Goal: Task Accomplishment & Management: Manage account settings

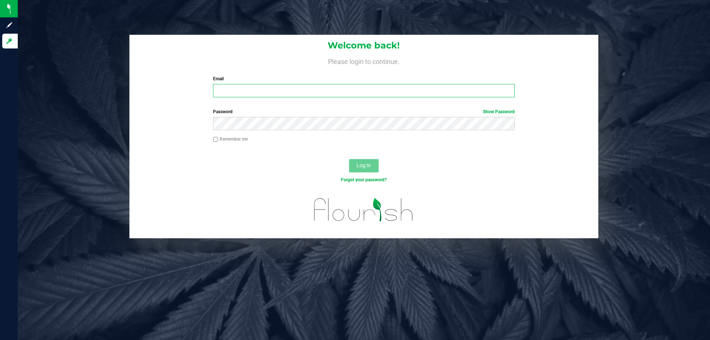
click at [272, 88] on input "Email" at bounding box center [363, 90] width 301 height 13
type input "[EMAIL_ADDRESS][DOMAIN_NAME]"
click at [349, 159] on button "Log In" at bounding box center [364, 165] width 30 height 13
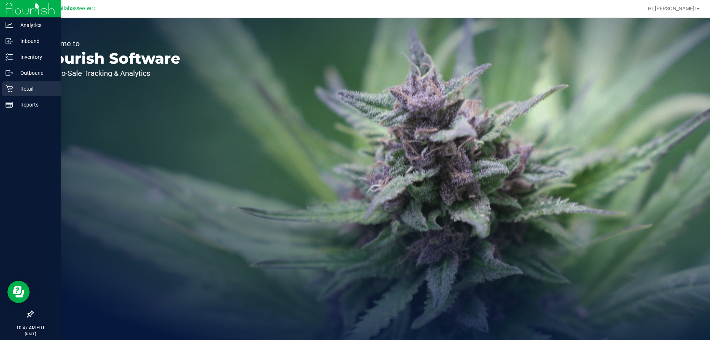
click at [10, 91] on icon at bounding box center [9, 88] width 7 height 7
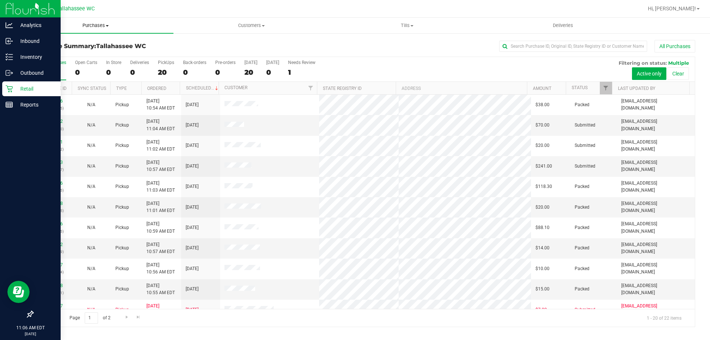
click at [98, 26] on span "Purchases" at bounding box center [96, 25] width 156 height 7
click at [67, 52] on li "Fulfillment" at bounding box center [96, 53] width 156 height 9
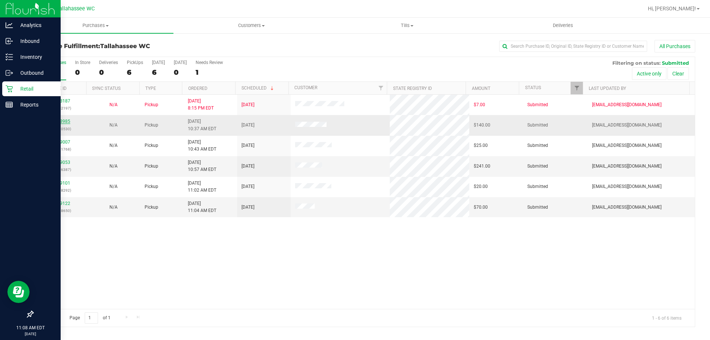
click at [64, 122] on link "12018985" at bounding box center [60, 121] width 21 height 5
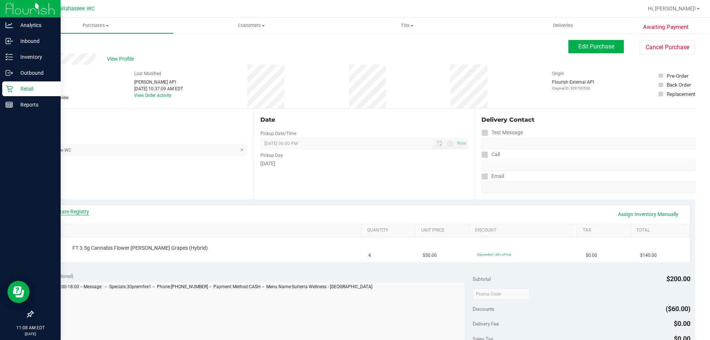
click at [72, 210] on link "View State Registry" at bounding box center [67, 211] width 44 height 7
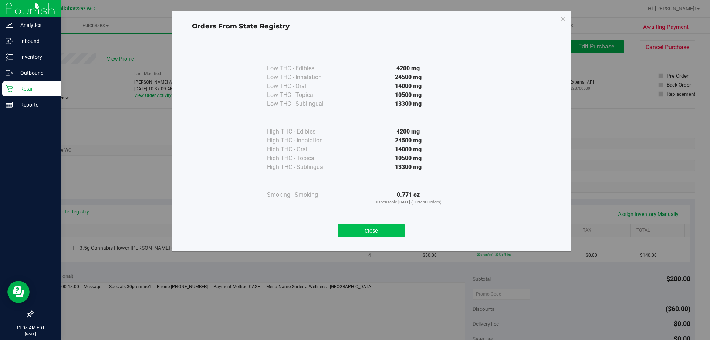
click at [399, 225] on button "Close" at bounding box center [370, 230] width 67 height 13
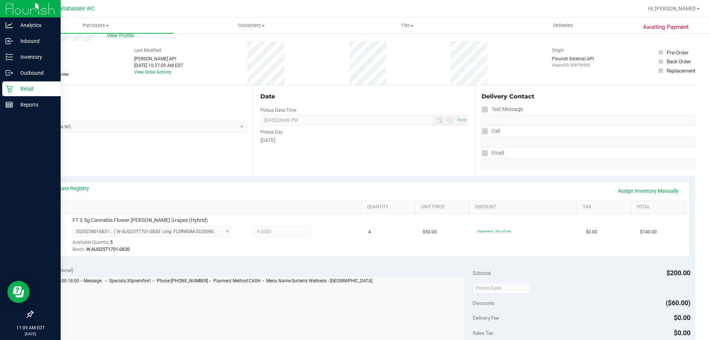
scroll to position [148, 0]
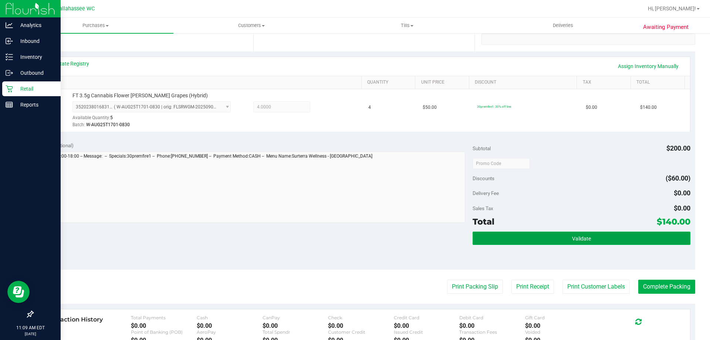
click at [544, 238] on button "Validate" at bounding box center [580, 237] width 217 height 13
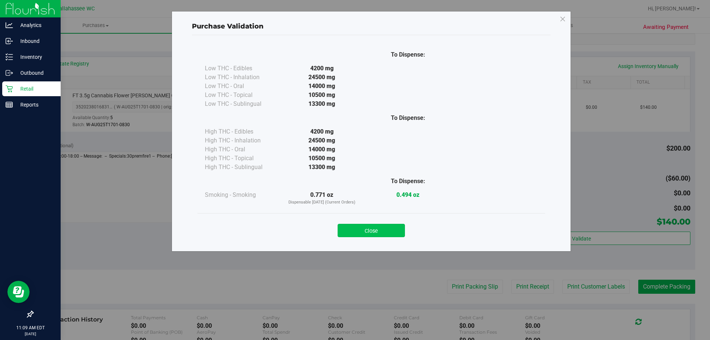
click at [396, 228] on button "Close" at bounding box center [370, 230] width 67 height 13
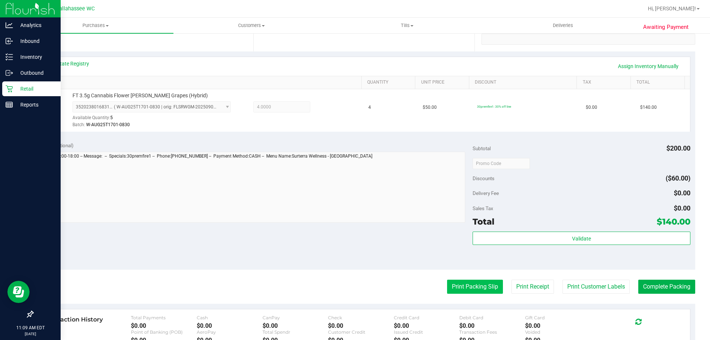
click at [467, 281] on button "Print Packing Slip" at bounding box center [475, 286] width 56 height 14
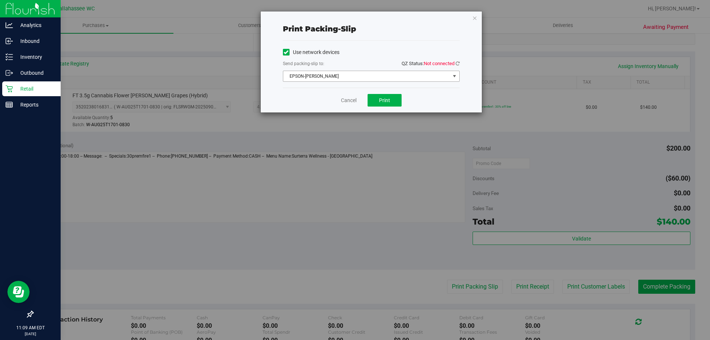
click at [397, 74] on span "EPSON-[PERSON_NAME]" at bounding box center [366, 76] width 167 height 10
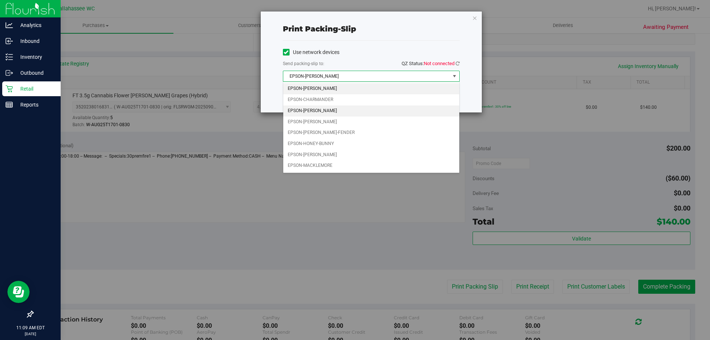
click at [343, 113] on li "EPSON-[PERSON_NAME]" at bounding box center [371, 110] width 176 height 11
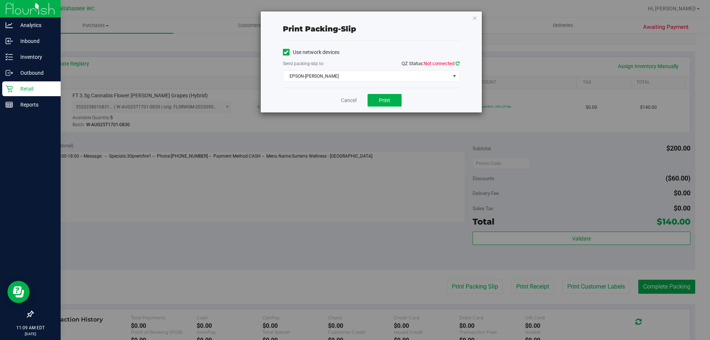
click at [458, 63] on icon at bounding box center [457, 63] width 4 height 5
click at [434, 98] on div "Cancel Print" at bounding box center [371, 100] width 177 height 25
click at [388, 101] on span "Print" at bounding box center [384, 100] width 11 height 6
drag, startPoint x: 351, startPoint y: 102, endPoint x: 374, endPoint y: 130, distance: 36.2
click at [351, 102] on link "Cancel" at bounding box center [349, 100] width 16 height 8
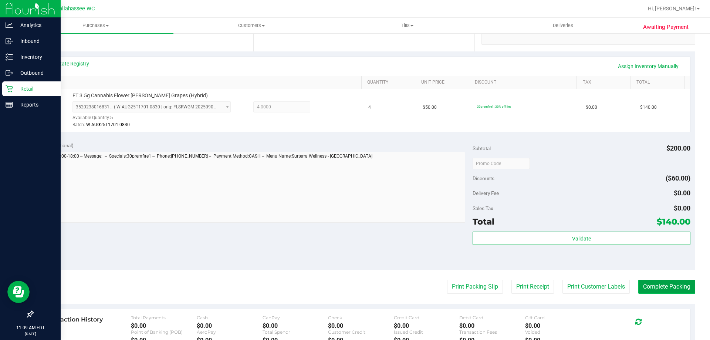
click at [680, 288] on button "Complete Packing" at bounding box center [666, 286] width 57 height 14
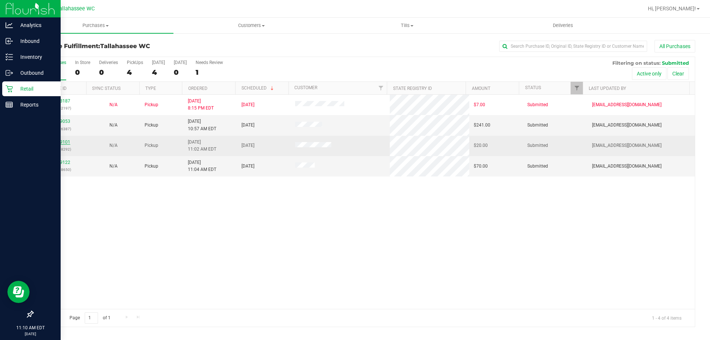
click at [59, 142] on link "12019101" at bounding box center [60, 141] width 21 height 5
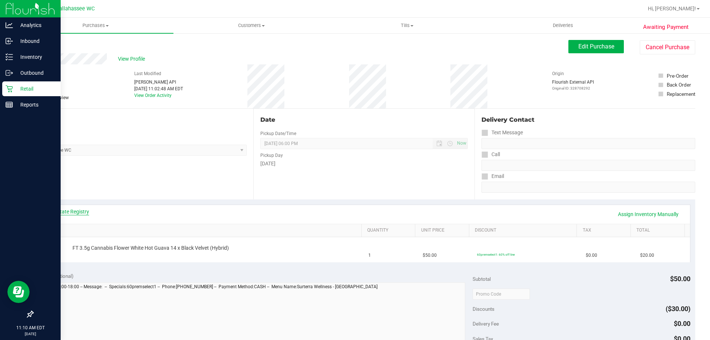
click at [78, 213] on link "View State Registry" at bounding box center [67, 211] width 44 height 7
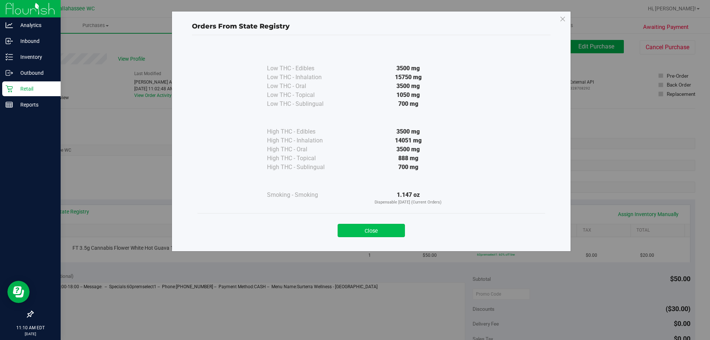
click at [388, 226] on button "Close" at bounding box center [370, 230] width 67 height 13
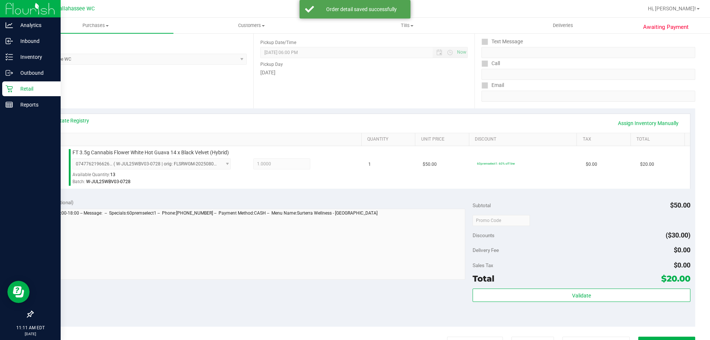
scroll to position [129, 0]
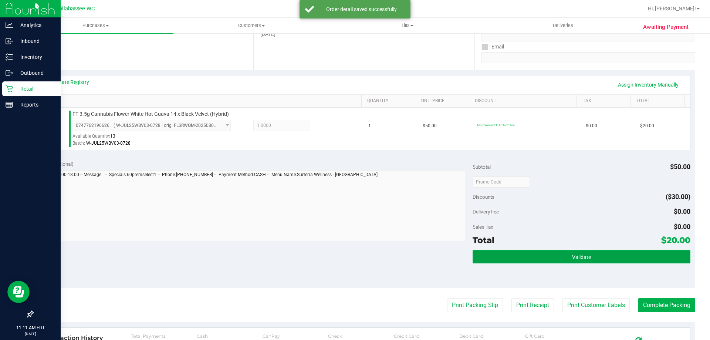
click at [543, 261] on button "Validate" at bounding box center [580, 256] width 217 height 13
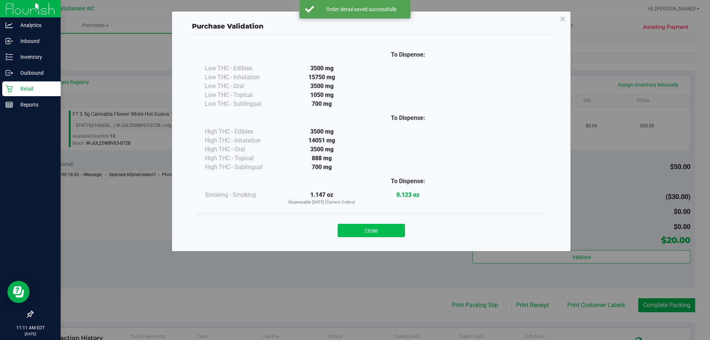
click at [380, 226] on button "Close" at bounding box center [370, 230] width 67 height 13
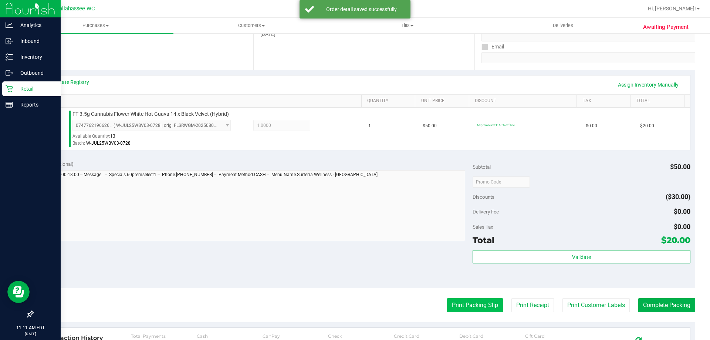
click at [478, 310] on button "Print Packing Slip" at bounding box center [475, 305] width 56 height 14
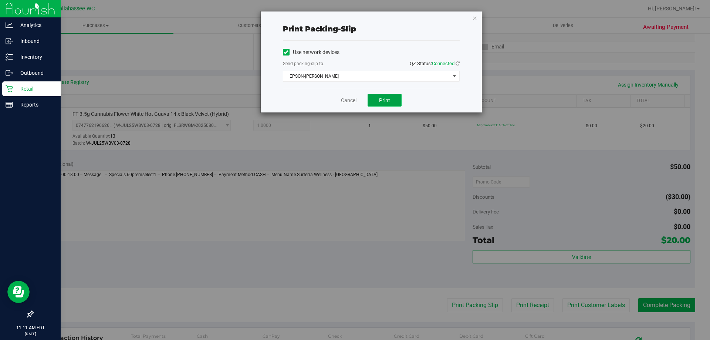
click at [394, 104] on button "Print" at bounding box center [384, 100] width 34 height 13
click at [352, 101] on link "Cancel" at bounding box center [349, 100] width 16 height 8
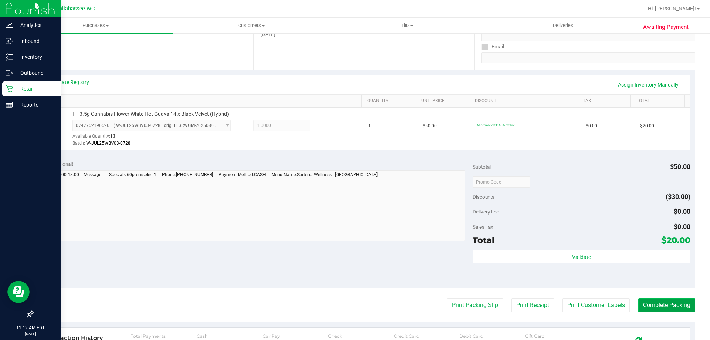
click at [673, 306] on button "Complete Packing" at bounding box center [666, 305] width 57 height 14
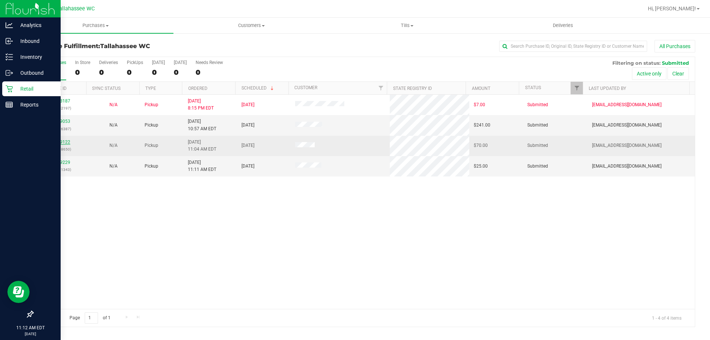
click at [62, 142] on link "12019122" at bounding box center [60, 141] width 21 height 5
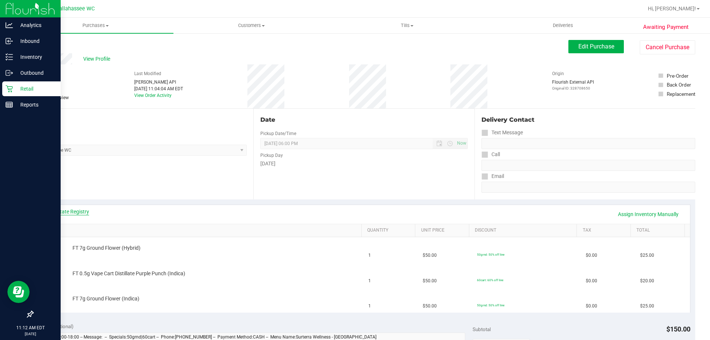
click at [65, 210] on link "View State Registry" at bounding box center [67, 211] width 44 height 7
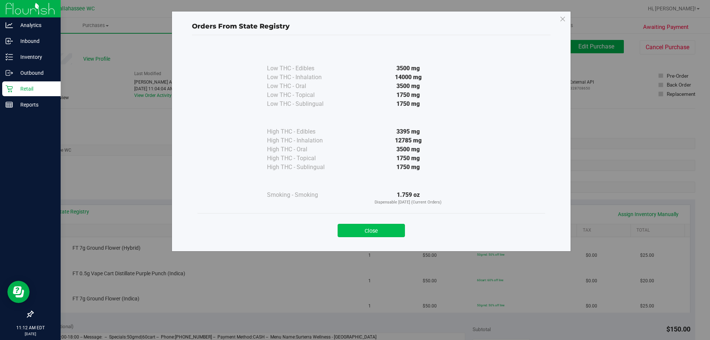
click at [360, 224] on button "Close" at bounding box center [370, 230] width 67 height 13
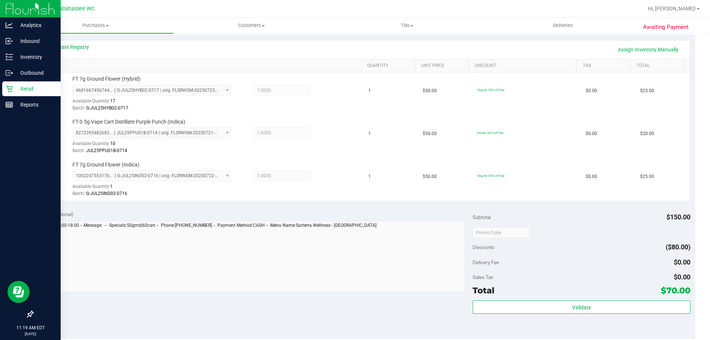
scroll to position [323, 0]
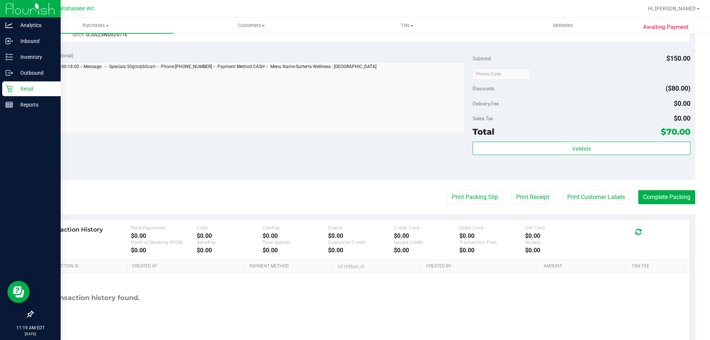
click at [529, 155] on div "Validate" at bounding box center [580, 158] width 217 height 33
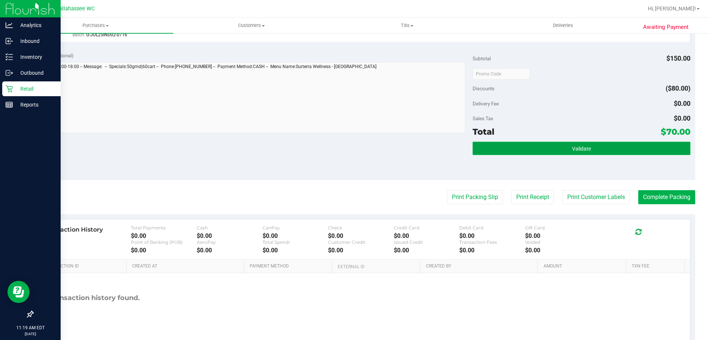
click at [530, 149] on button "Validate" at bounding box center [580, 148] width 217 height 13
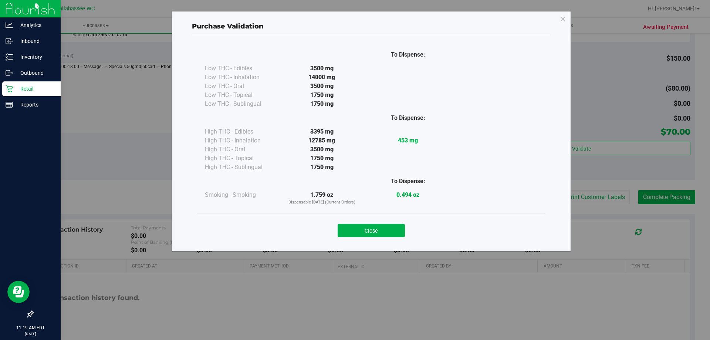
drag, startPoint x: 380, startPoint y: 232, endPoint x: 453, endPoint y: 210, distance: 76.8
click at [380, 232] on button "Close" at bounding box center [370, 230] width 67 height 13
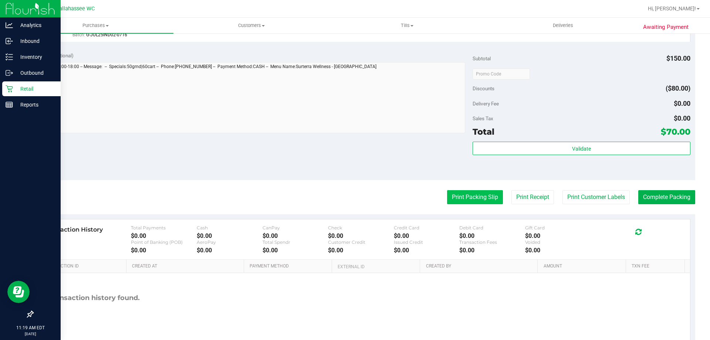
click at [461, 199] on button "Print Packing Slip" at bounding box center [475, 197] width 56 height 14
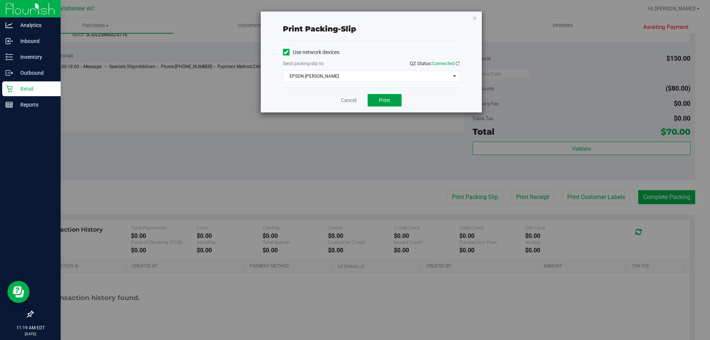
click at [392, 96] on button "Print" at bounding box center [384, 100] width 34 height 13
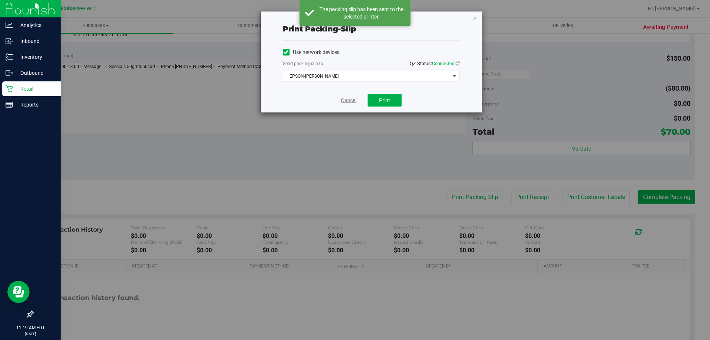
click at [349, 98] on link "Cancel" at bounding box center [349, 100] width 16 height 8
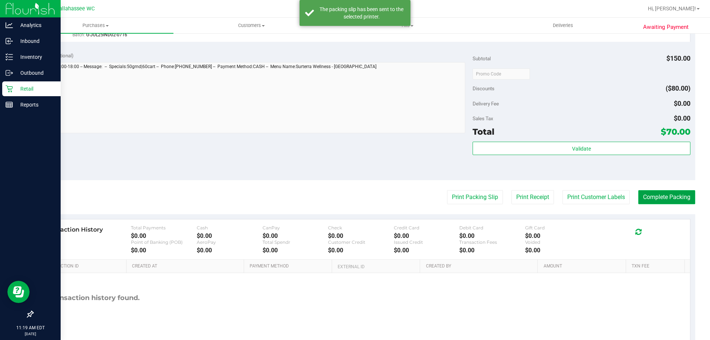
click at [679, 203] on button "Complete Packing" at bounding box center [666, 197] width 57 height 14
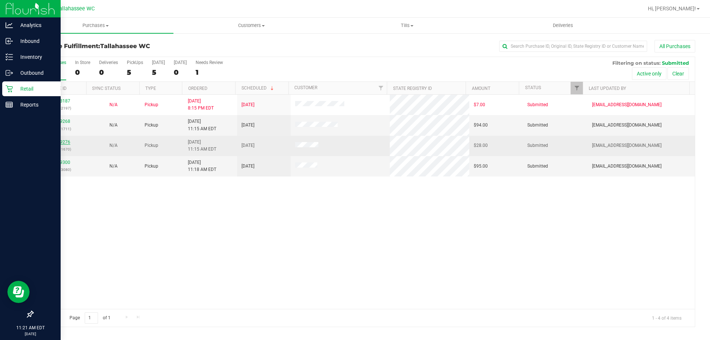
click at [58, 139] on link "12019276" at bounding box center [60, 141] width 21 height 5
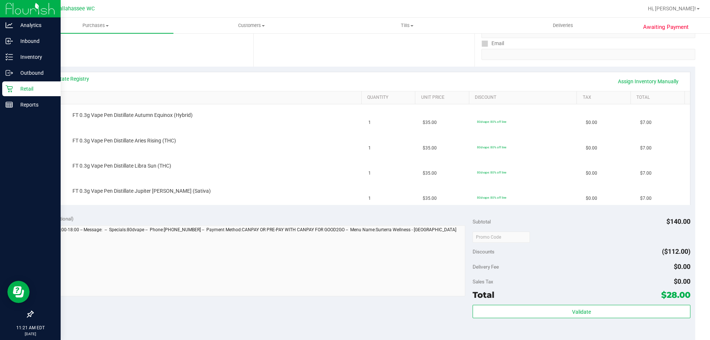
scroll to position [135, 0]
click at [81, 74] on link "View State Registry" at bounding box center [67, 76] width 44 height 7
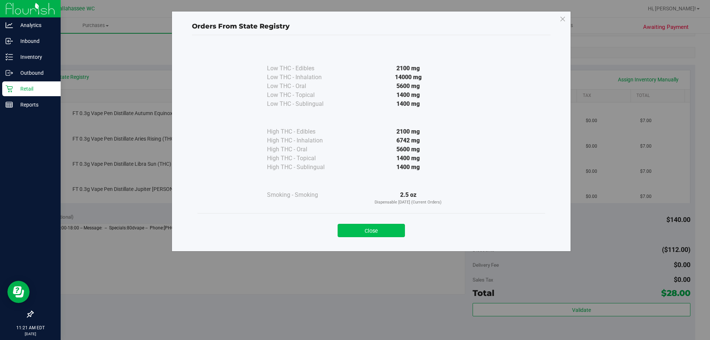
click at [375, 225] on button "Close" at bounding box center [370, 230] width 67 height 13
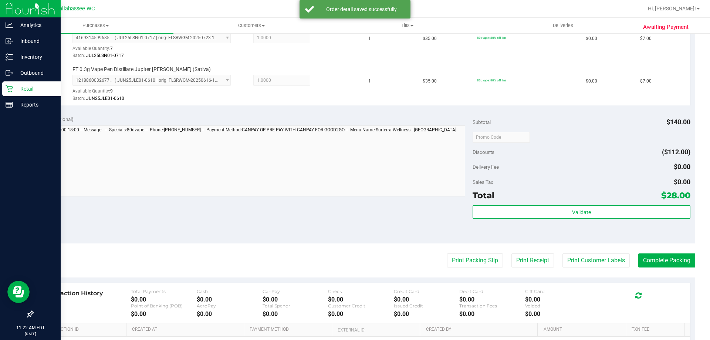
scroll to position [304, 0]
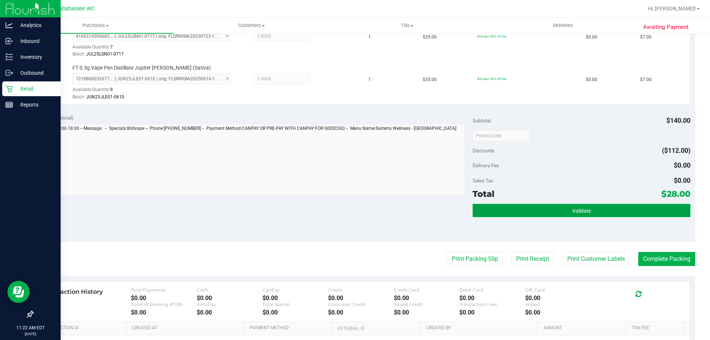
click at [537, 212] on button "Validate" at bounding box center [580, 210] width 217 height 13
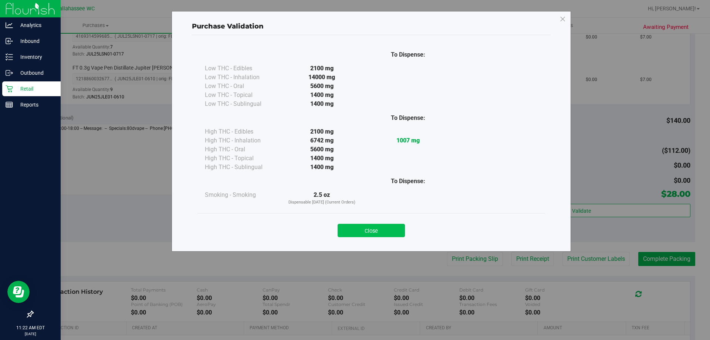
click at [381, 224] on button "Close" at bounding box center [370, 230] width 67 height 13
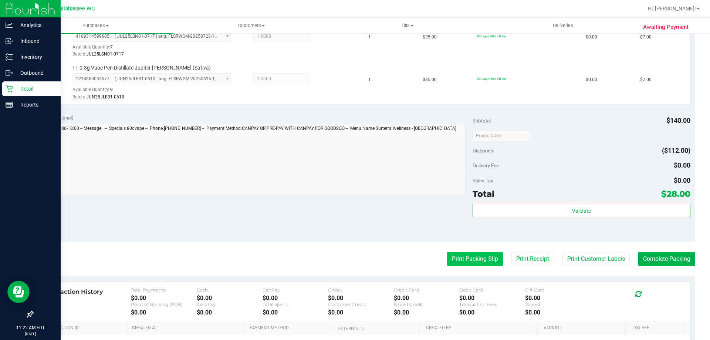
click at [476, 256] on button "Print Packing Slip" at bounding box center [475, 259] width 56 height 14
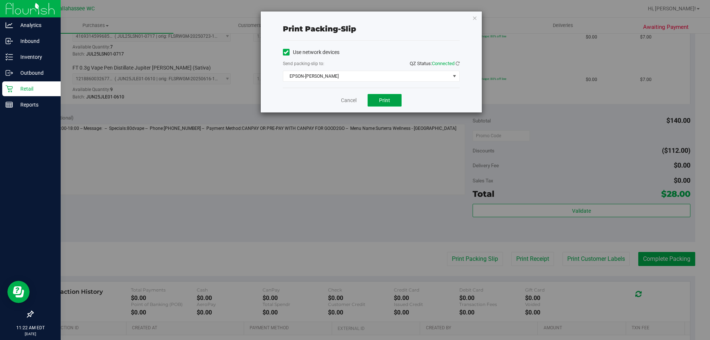
click at [392, 98] on button "Print" at bounding box center [384, 100] width 34 height 13
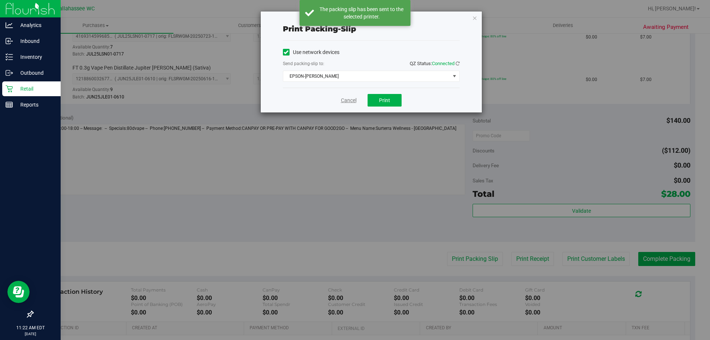
click at [345, 99] on link "Cancel" at bounding box center [349, 100] width 16 height 8
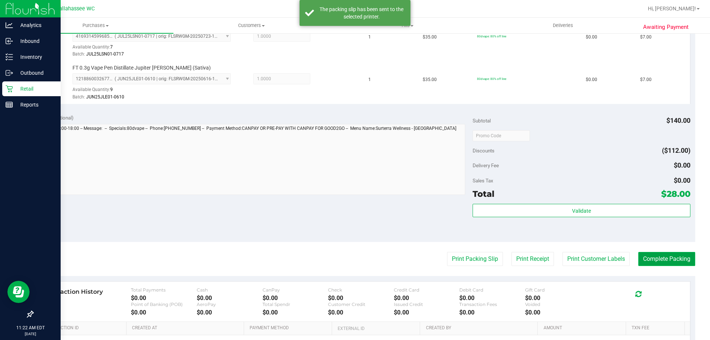
click at [670, 264] on button "Complete Packing" at bounding box center [666, 259] width 57 height 14
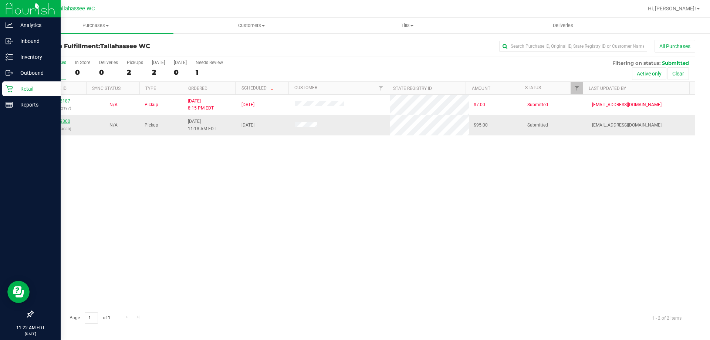
click at [66, 122] on link "12019300" at bounding box center [60, 121] width 21 height 5
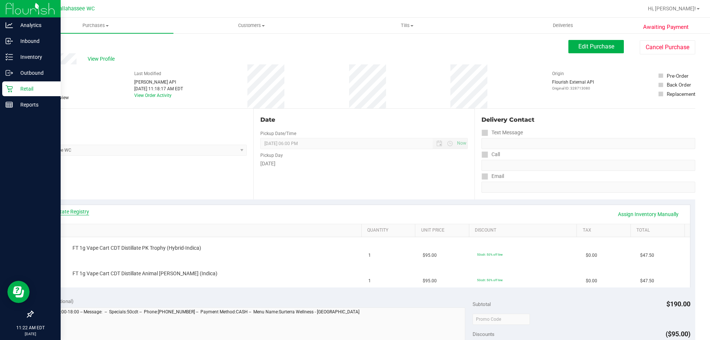
click at [71, 208] on link "View State Registry" at bounding box center [67, 211] width 44 height 7
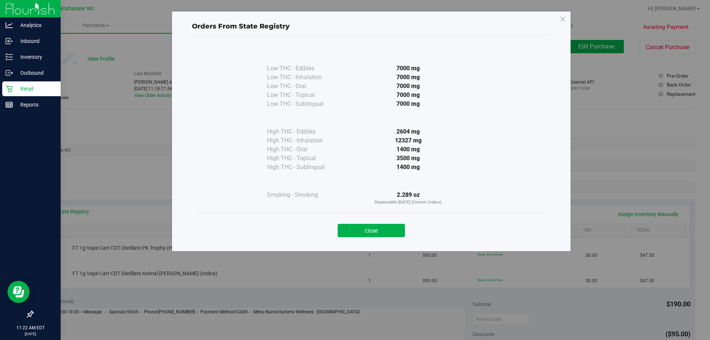
click at [385, 216] on div "Close" at bounding box center [370, 228] width 347 height 30
click at [390, 224] on button "Close" at bounding box center [370, 230] width 67 height 13
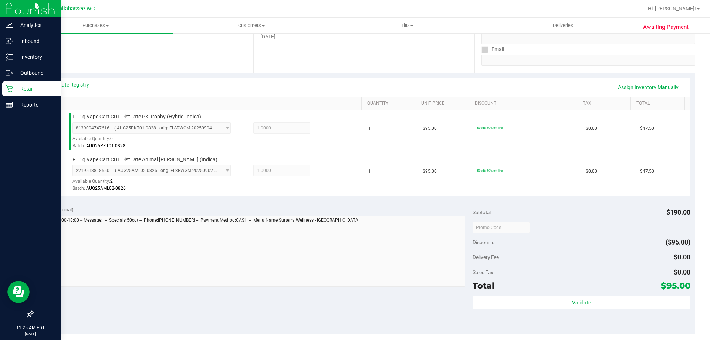
scroll to position [163, 0]
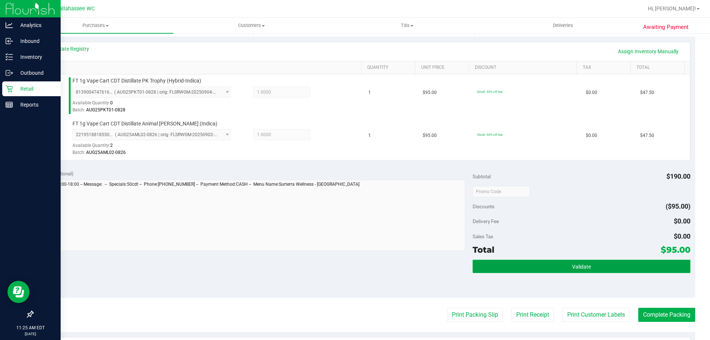
click at [558, 260] on button "Validate" at bounding box center [580, 265] width 217 height 13
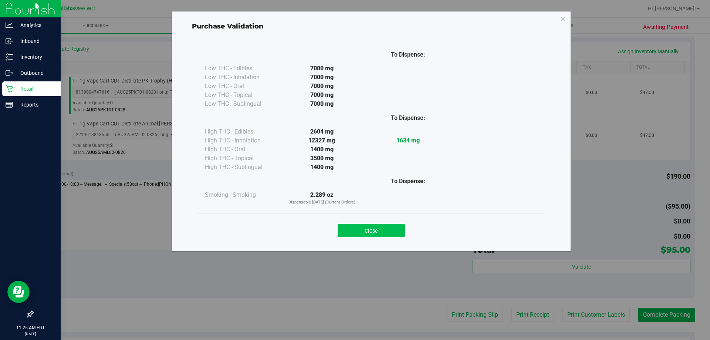
click at [391, 225] on button "Close" at bounding box center [370, 230] width 67 height 13
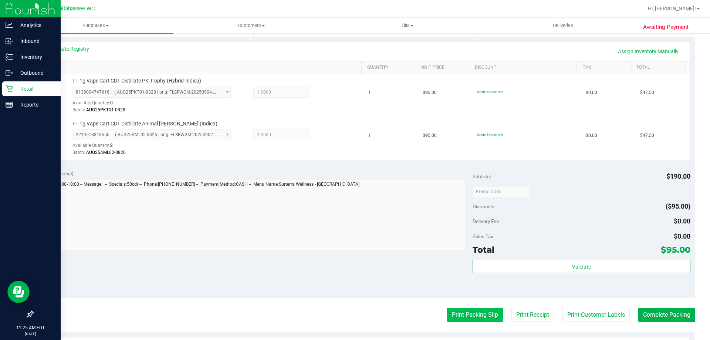
click at [479, 313] on button "Print Packing Slip" at bounding box center [475, 314] width 56 height 14
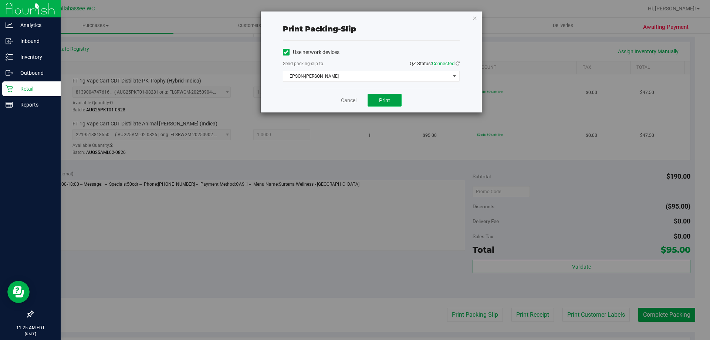
click at [398, 99] on button "Print" at bounding box center [384, 100] width 34 height 13
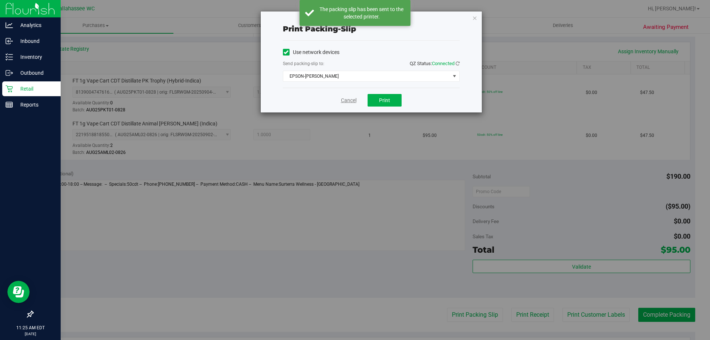
click at [351, 99] on link "Cancel" at bounding box center [349, 100] width 16 height 8
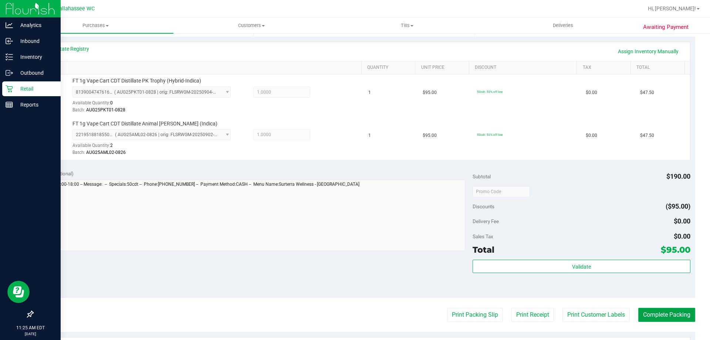
click at [683, 310] on button "Complete Packing" at bounding box center [666, 314] width 57 height 14
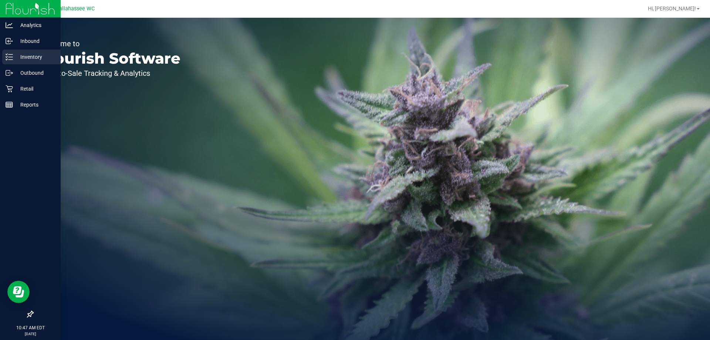
click at [37, 53] on p "Inventory" at bounding box center [35, 56] width 44 height 9
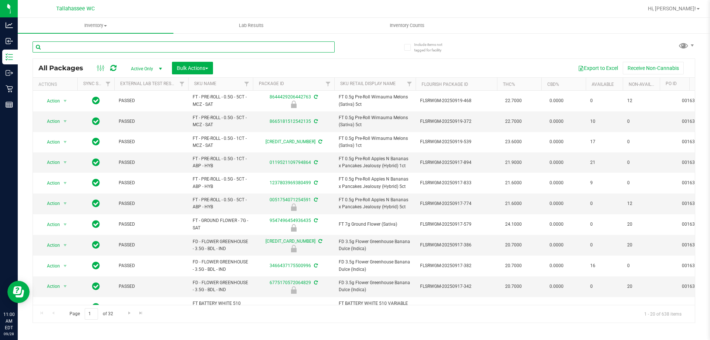
click at [155, 42] on input "text" at bounding box center [184, 46] width 302 height 11
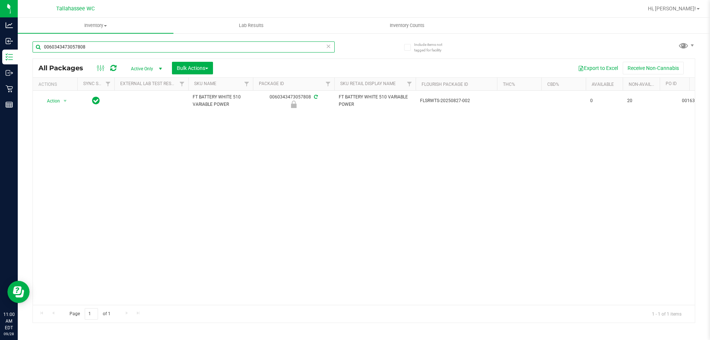
type input "0060343473057808"
click at [68, 119] on div "Action Action Edit attributes Global inventory Locate package Package audit log…" at bounding box center [364, 198] width 662 height 214
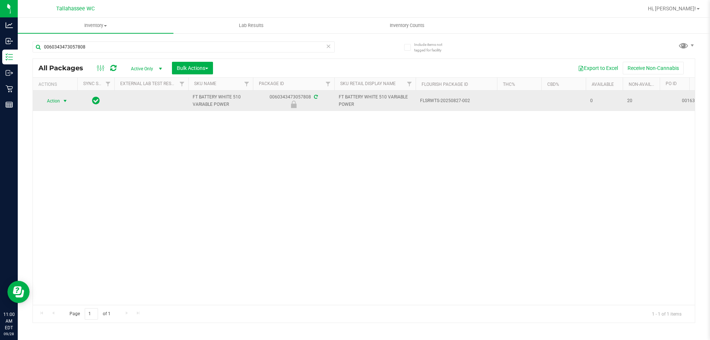
click at [62, 102] on span "select" at bounding box center [65, 101] width 6 height 6
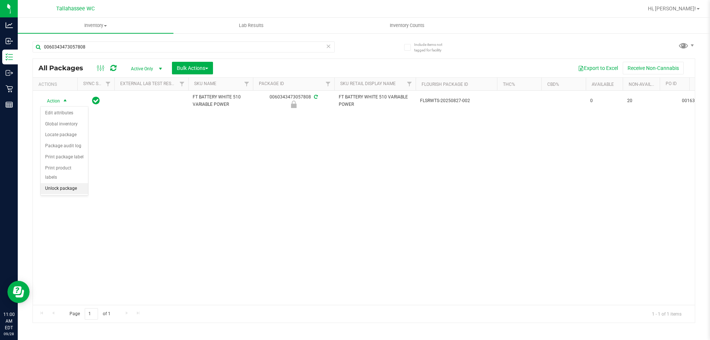
click at [67, 183] on li "Unlock package" at bounding box center [64, 188] width 47 height 11
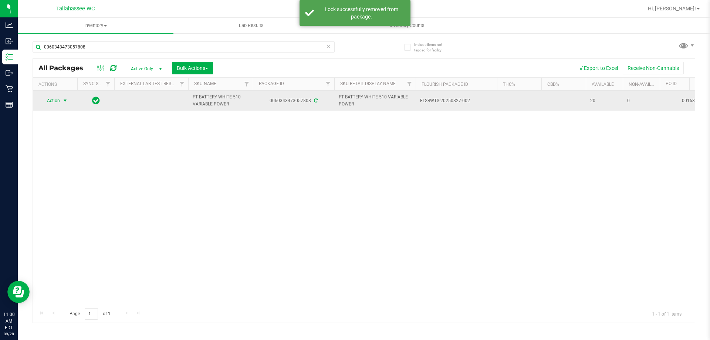
click at [58, 101] on span "Action" at bounding box center [50, 100] width 20 height 10
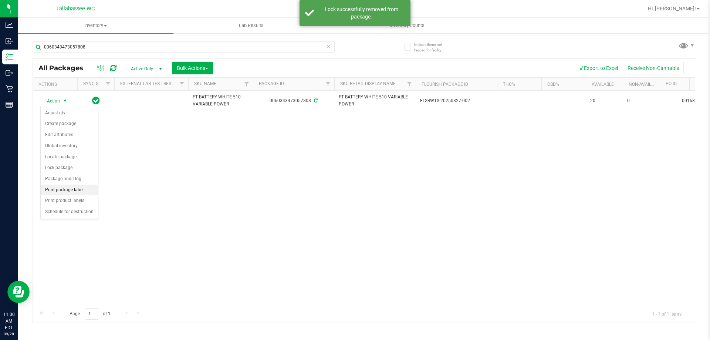
click at [91, 191] on li "Print package label" at bounding box center [69, 189] width 57 height 11
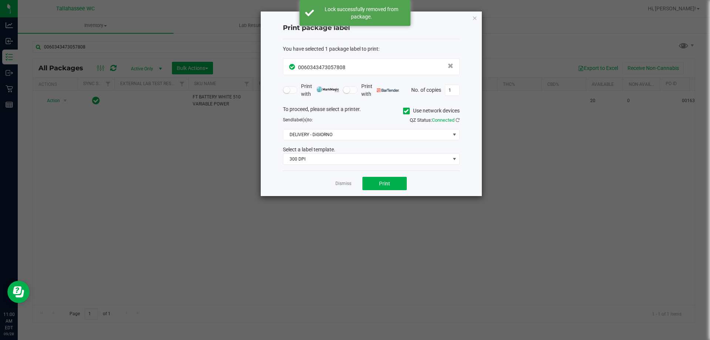
click at [350, 167] on div "You have selected 1 package label to print : 0060343473057808 Print with Print …" at bounding box center [371, 105] width 177 height 132
click at [351, 162] on span "300 DPI" at bounding box center [366, 159] width 167 height 10
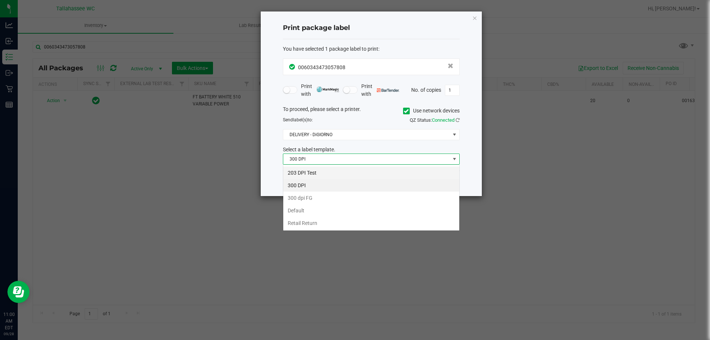
scroll to position [11, 177]
click at [320, 174] on li "203 DPI Test" at bounding box center [371, 172] width 176 height 13
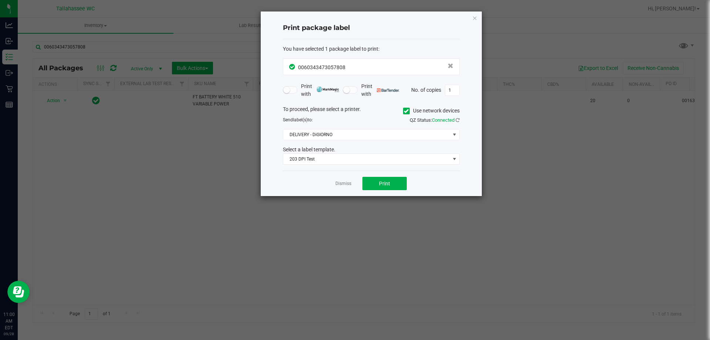
click at [294, 191] on div "Dismiss Print" at bounding box center [371, 183] width 177 height 26
click at [394, 187] on button "Print" at bounding box center [384, 183] width 44 height 13
click at [348, 182] on link "Dismiss" at bounding box center [343, 183] width 16 height 6
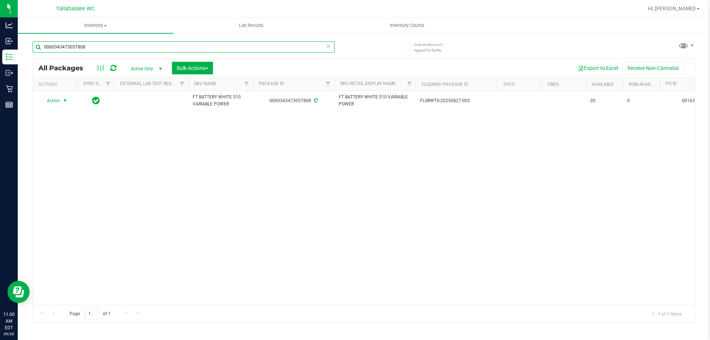
click at [200, 46] on input "0060343473057808" at bounding box center [184, 46] width 302 height 11
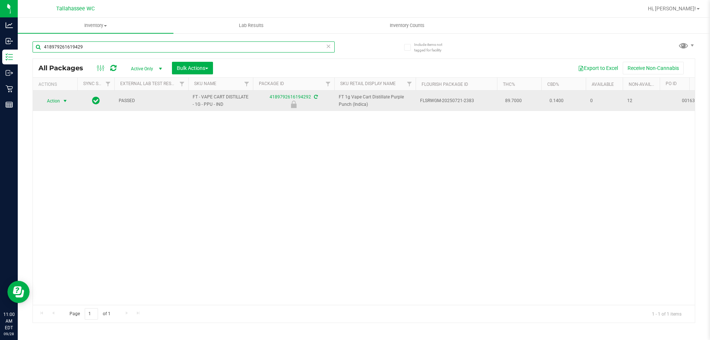
type input "418979261619429"
click at [59, 96] on span "Action" at bounding box center [50, 101] width 20 height 10
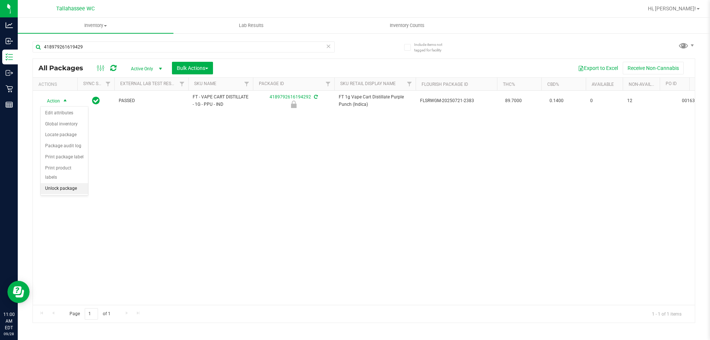
click at [83, 183] on li "Unlock package" at bounding box center [64, 188] width 47 height 11
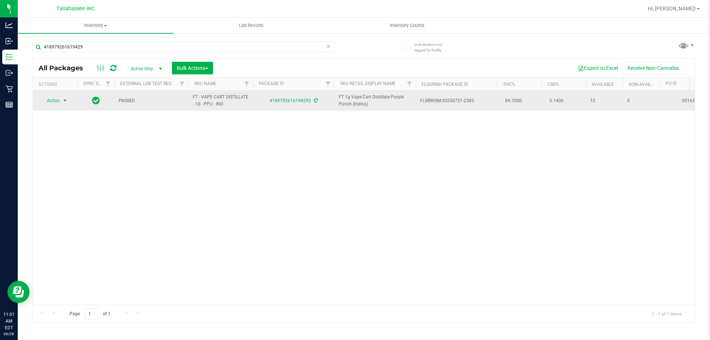
click at [63, 99] on span "select" at bounding box center [65, 101] width 6 height 6
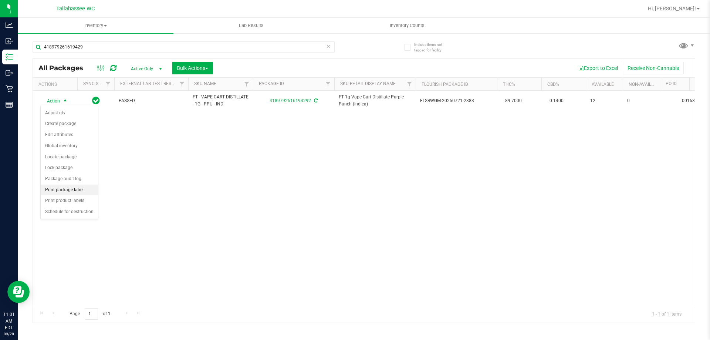
click at [82, 187] on li "Print package label" at bounding box center [69, 189] width 57 height 11
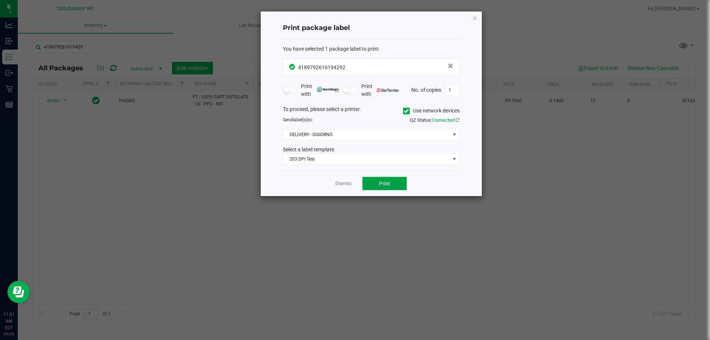
click at [394, 187] on button "Print" at bounding box center [384, 183] width 44 height 13
click at [340, 184] on link "Dismiss" at bounding box center [343, 183] width 16 height 6
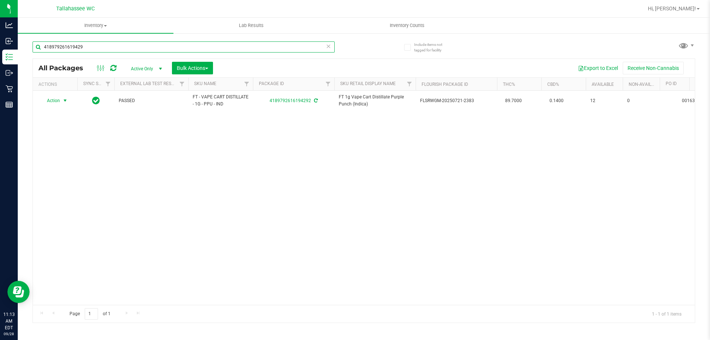
click at [98, 46] on input "418979261619429" at bounding box center [184, 46] width 302 height 11
type input "4"
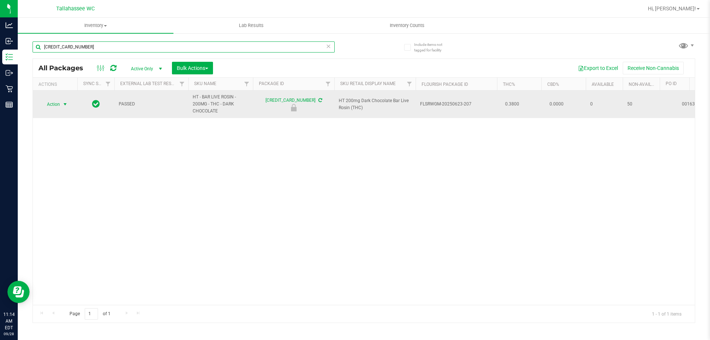
type input "2644645523985133"
click at [62, 106] on span "select" at bounding box center [65, 104] width 9 height 10
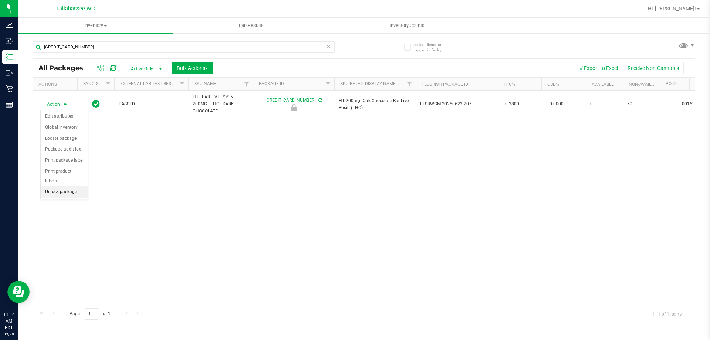
click at [86, 186] on li "Unlock package" at bounding box center [64, 191] width 47 height 11
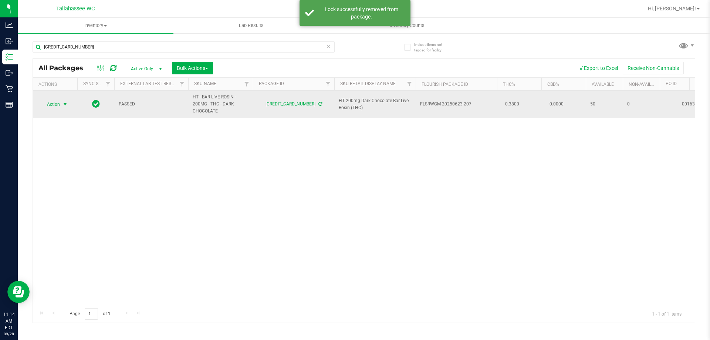
click at [61, 105] on span "select" at bounding box center [65, 104] width 9 height 10
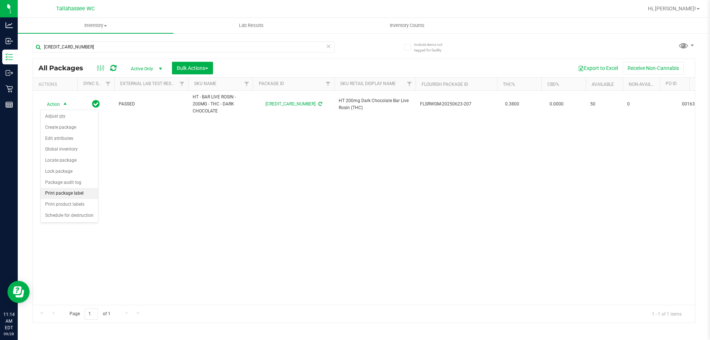
click at [92, 194] on li "Print package label" at bounding box center [69, 193] width 57 height 11
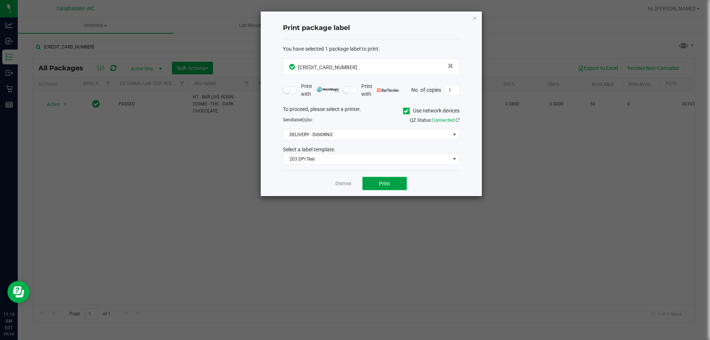
click at [383, 184] on span "Print" at bounding box center [384, 183] width 11 height 6
click at [337, 186] on link "Dismiss" at bounding box center [343, 183] width 16 height 6
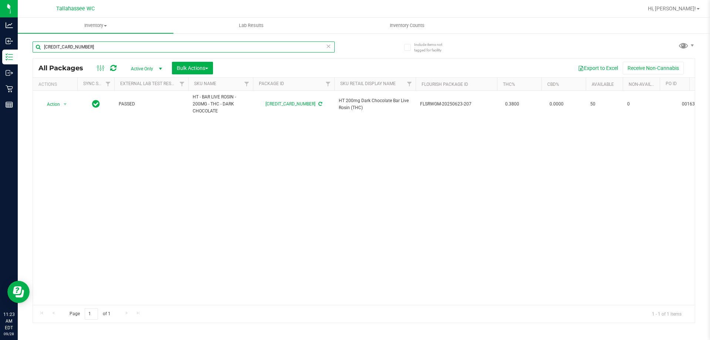
click at [219, 47] on input "2644645523985133" at bounding box center [184, 46] width 302 height 11
click at [218, 47] on input "2644645523985133" at bounding box center [184, 46] width 302 height 11
click at [218, 46] on input "2644645523985133" at bounding box center [184, 46] width 302 height 11
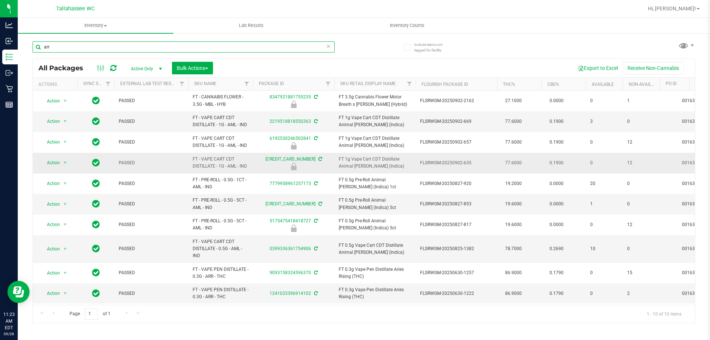
scroll to position [4, 0]
drag, startPoint x: 232, startPoint y: 291, endPoint x: 180, endPoint y: 281, distance: 53.4
copy tr "FT - VAPE PEN DISTILLATE - 0.3G - ARR - THC"
click at [160, 47] on input "arr" at bounding box center [184, 46] width 302 height 11
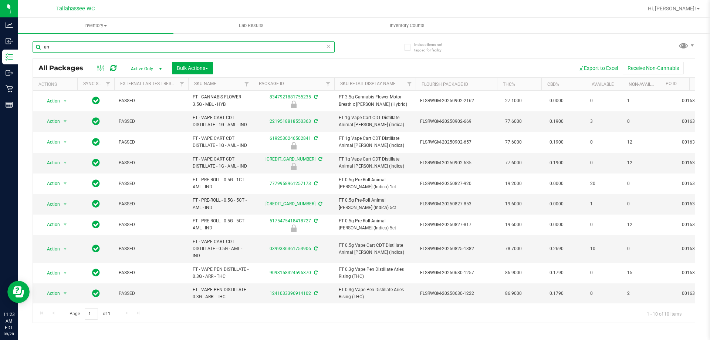
click at [160, 47] on input "arr" at bounding box center [184, 46] width 302 height 11
paste input "FT - VAPE PEN DISTILLATE - 0.3G - ARR - THC"
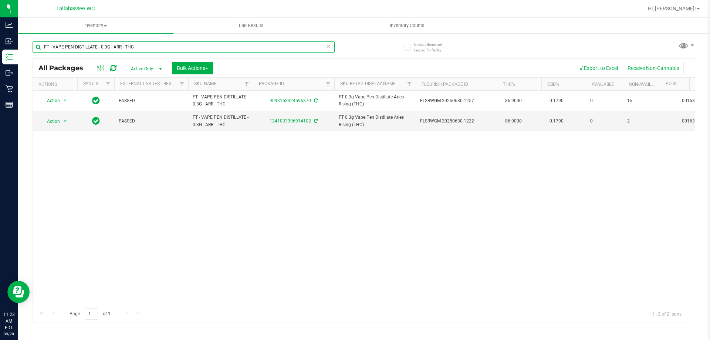
type input "FT - VAPE PEN DISTILLATE - 0.3G - ARR - THC"
drag, startPoint x: 145, startPoint y: 45, endPoint x: 21, endPoint y: 58, distance: 124.0
click at [24, 53] on div "Include items not tagged for facility FT - VAPE PEN DISTILLATE - 0.3G - ARR - T…" at bounding box center [364, 145] width 692 height 225
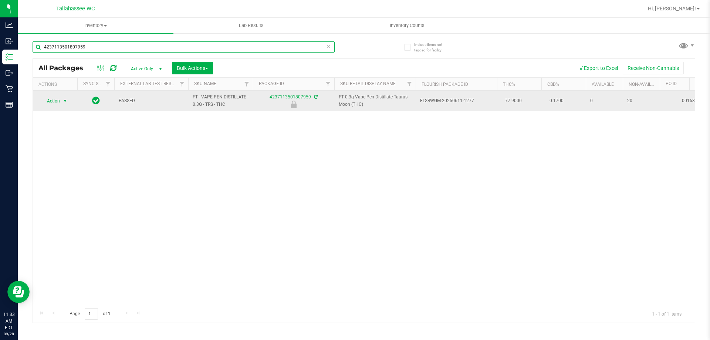
type input "4237113501807959"
click at [65, 100] on span "select" at bounding box center [65, 101] width 6 height 6
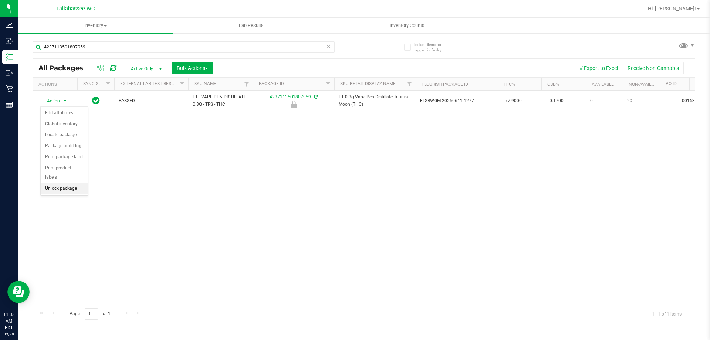
click at [73, 183] on li "Unlock package" at bounding box center [64, 188] width 47 height 11
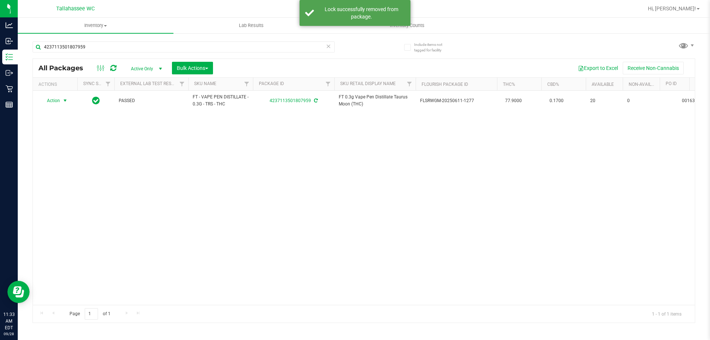
click at [64, 100] on span "select" at bounding box center [65, 101] width 6 height 6
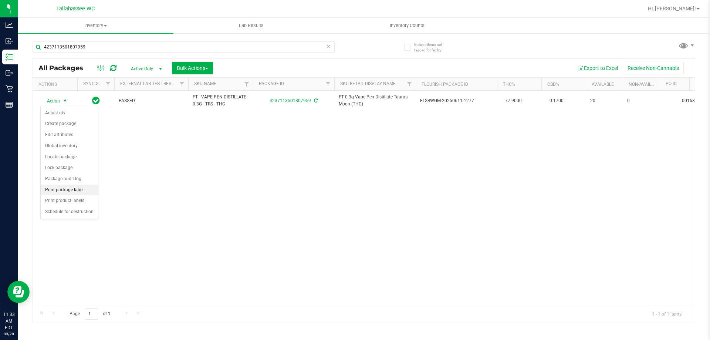
click at [74, 188] on li "Print package label" at bounding box center [69, 189] width 57 height 11
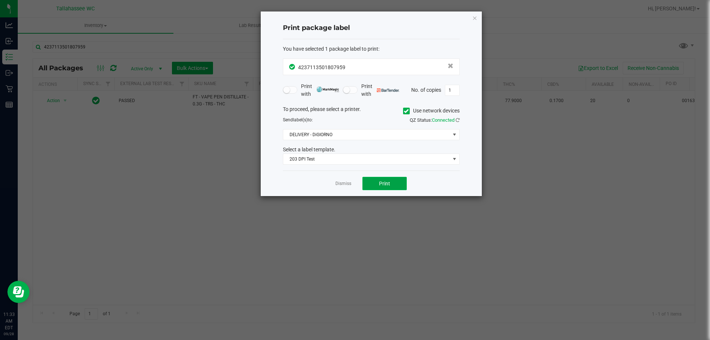
click at [380, 177] on button "Print" at bounding box center [384, 183] width 44 height 13
click at [346, 184] on link "Dismiss" at bounding box center [343, 183] width 16 height 6
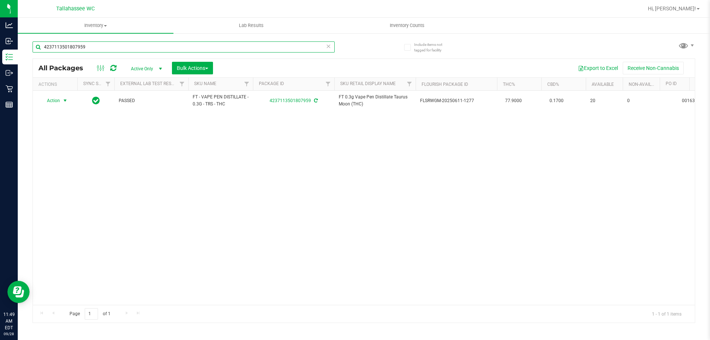
click at [154, 45] on input "4237113501807959" at bounding box center [184, 46] width 302 height 11
click at [154, 44] on input "4237113501807959" at bounding box center [184, 46] width 302 height 11
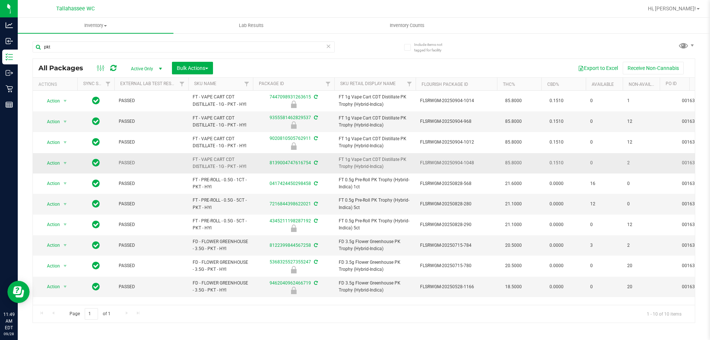
drag, startPoint x: 240, startPoint y: 164, endPoint x: 193, endPoint y: 159, distance: 47.2
click at [193, 159] on span "FT - VAPE CART CDT DISTILLATE - 1G - PKT - HYI" at bounding box center [221, 163] width 56 height 14
copy span "FT - VAPE CART CDT DISTILLATE - 1G - PKT - HYI"
click at [190, 45] on input "pkt" at bounding box center [184, 46] width 302 height 11
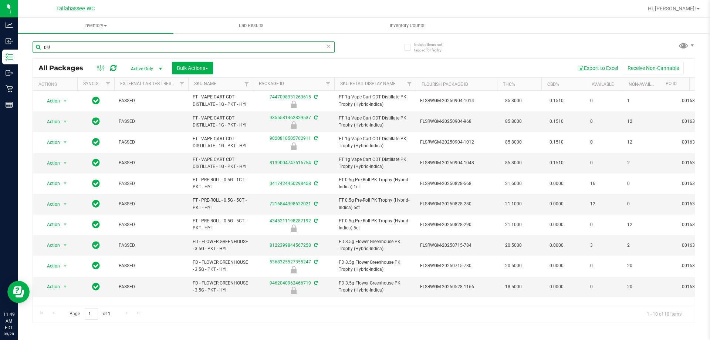
paste input "FT - VAPE CART CDT DISTILLATE - 1G - PKT - HYI"
type input "FT - VAPE CART CDT DISTILLATE - 1G - PKT - HYI"
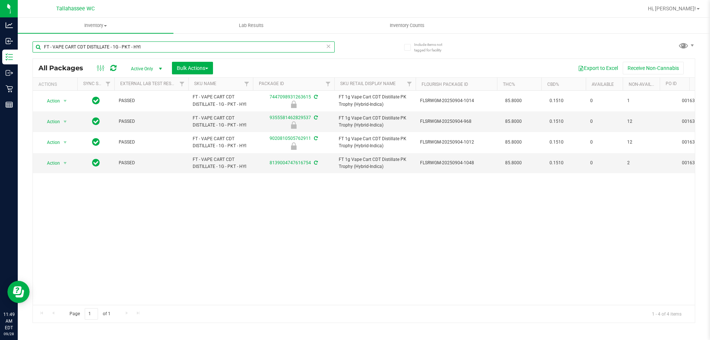
click at [244, 48] on input "FT - VAPE CART CDT DISTILLATE - 1G - PKT - HYI" at bounding box center [184, 46] width 302 height 11
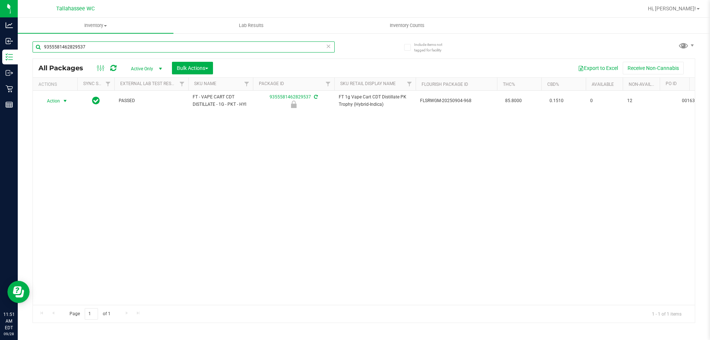
type input "9355581462829537"
click at [58, 99] on span "Action" at bounding box center [50, 101] width 20 height 10
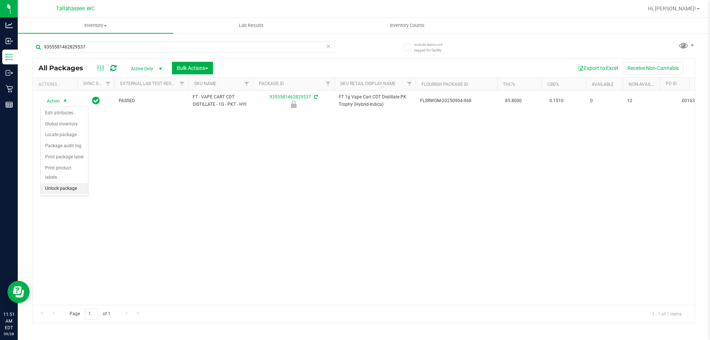
click at [78, 183] on li "Unlock package" at bounding box center [64, 188] width 47 height 11
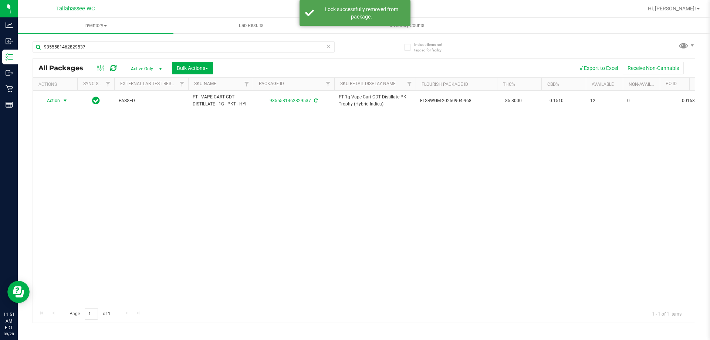
click at [59, 101] on span "Action" at bounding box center [50, 100] width 20 height 10
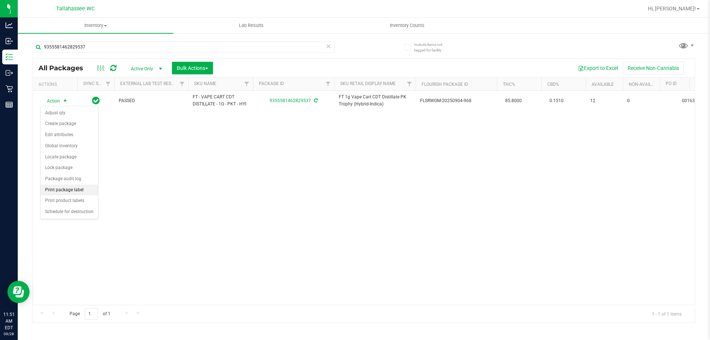
click at [79, 189] on li "Print package label" at bounding box center [69, 189] width 57 height 11
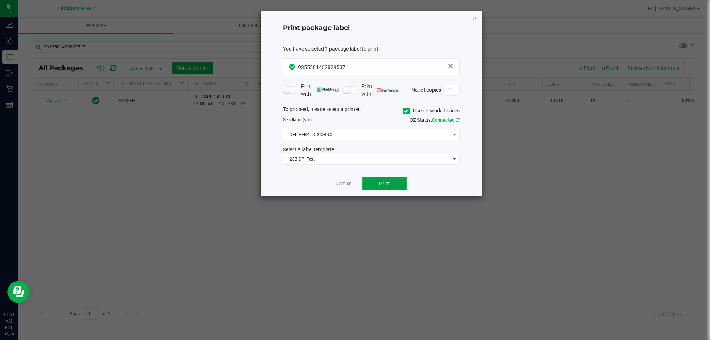
click at [400, 188] on button "Print" at bounding box center [384, 183] width 44 height 13
click at [349, 184] on link "Dismiss" at bounding box center [343, 183] width 16 height 6
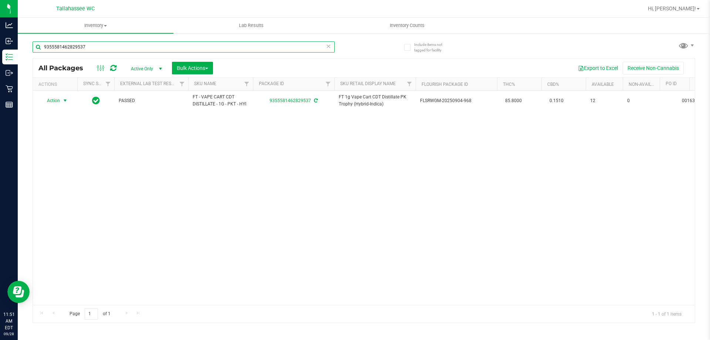
click at [214, 44] on input "9355581462829537" at bounding box center [184, 46] width 302 height 11
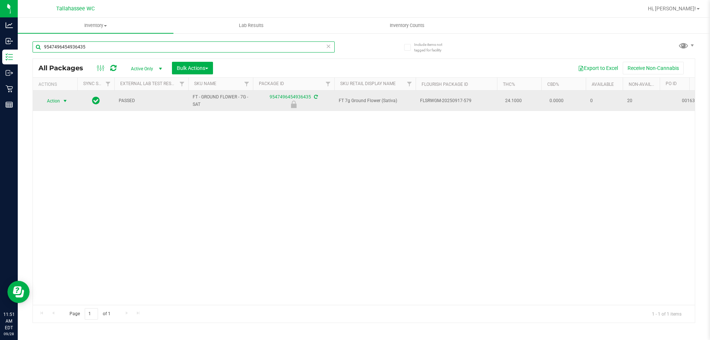
type input "9547496454936435"
click at [57, 96] on span "Action" at bounding box center [50, 101] width 20 height 10
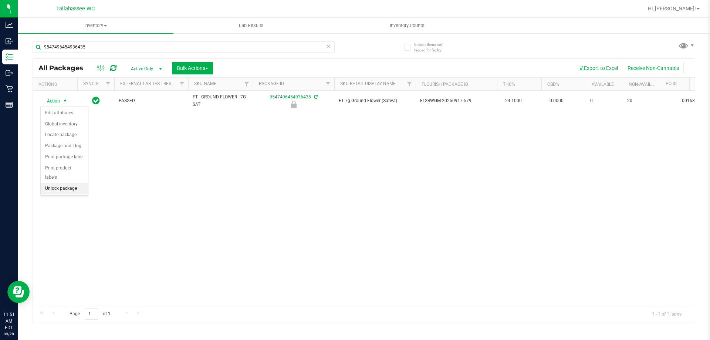
click at [72, 183] on li "Unlock package" at bounding box center [64, 188] width 47 height 11
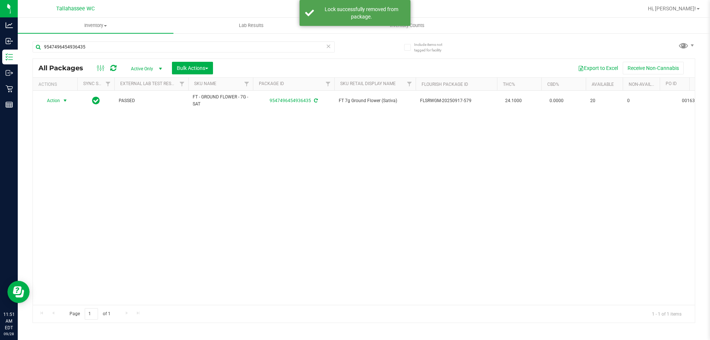
click at [63, 102] on span "select" at bounding box center [65, 101] width 6 height 6
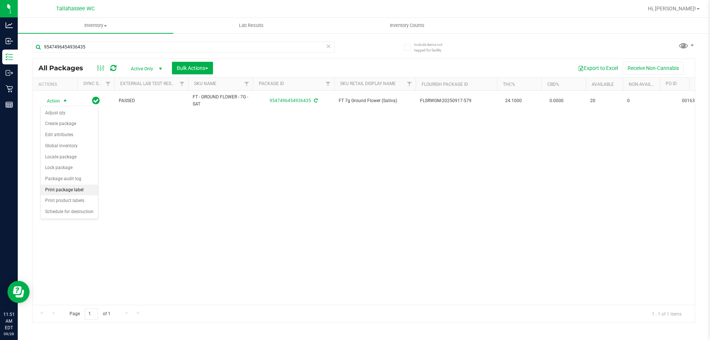
click at [85, 190] on li "Print package label" at bounding box center [69, 189] width 57 height 11
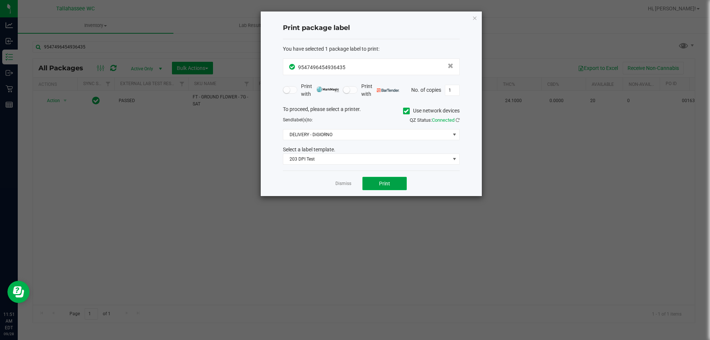
click at [396, 182] on button "Print" at bounding box center [384, 183] width 44 height 13
click at [341, 181] on link "Dismiss" at bounding box center [343, 183] width 16 height 6
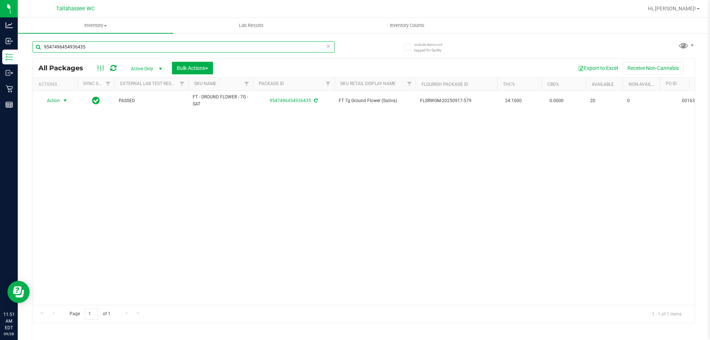
click at [194, 44] on input "9547496454936435" at bounding box center [184, 46] width 302 height 11
type input "6490389588789977"
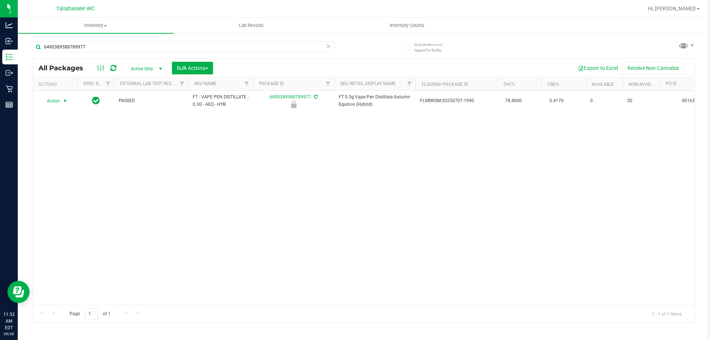
click at [65, 102] on span "select" at bounding box center [65, 101] width 6 height 6
click at [81, 183] on li "Unlock package" at bounding box center [64, 188] width 47 height 11
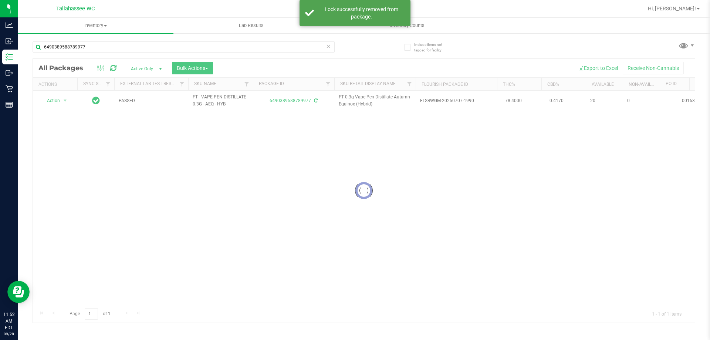
click at [60, 101] on div at bounding box center [364, 191] width 662 height 264
click at [60, 101] on span "Action" at bounding box center [50, 100] width 20 height 10
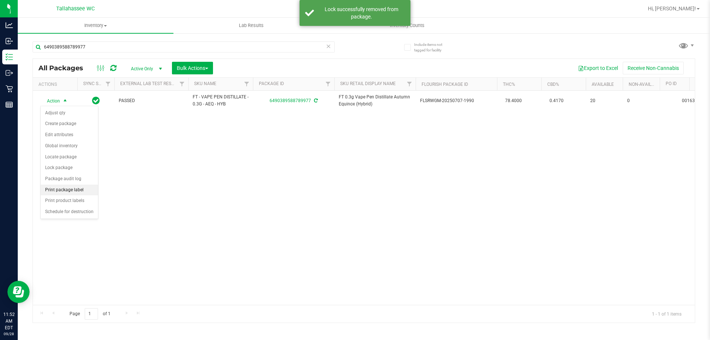
click at [98, 191] on li "Print package label" at bounding box center [69, 189] width 57 height 11
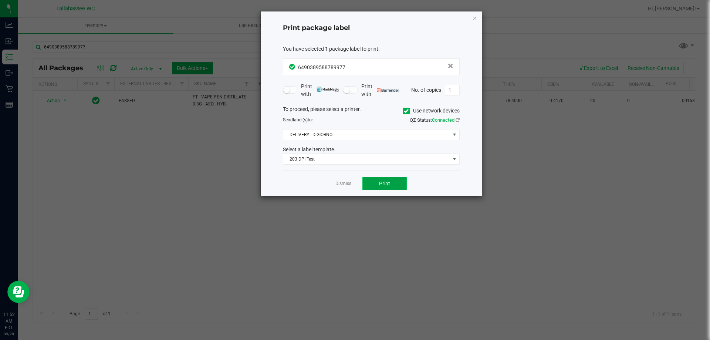
click at [369, 181] on button "Print" at bounding box center [384, 183] width 44 height 13
click at [345, 183] on link "Dismiss" at bounding box center [343, 183] width 16 height 6
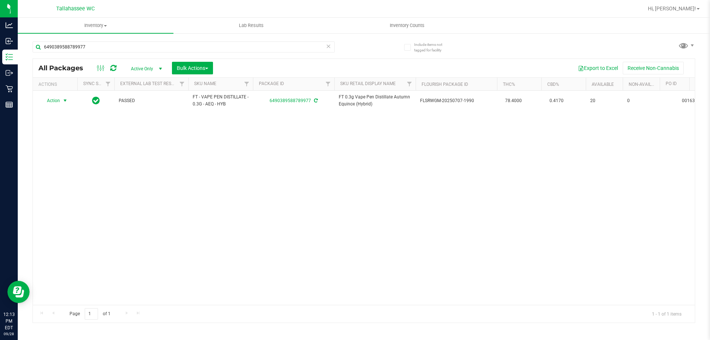
click at [329, 48] on icon at bounding box center [328, 45] width 5 height 9
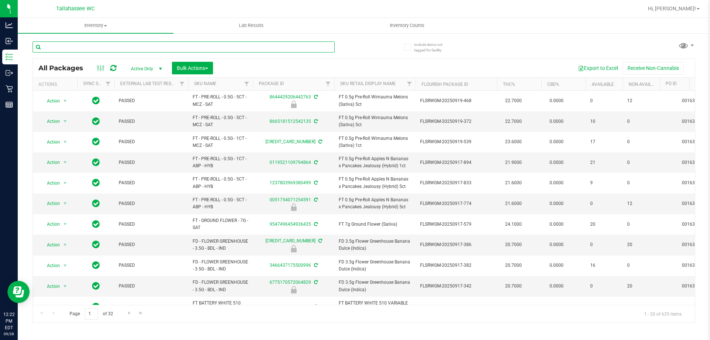
click at [188, 43] on input "text" at bounding box center [184, 46] width 302 height 11
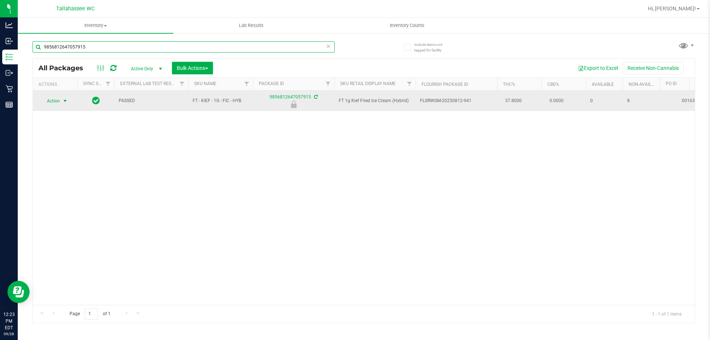
type input "9856812647057915"
click at [60, 98] on span "Action" at bounding box center [50, 101] width 20 height 10
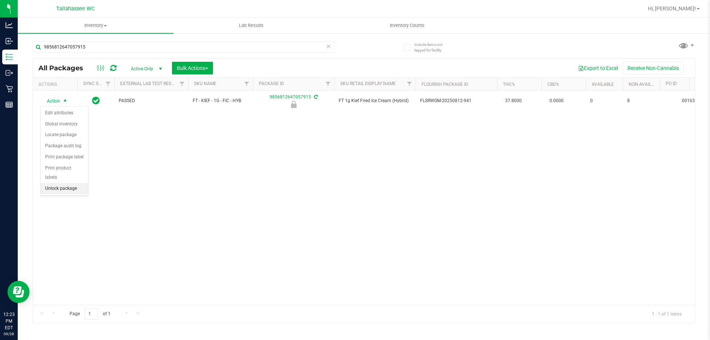
click at [79, 183] on li "Unlock package" at bounding box center [64, 188] width 47 height 11
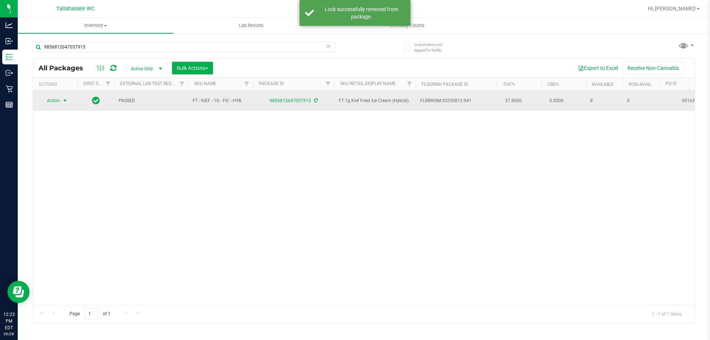
click at [62, 102] on span "select" at bounding box center [65, 101] width 6 height 6
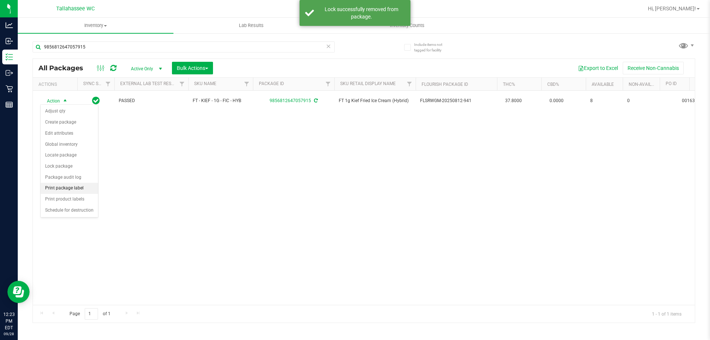
click at [84, 186] on li "Print package label" at bounding box center [69, 188] width 57 height 11
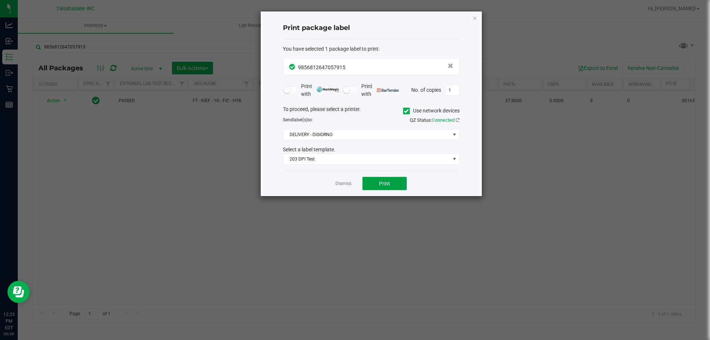
click at [393, 185] on button "Print" at bounding box center [384, 183] width 44 height 13
click at [341, 183] on link "Dismiss" at bounding box center [343, 183] width 16 height 6
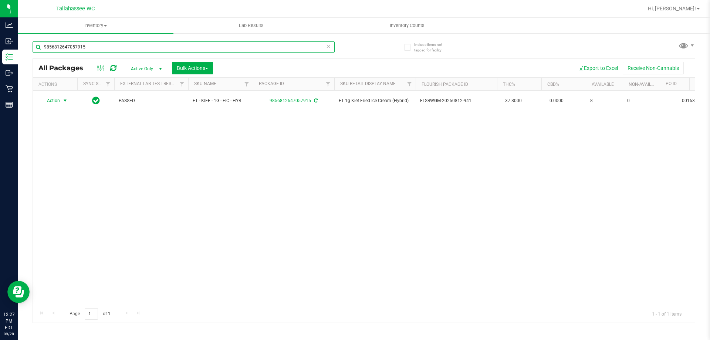
click at [175, 50] on input "9856812647057915" at bounding box center [184, 46] width 302 height 11
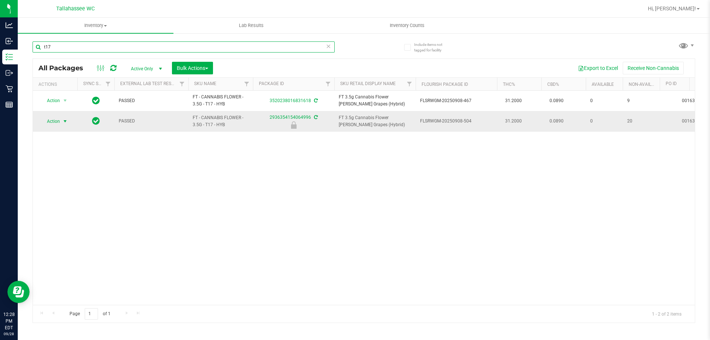
type input "t17"
click at [61, 123] on span "select" at bounding box center [65, 121] width 9 height 10
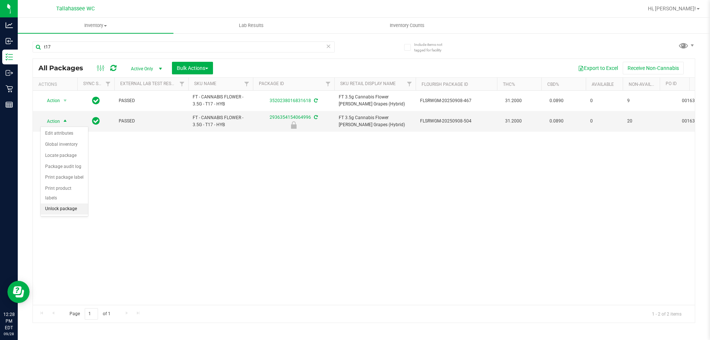
click at [78, 203] on li "Unlock package" at bounding box center [64, 208] width 47 height 11
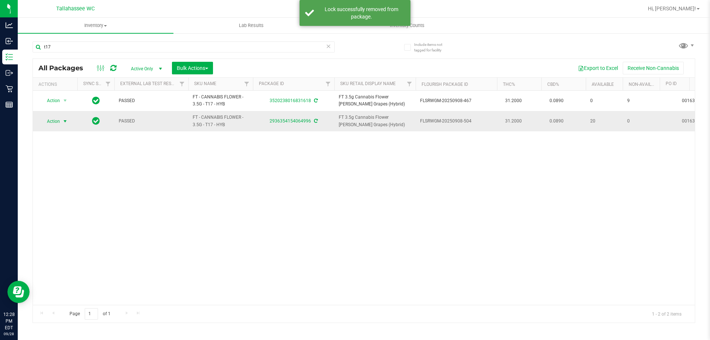
click at [62, 120] on span "select" at bounding box center [65, 121] width 9 height 10
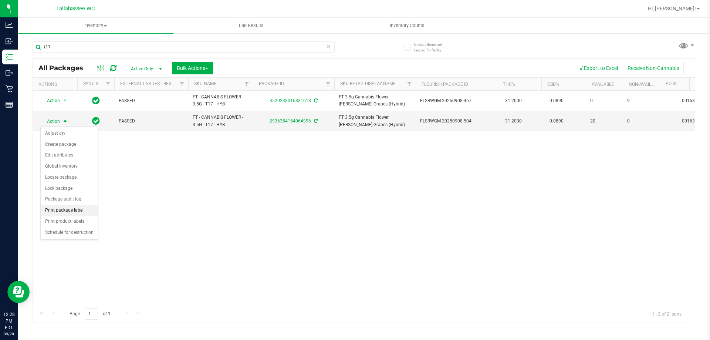
click at [88, 214] on li "Print package label" at bounding box center [69, 210] width 57 height 11
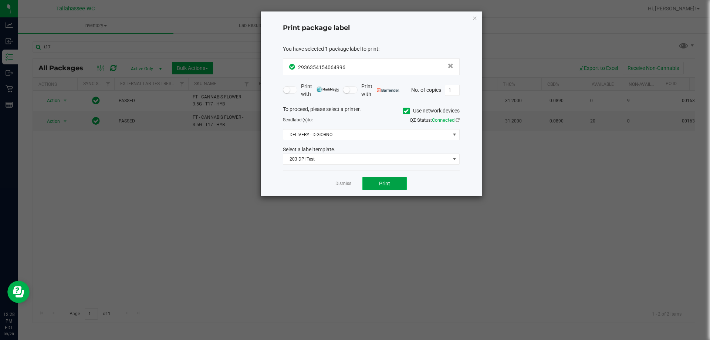
click at [387, 184] on span "Print" at bounding box center [384, 183] width 11 height 6
click at [349, 185] on link "Dismiss" at bounding box center [343, 183] width 16 height 6
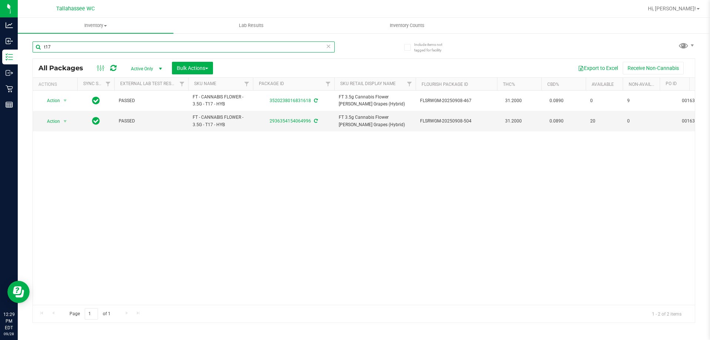
click at [94, 46] on input "t17" at bounding box center [184, 46] width 302 height 11
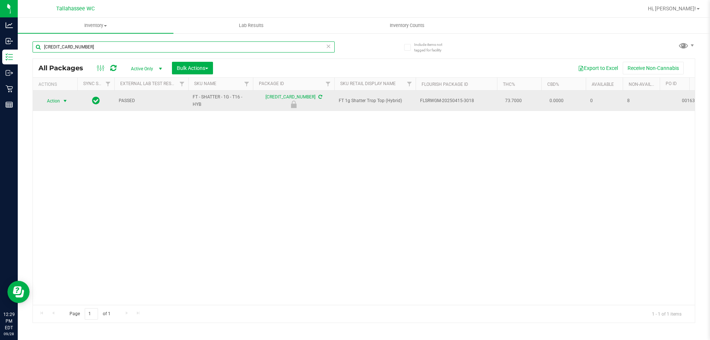
type input "2649820402542918"
click at [54, 103] on span "Action" at bounding box center [50, 101] width 20 height 10
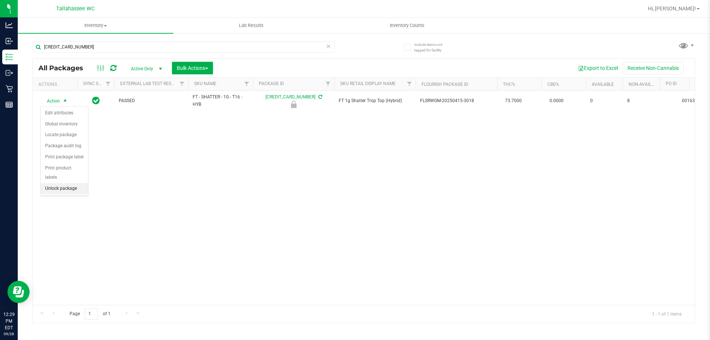
click at [86, 183] on li "Unlock package" at bounding box center [64, 188] width 47 height 11
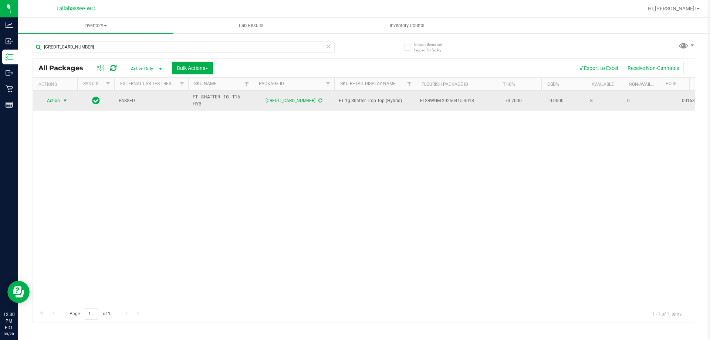
click at [53, 103] on span "Action" at bounding box center [50, 100] width 20 height 10
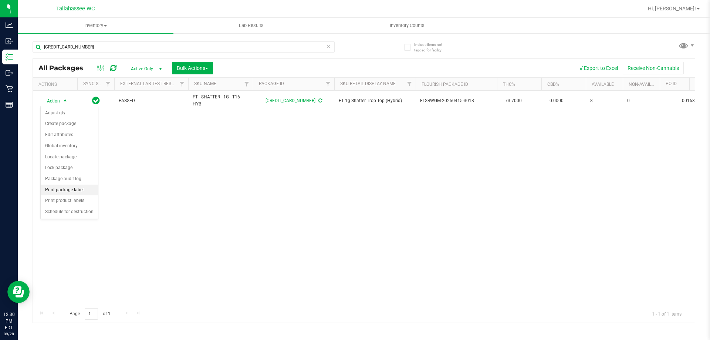
click at [84, 193] on li "Print package label" at bounding box center [69, 189] width 57 height 11
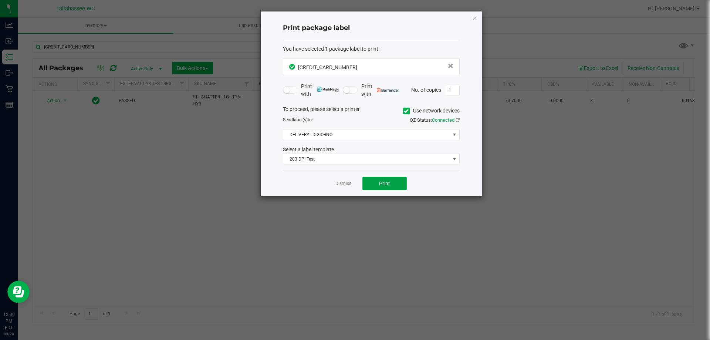
click at [404, 180] on button "Print" at bounding box center [384, 183] width 44 height 13
click at [340, 181] on link "Dismiss" at bounding box center [343, 183] width 16 height 6
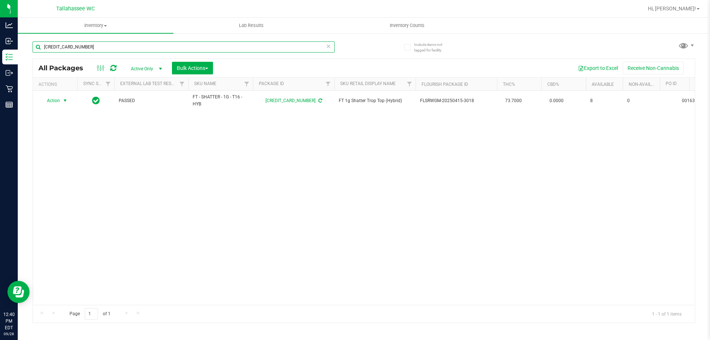
click at [230, 50] on input "2649820402542918" at bounding box center [184, 46] width 302 height 11
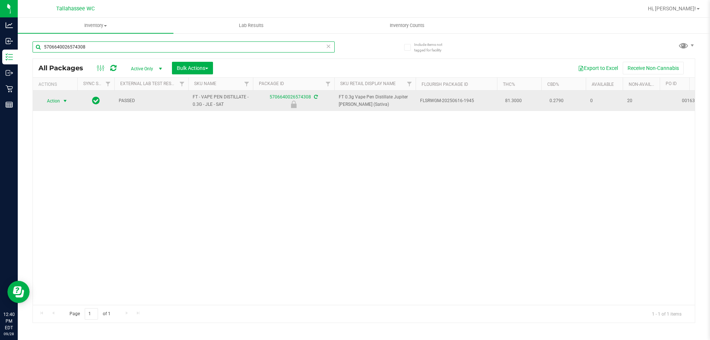
type input "5706640026574308"
click at [57, 102] on span "Action" at bounding box center [50, 101] width 20 height 10
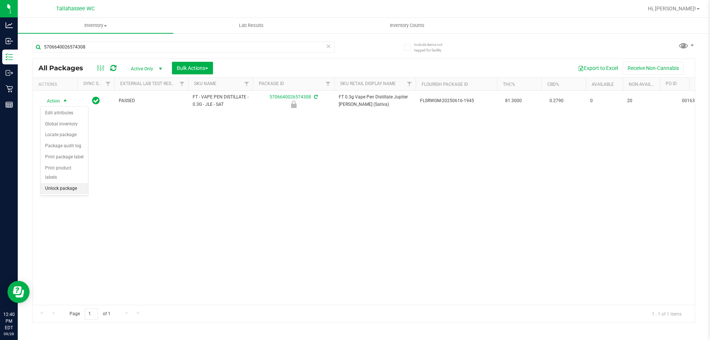
click at [84, 183] on li "Unlock package" at bounding box center [64, 188] width 47 height 11
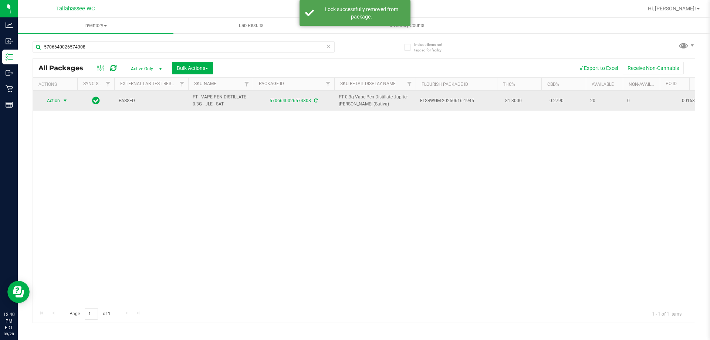
click at [61, 101] on span "select" at bounding box center [65, 100] width 9 height 10
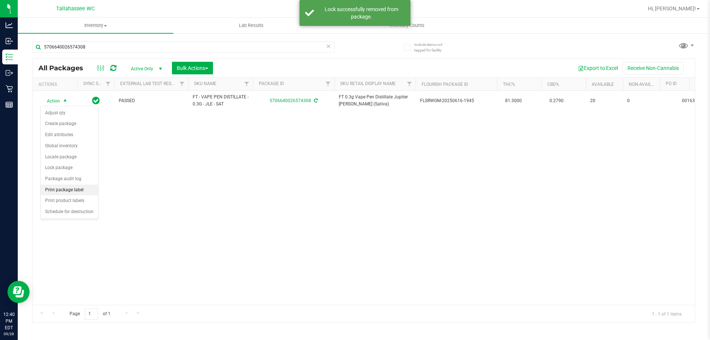
click at [88, 192] on li "Print package label" at bounding box center [69, 189] width 57 height 11
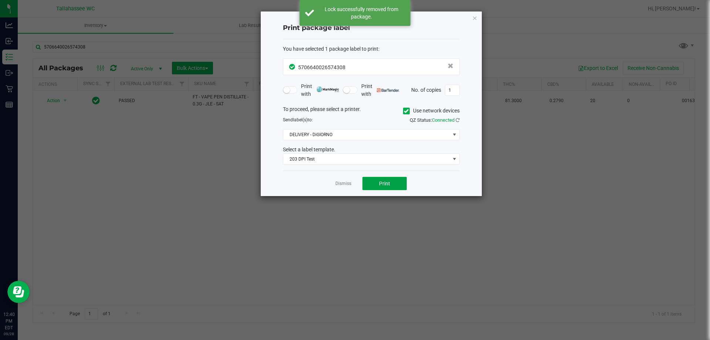
click at [379, 184] on span "Print" at bounding box center [384, 183] width 11 height 6
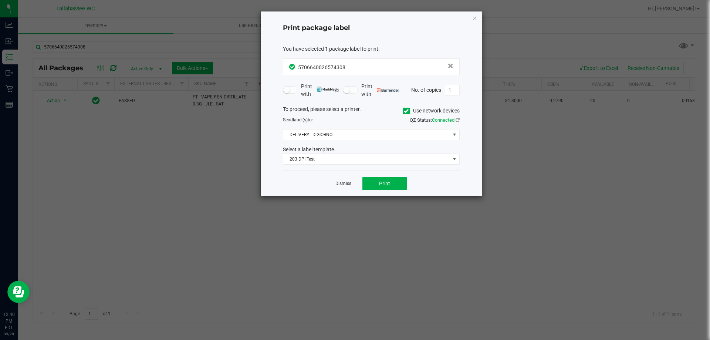
click at [344, 182] on link "Dismiss" at bounding box center [343, 183] width 16 height 6
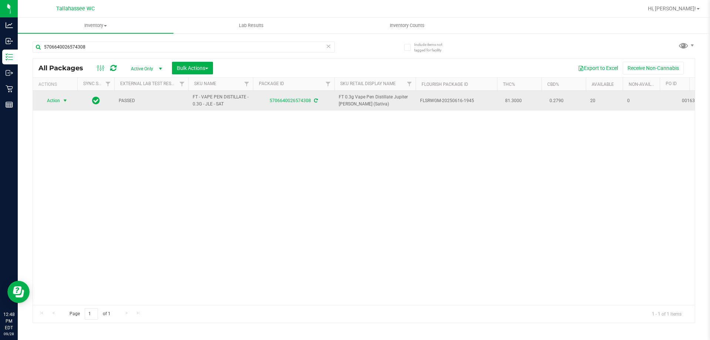
click at [62, 101] on span "select" at bounding box center [65, 101] width 6 height 6
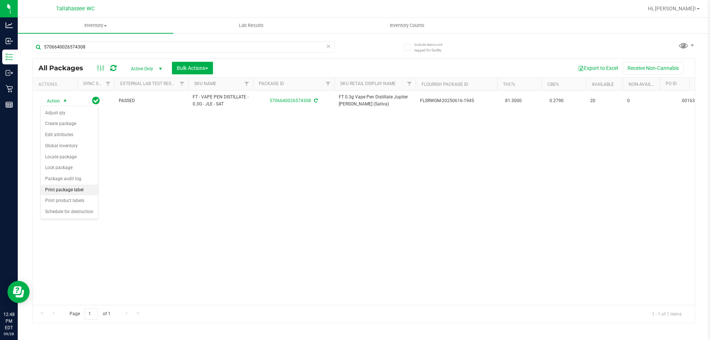
click at [88, 190] on li "Print package label" at bounding box center [69, 189] width 57 height 11
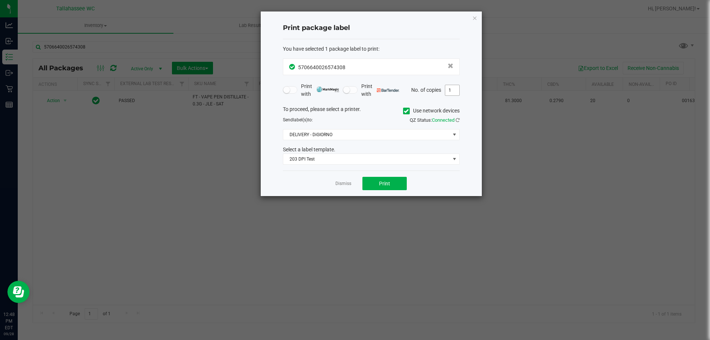
click at [455, 88] on input "1" at bounding box center [452, 90] width 14 height 10
type input "3"
click at [395, 187] on button "Print" at bounding box center [384, 183] width 44 height 13
click at [346, 185] on link "Dismiss" at bounding box center [343, 183] width 16 height 6
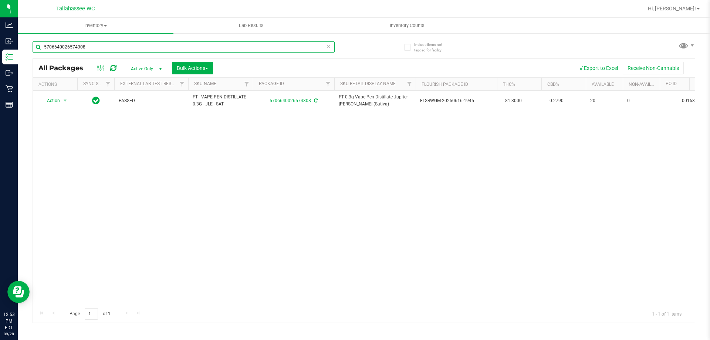
click at [242, 49] on input "5706640026574308" at bounding box center [184, 46] width 302 height 11
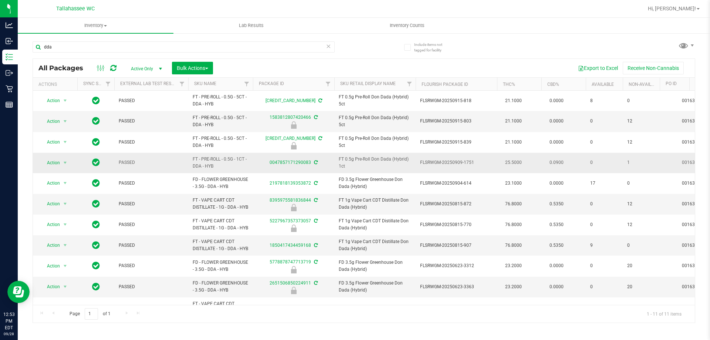
drag, startPoint x: 201, startPoint y: 163, endPoint x: 180, endPoint y: 153, distance: 23.2
click at [217, 45] on input "dda" at bounding box center [184, 46] width 302 height 11
paste input "FT - PRE-ROLL - 0.5G - 1CT - DDA - HYB"
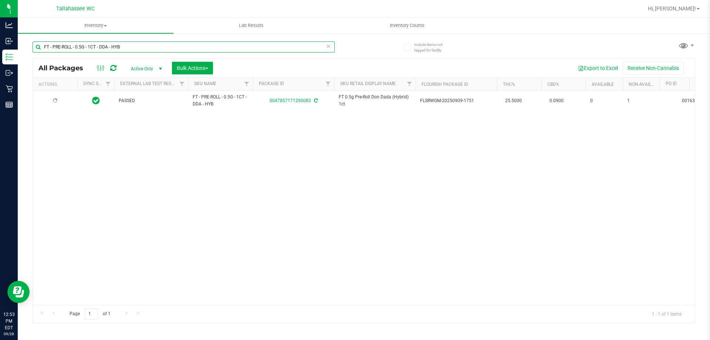
click at [219, 49] on input "FT - PRE-ROLL - 0.5G - 1CT - DDA - HYB" at bounding box center [184, 46] width 302 height 11
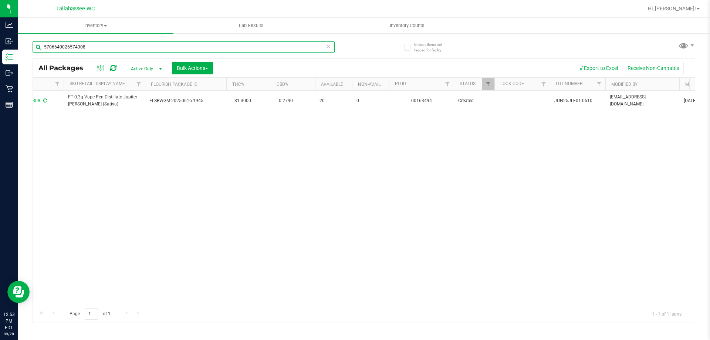
scroll to position [0, 277]
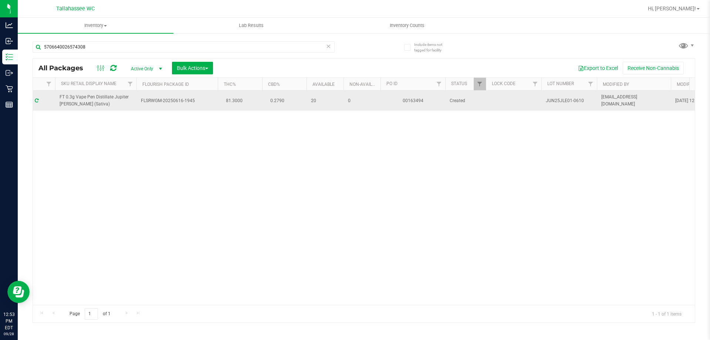
click at [570, 99] on span "JUN25JLE01-0610" at bounding box center [569, 100] width 47 height 7
copy tr "JUN25JLE01-0610"
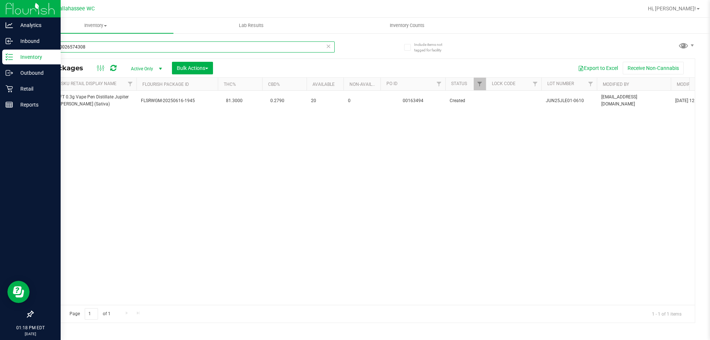
drag, startPoint x: 140, startPoint y: 44, endPoint x: 4, endPoint y: 62, distance: 136.8
click at [0, 56] on div "Analytics Inbound Inventory Outbound Retail Reports 01:18 PM EDT 09/28/2025 09/…" at bounding box center [355, 170] width 710 height 340
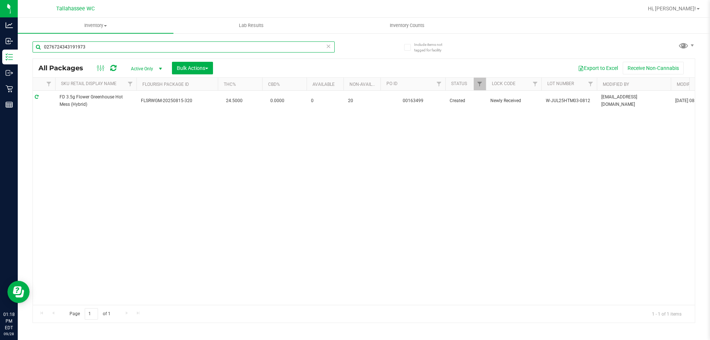
type input "0276724343191973"
click at [120, 131] on div "Action Action Edit attributes Global inventory Locate package Package audit log…" at bounding box center [364, 198] width 662 height 214
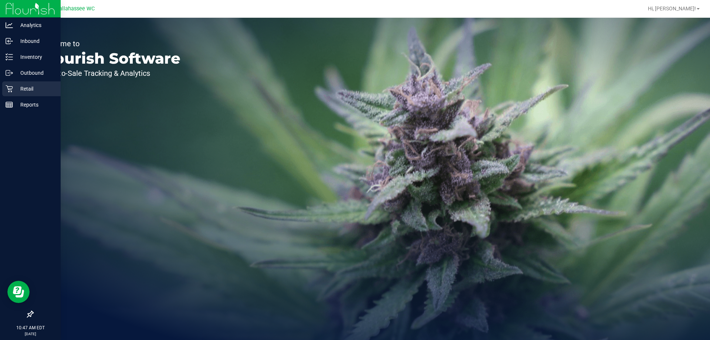
click at [22, 92] on p "Retail" at bounding box center [35, 88] width 44 height 9
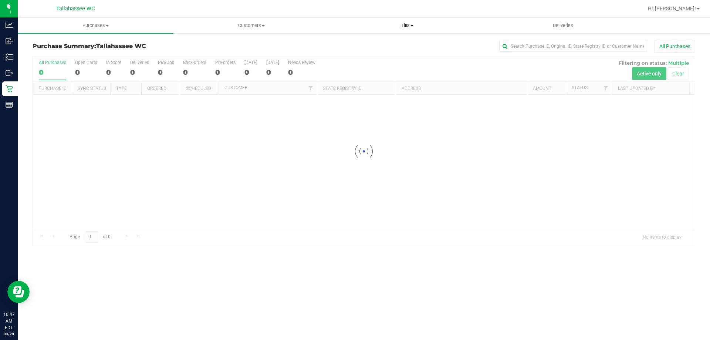
click at [410, 28] on uib-tab-heading "Tills Manage tills Reconcile e-payments" at bounding box center [406, 25] width 155 height 15
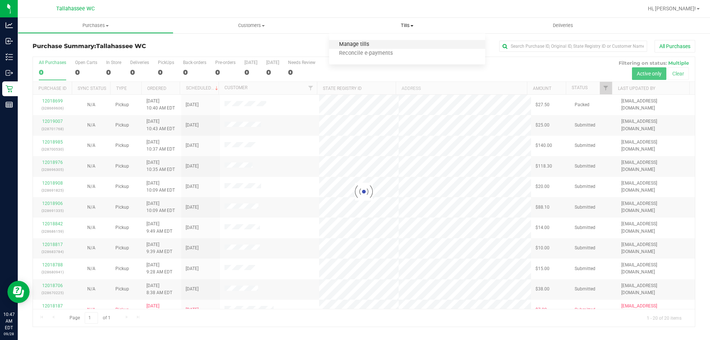
click at [366, 43] on span "Manage tills" at bounding box center [354, 44] width 50 height 6
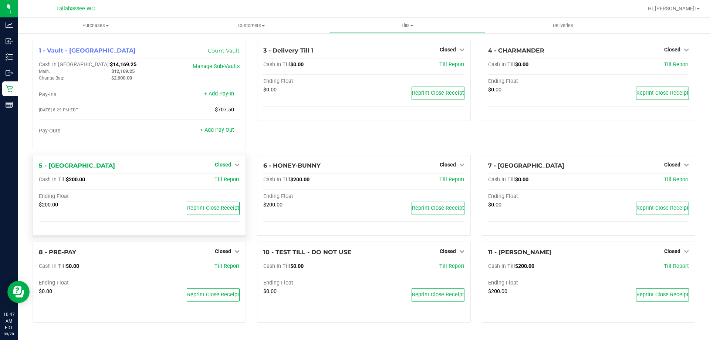
click at [235, 163] on icon at bounding box center [236, 164] width 5 height 5
click at [231, 184] on div "Open Till" at bounding box center [223, 179] width 55 height 9
click at [231, 183] on link "Open Till" at bounding box center [223, 180] width 20 height 6
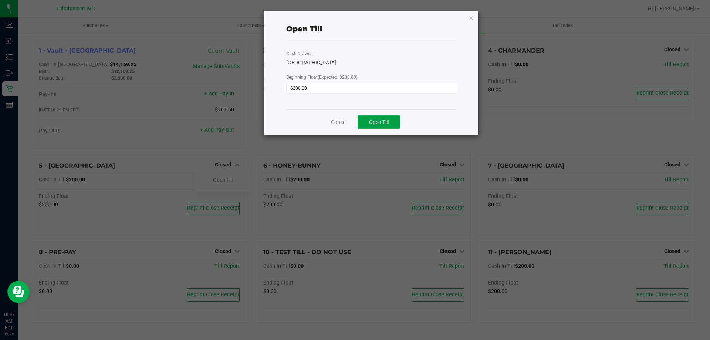
click at [388, 123] on span "Open Till" at bounding box center [379, 122] width 20 height 6
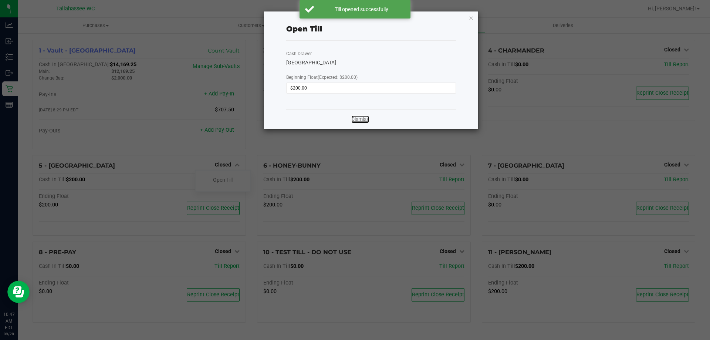
drag, startPoint x: 364, startPoint y: 120, endPoint x: 373, endPoint y: 124, distance: 9.4
click at [364, 119] on link "Dismiss" at bounding box center [360, 119] width 18 height 8
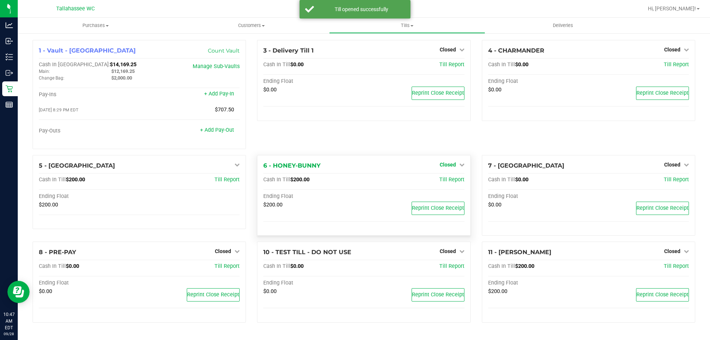
click at [459, 167] on icon at bounding box center [461, 164] width 5 height 5
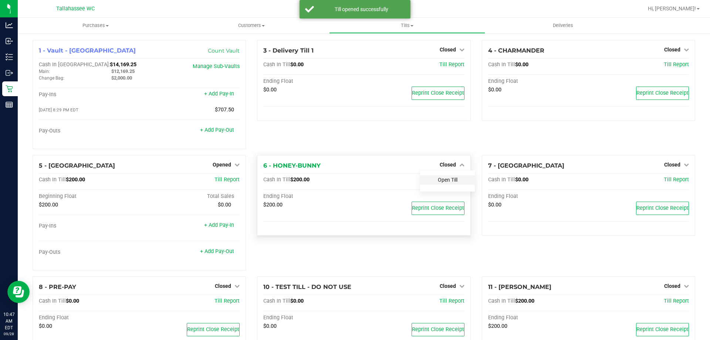
click at [448, 183] on link "Open Till" at bounding box center [448, 180] width 20 height 6
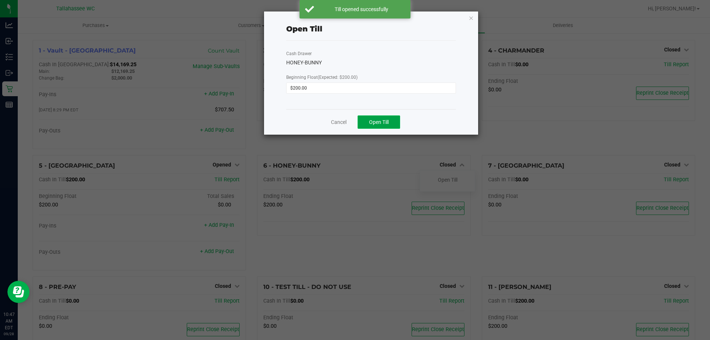
click at [385, 126] on button "Open Till" at bounding box center [378, 121] width 43 height 13
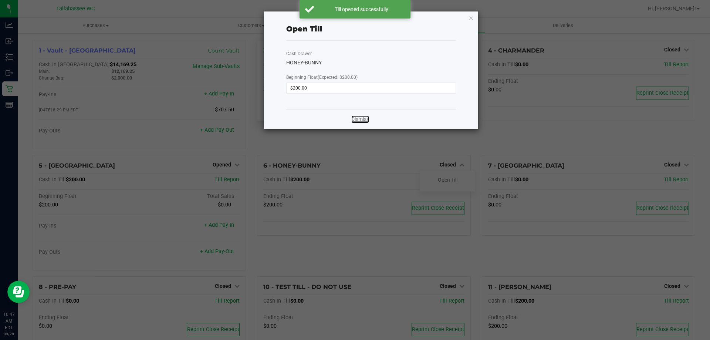
click at [361, 119] on link "Dismiss" at bounding box center [360, 119] width 18 height 8
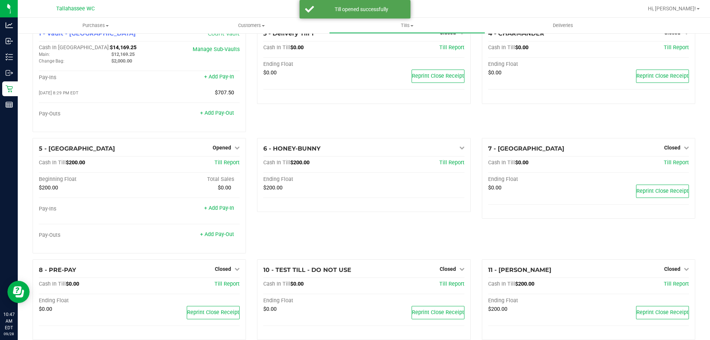
scroll to position [31, 0]
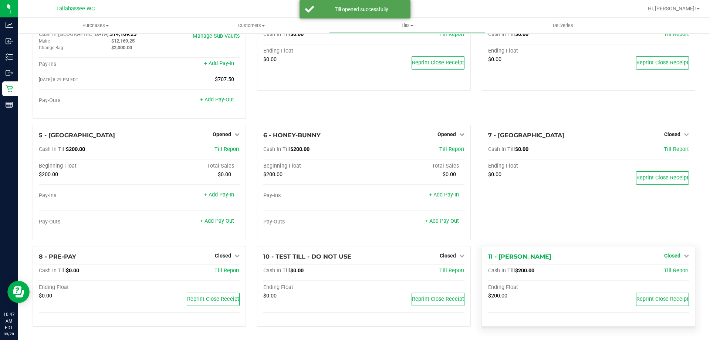
click at [683, 256] on icon at bounding box center [685, 255] width 5 height 5
click at [675, 270] on link "Open Till" at bounding box center [672, 271] width 20 height 6
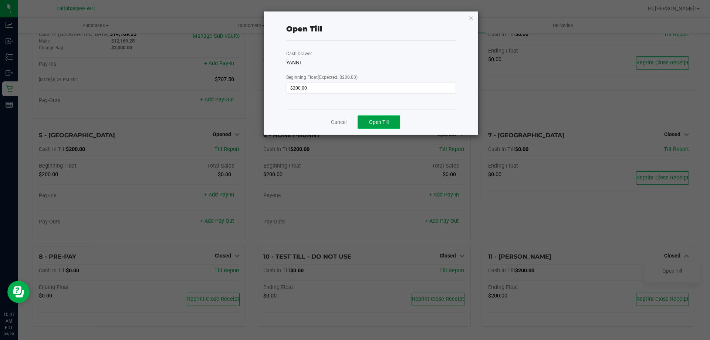
click at [381, 123] on span "Open Till" at bounding box center [379, 122] width 20 height 6
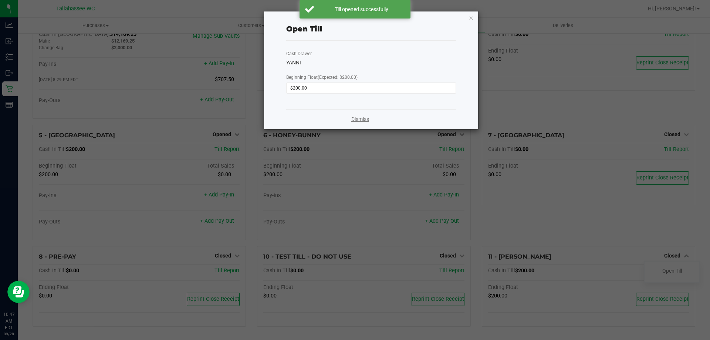
click at [360, 117] on link "Dismiss" at bounding box center [360, 119] width 18 height 8
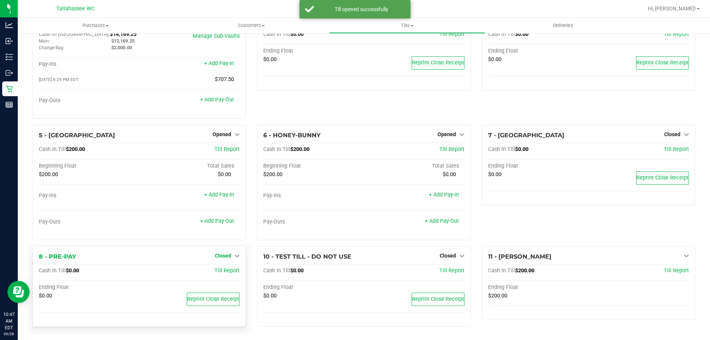
click at [231, 255] on link "Closed" at bounding box center [227, 255] width 25 height 6
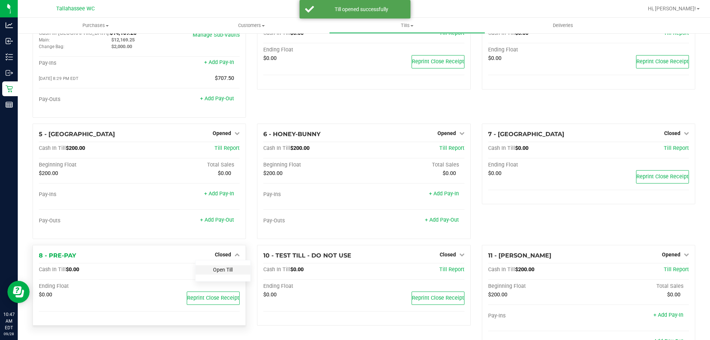
click at [225, 272] on link "Open Till" at bounding box center [223, 269] width 20 height 6
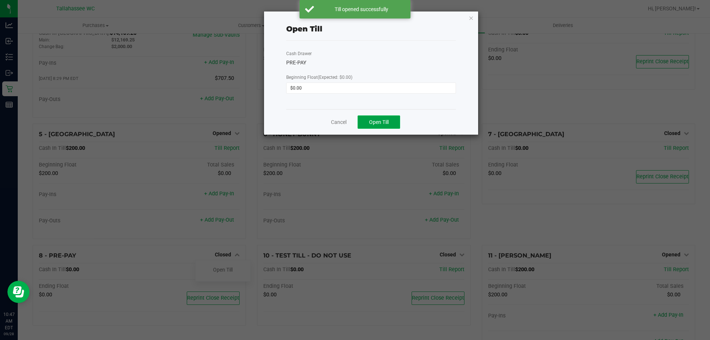
click at [379, 125] on span "Open Till" at bounding box center [379, 122] width 20 height 6
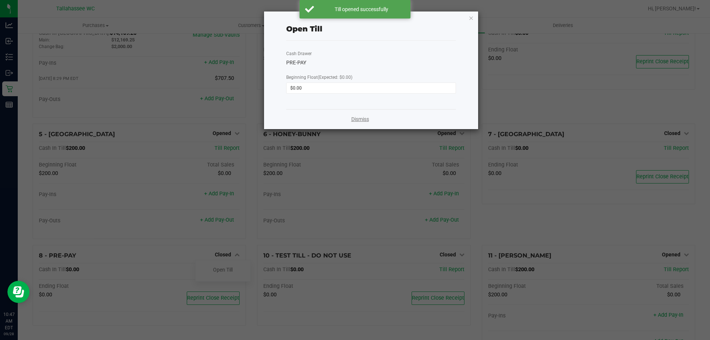
click at [362, 117] on link "Dismiss" at bounding box center [360, 119] width 18 height 8
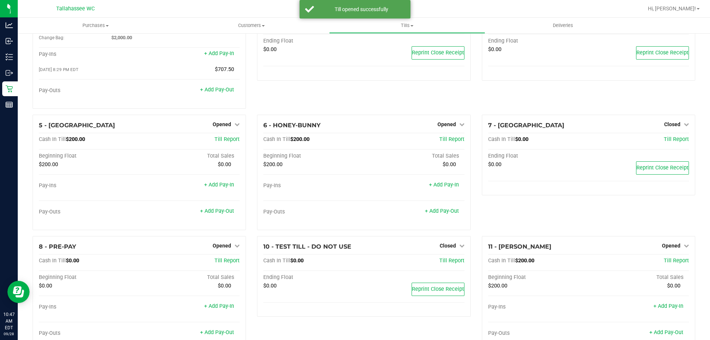
scroll to position [0, 0]
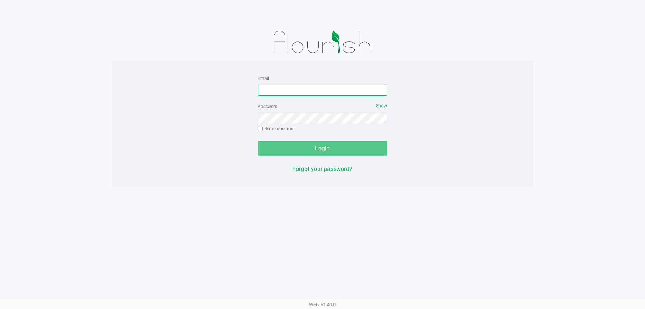
click at [286, 91] on input "Email" at bounding box center [322, 90] width 129 height 11
type input "[EMAIL_ADDRESS][DOMAIN_NAME]"
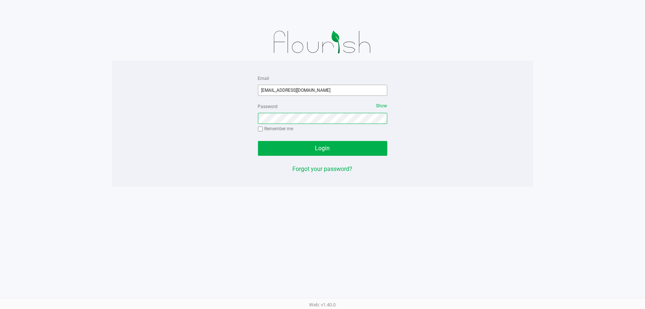
click at [258, 141] on button "Login" at bounding box center [322, 148] width 129 height 15
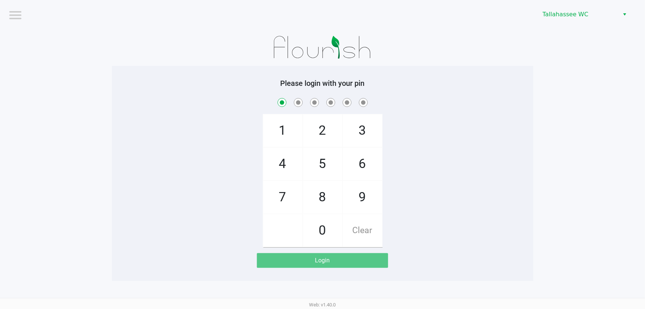
checkbox input "true"
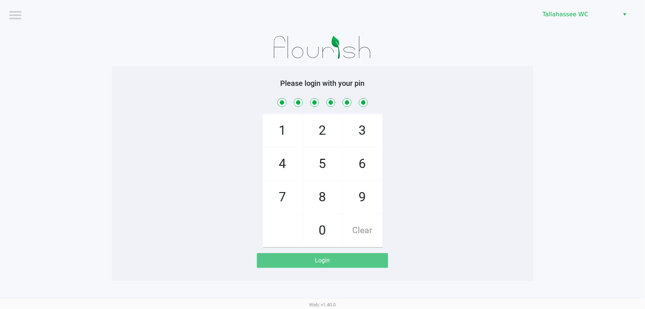
checkbox input "true"
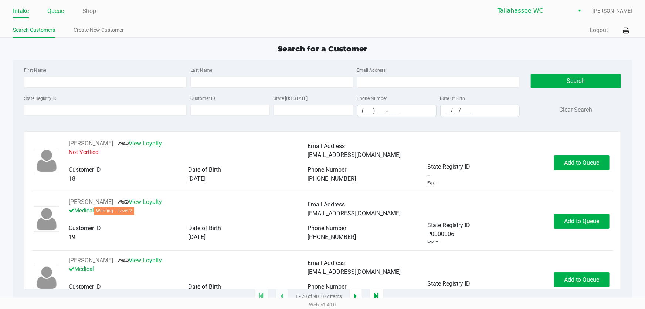
click at [55, 9] on link "Queue" at bounding box center [55, 11] width 17 height 10
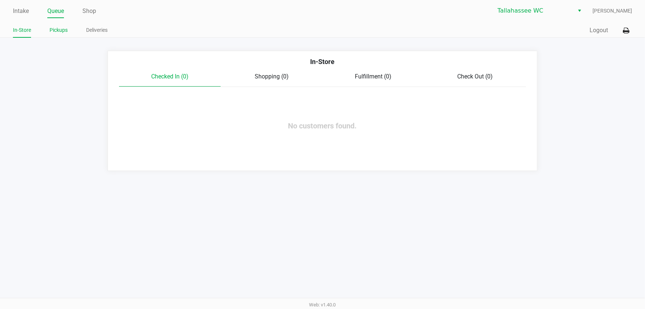
click at [66, 33] on link "Pickups" at bounding box center [59, 30] width 18 height 9
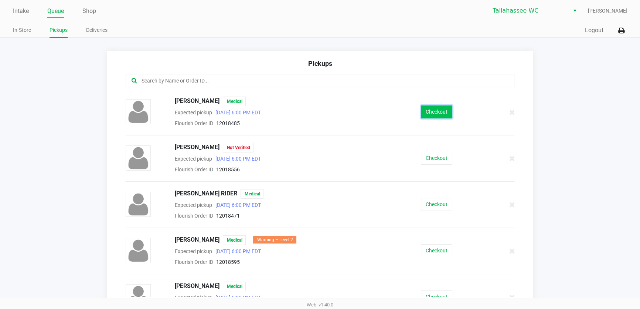
click at [440, 112] on button "Checkout" at bounding box center [436, 111] width 31 height 13
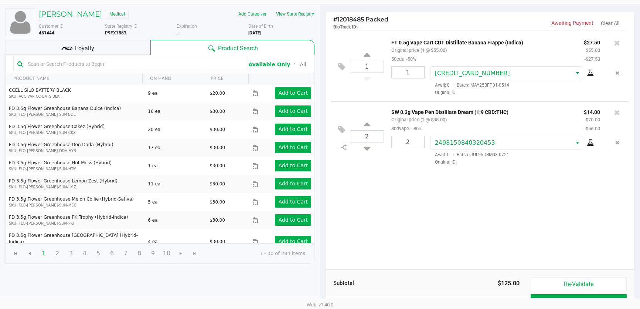
scroll to position [75, 0]
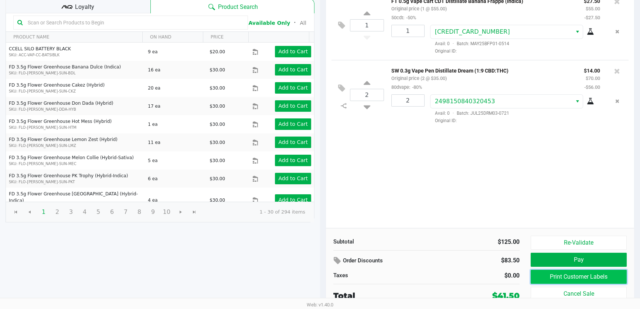
click at [595, 274] on button "Print Customer Labels" at bounding box center [579, 276] width 96 height 14
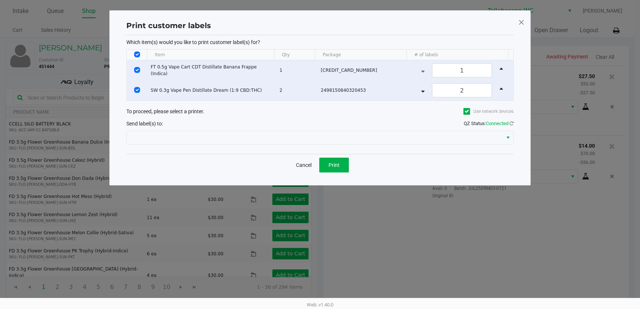
scroll to position [0, 0]
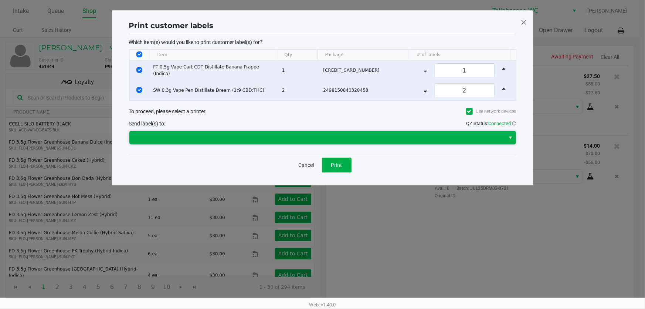
click at [349, 138] on span at bounding box center [317, 137] width 367 height 9
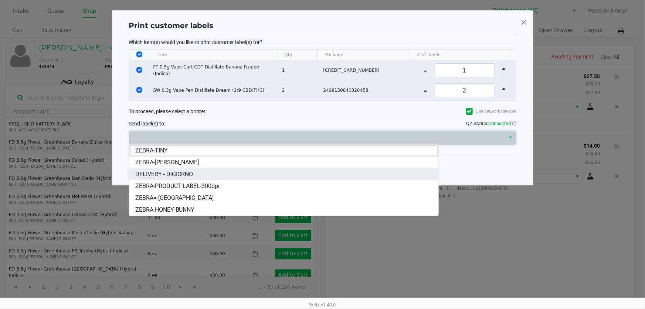
click at [263, 173] on li "DELIVERY - DiGIORNO" at bounding box center [283, 174] width 309 height 12
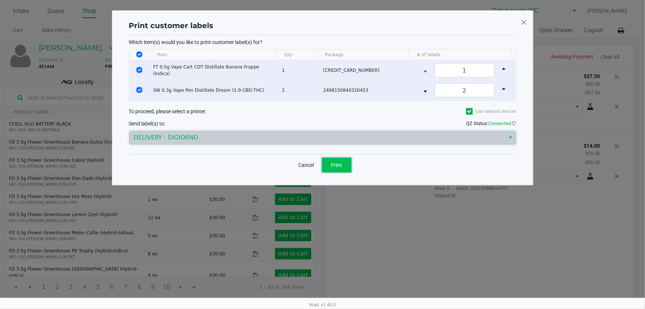
click at [344, 166] on button "Print" at bounding box center [337, 164] width 30 height 15
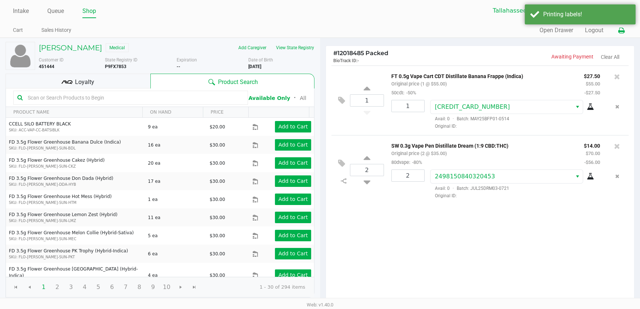
click at [620, 31] on icon at bounding box center [621, 30] width 6 height 5
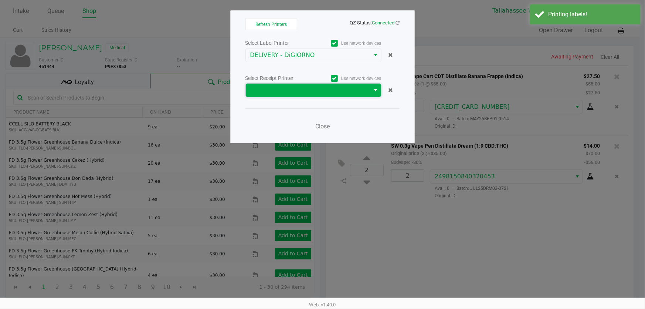
click at [339, 90] on span at bounding box center [308, 90] width 116 height 9
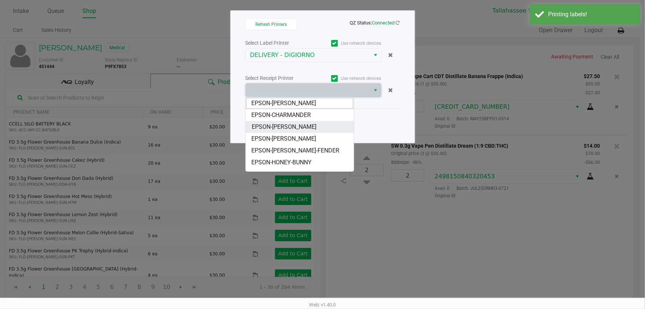
click at [302, 131] on li "EPSON-CHER" at bounding box center [300, 127] width 108 height 12
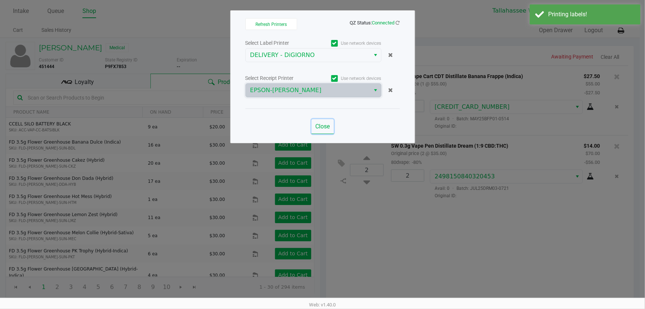
click at [326, 129] on span "Close" at bounding box center [322, 126] width 14 height 7
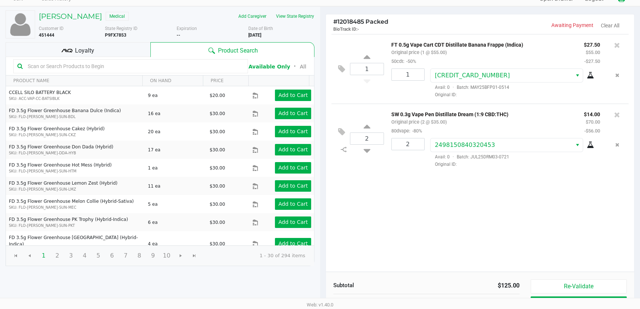
scroll to position [75, 0]
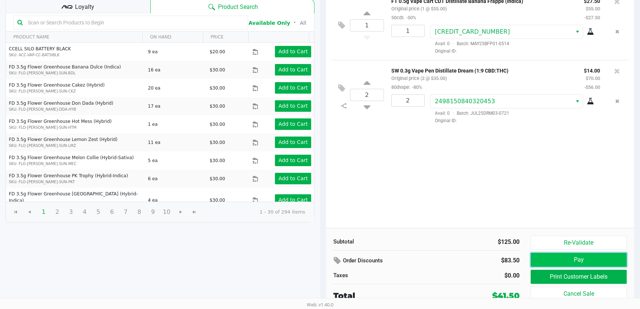
click at [588, 264] on button "Pay" at bounding box center [579, 259] width 96 height 14
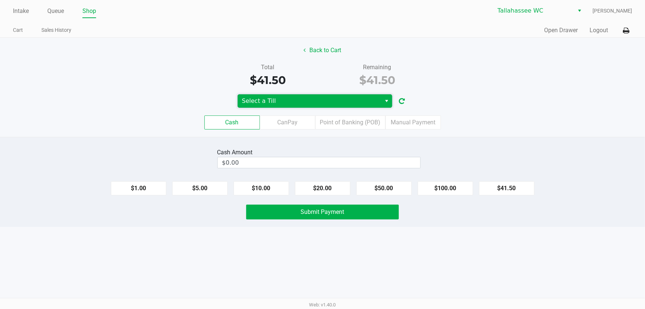
click at [347, 101] on span "Select a Till" at bounding box center [309, 100] width 135 height 9
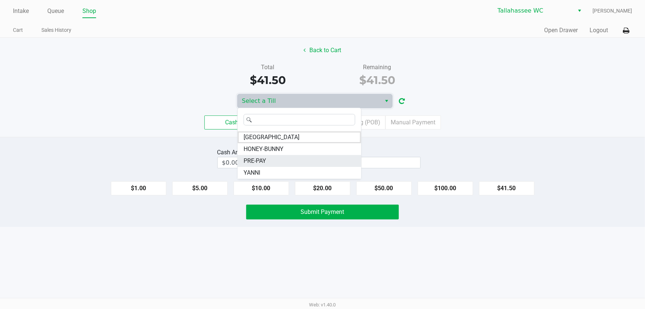
click at [290, 160] on li "PRE-PAY" at bounding box center [299, 161] width 123 height 12
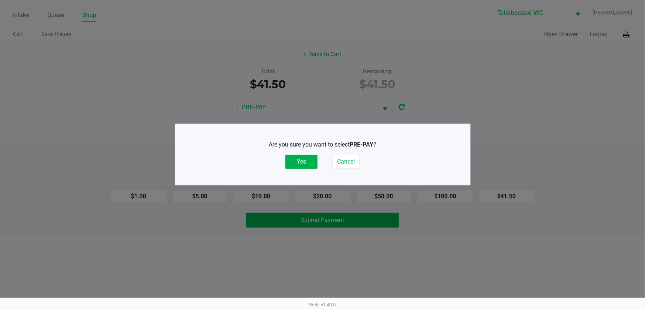
click at [307, 164] on button "Yes" at bounding box center [301, 161] width 32 height 14
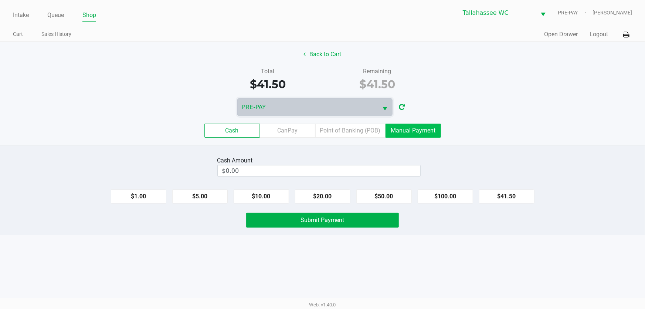
click at [412, 132] on label "Manual Payment" at bounding box center [412, 130] width 55 height 14
click at [0, 0] on 8 "Manual Payment" at bounding box center [0, 0] width 0 height 0
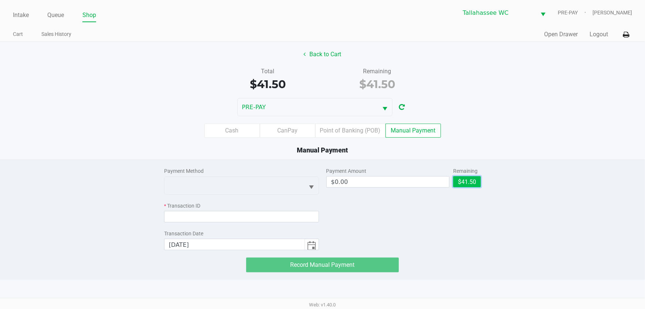
click at [473, 185] on button "$41.50" at bounding box center [467, 181] width 28 height 11
type input "$41.50"
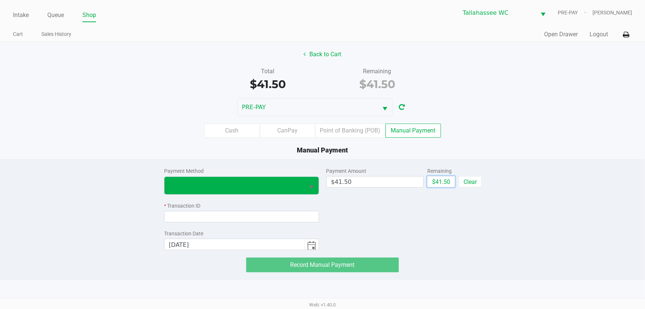
click at [307, 184] on span "Select" at bounding box center [311, 187] width 9 height 9
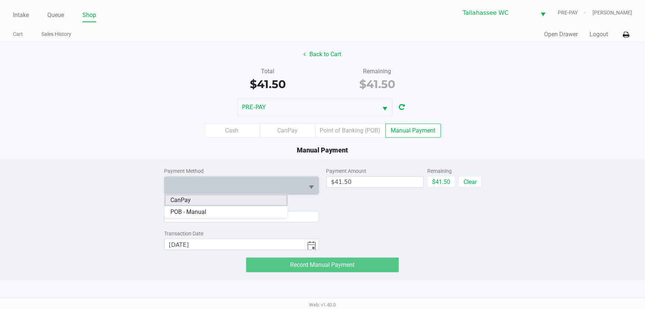
click at [254, 198] on li "CanPay" at bounding box center [225, 200] width 123 height 12
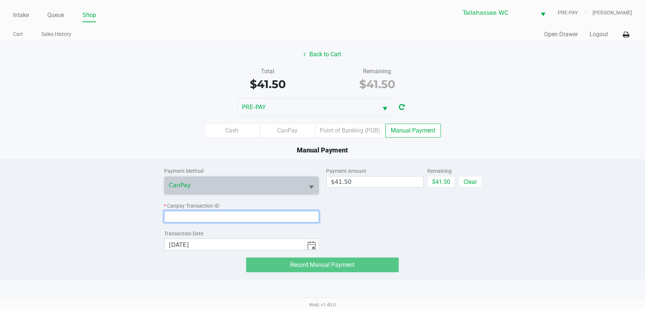
click at [265, 219] on input at bounding box center [241, 216] width 155 height 11
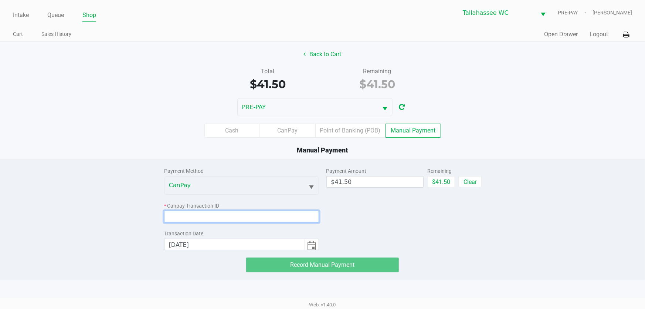
paste input "EMU3EHAJEZAQ"
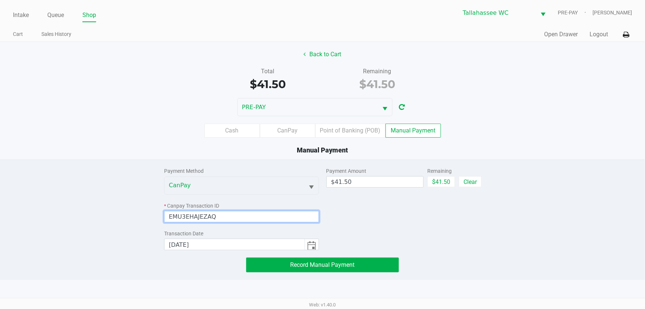
type input "EMU3EHAJEZAQ"
click at [341, 221] on div "Payment Amount $41.50 Remaining $41.50 Clear" at bounding box center [403, 205] width 155 height 90
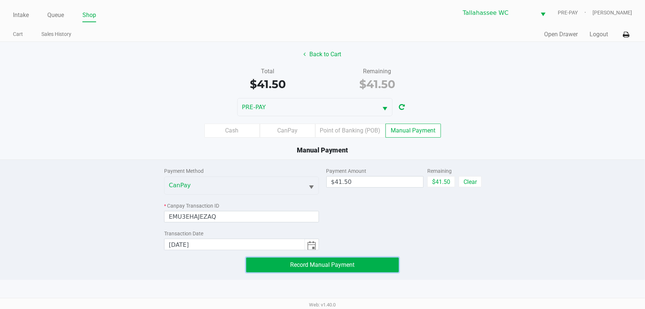
click at [364, 264] on button "Record Manual Payment" at bounding box center [322, 264] width 153 height 15
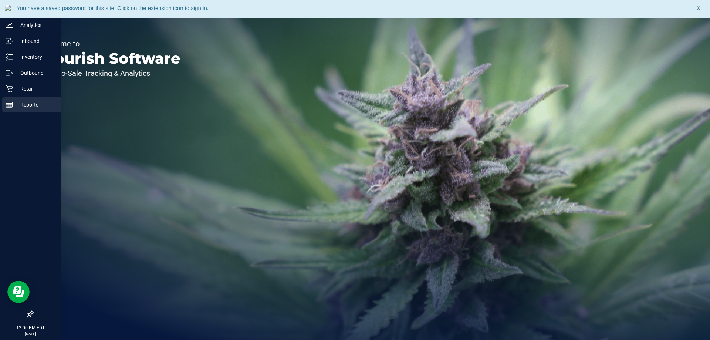
click at [13, 108] on div "Reports" at bounding box center [31, 104] width 58 height 15
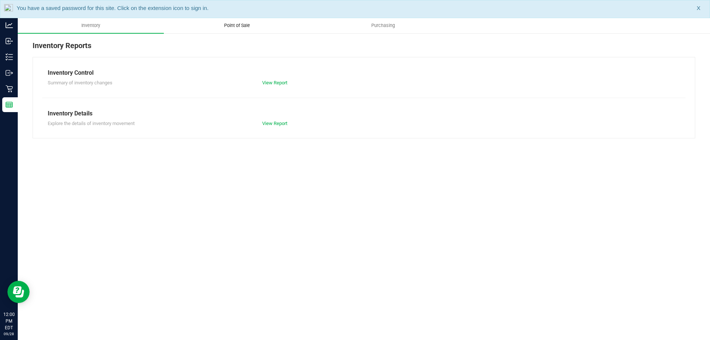
click at [229, 25] on span "Point of Sale" at bounding box center [237, 25] width 46 height 7
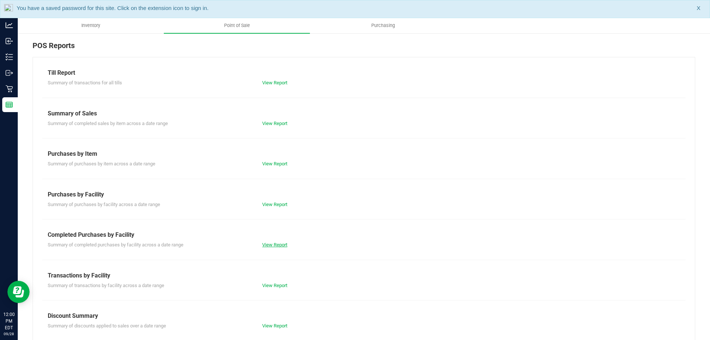
click at [274, 243] on link "View Report" at bounding box center [274, 245] width 25 height 6
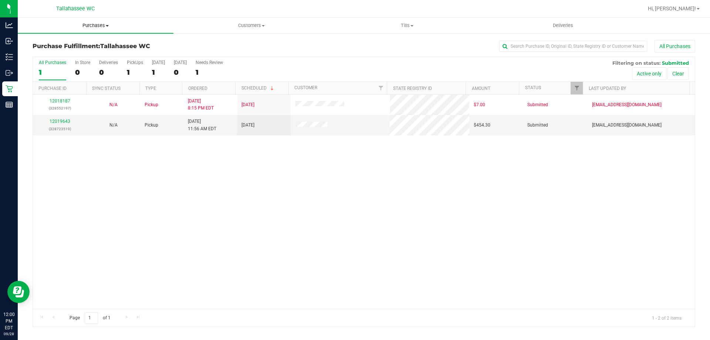
click at [105, 26] on span "Purchases" at bounding box center [96, 25] width 156 height 7
click at [176, 190] on div "12018187 (328552197) N/A Pickup 9/27/2025 8:15 PM EDT 9/28/2025 $7.00 Submitted…" at bounding box center [364, 202] width 662 height 214
click at [64, 121] on link "12019643" at bounding box center [60, 121] width 21 height 5
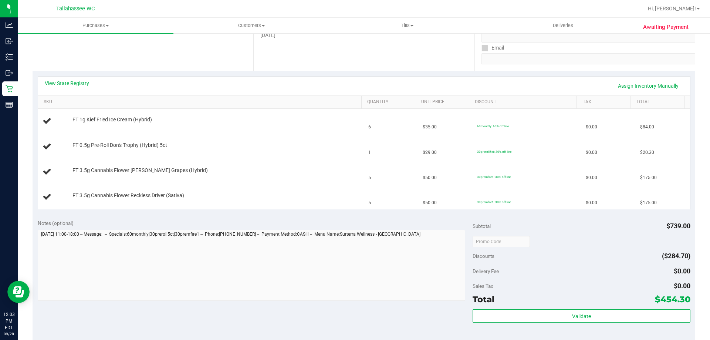
scroll to position [111, 0]
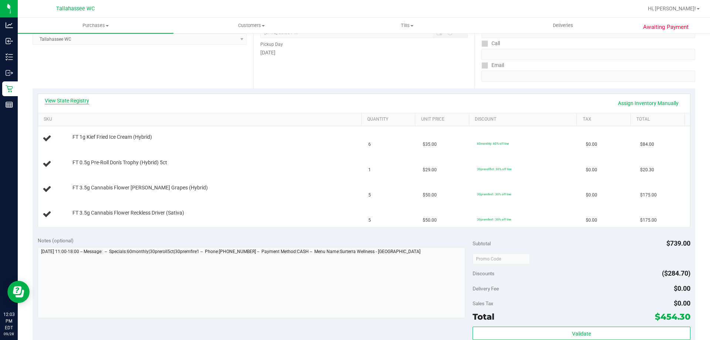
click at [78, 101] on link "View State Registry" at bounding box center [67, 100] width 44 height 7
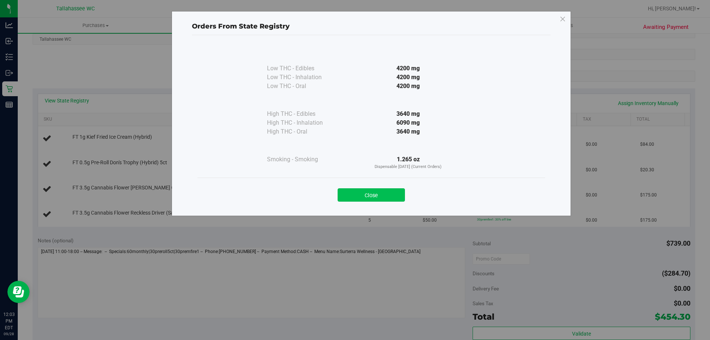
click at [384, 198] on button "Close" at bounding box center [370, 194] width 67 height 13
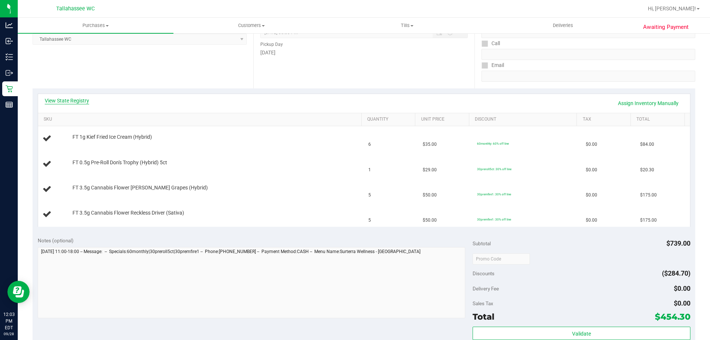
click at [78, 100] on link "View State Registry" at bounding box center [67, 100] width 44 height 7
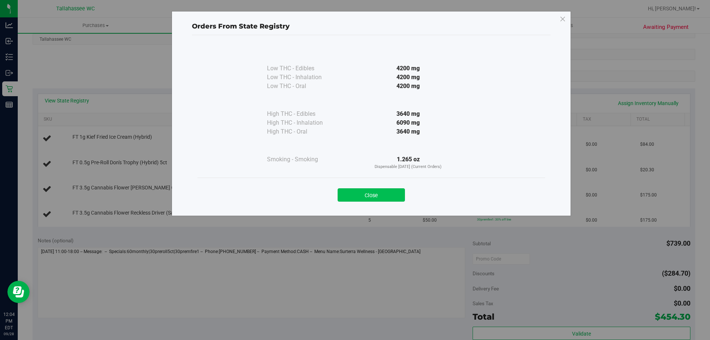
click at [390, 197] on button "Close" at bounding box center [370, 194] width 67 height 13
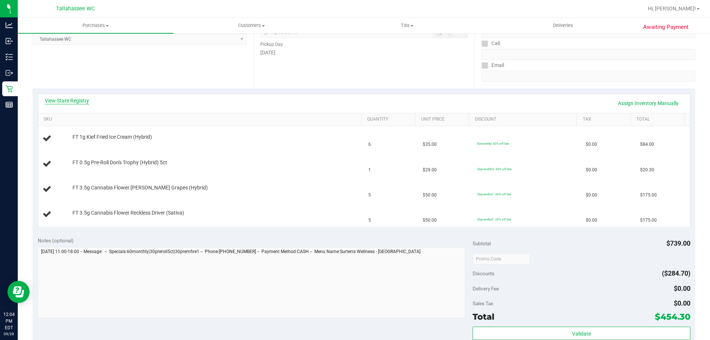
click at [73, 101] on link "View State Registry" at bounding box center [67, 100] width 44 height 7
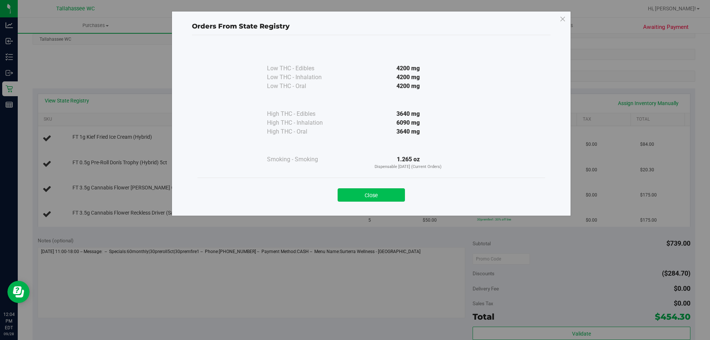
click at [384, 194] on button "Close" at bounding box center [370, 194] width 67 height 13
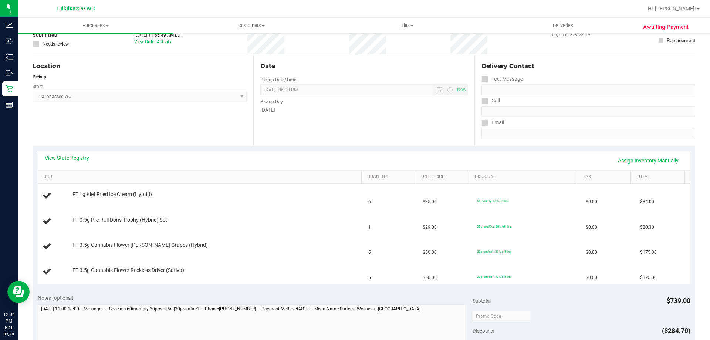
scroll to position [0, 0]
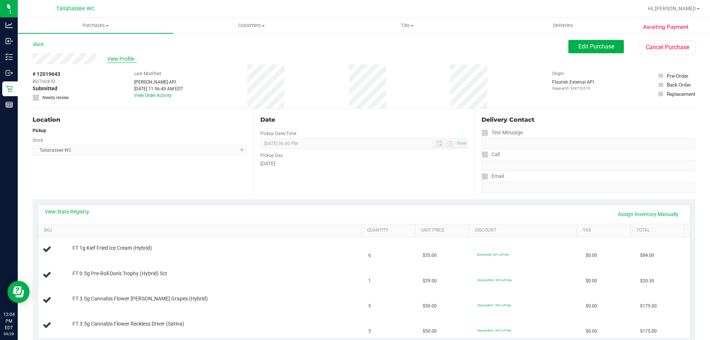
click at [128, 60] on span "View Profile" at bounding box center [122, 59] width 30 height 8
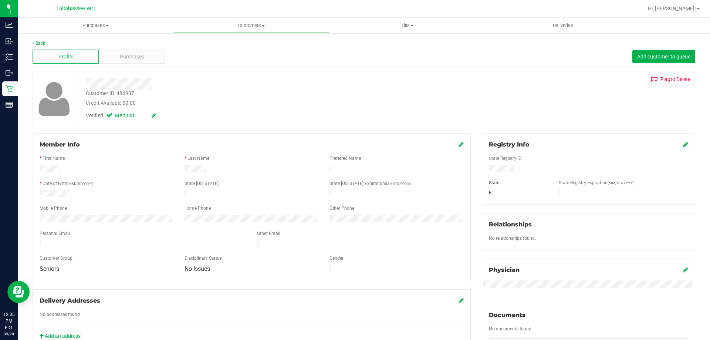
click at [126, 93] on div "Customer ID: 486937" at bounding box center [110, 93] width 48 height 8
click at [126, 92] on div "Customer ID: 486937" at bounding box center [110, 93] width 48 height 8
copy div "486937"
click at [150, 58] on div "Purchases" at bounding box center [132, 57] width 66 height 14
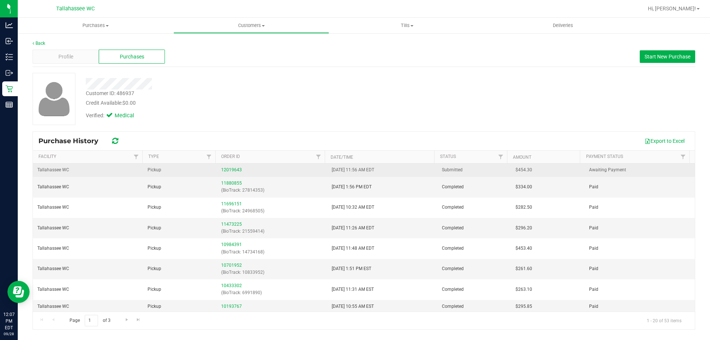
click at [228, 166] on div "12019643" at bounding box center [271, 169] width 101 height 7
click at [232, 171] on link "12019643" at bounding box center [231, 169] width 21 height 5
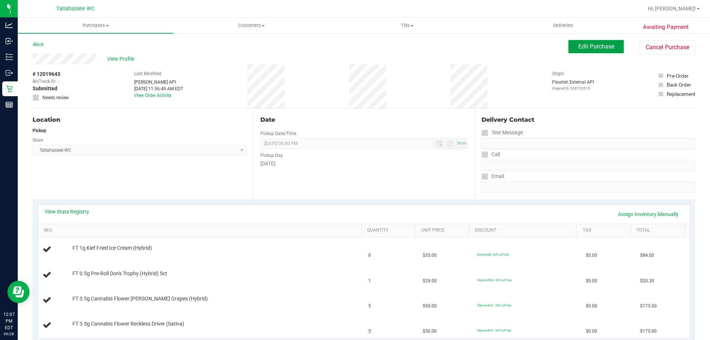
click at [602, 46] on span "Edit Purchase" at bounding box center [596, 46] width 36 height 7
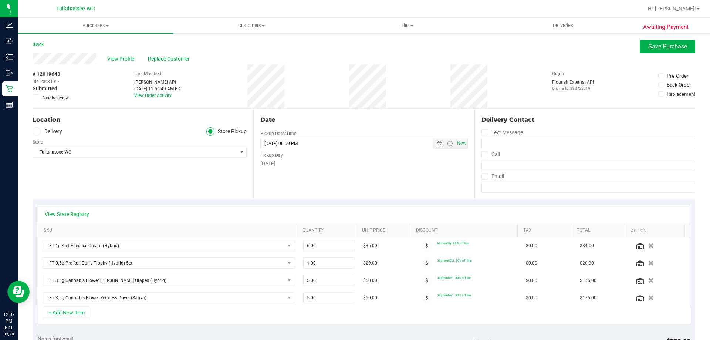
click at [38, 98] on icon at bounding box center [36, 98] width 5 height 0
click at [0, 0] on input "Needs review" at bounding box center [0, 0] width 0 height 0
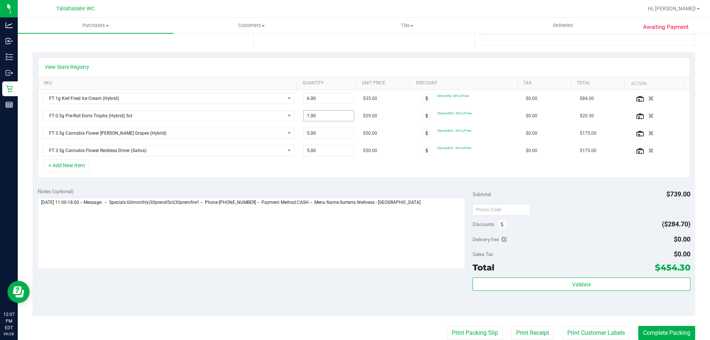
scroll to position [148, 0]
click at [424, 195] on div "Notes (optional)" at bounding box center [255, 228] width 435 height 83
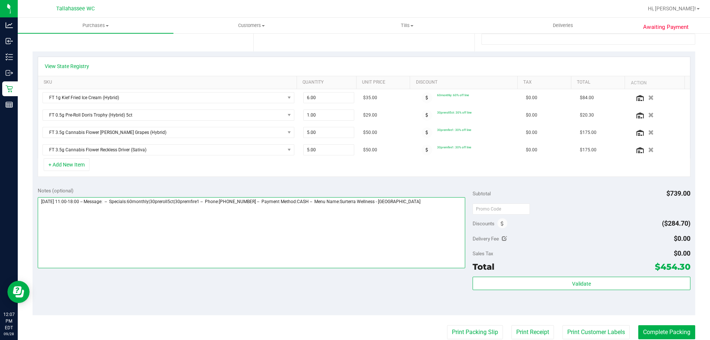
click at [427, 202] on textarea at bounding box center [252, 232] width 428 height 71
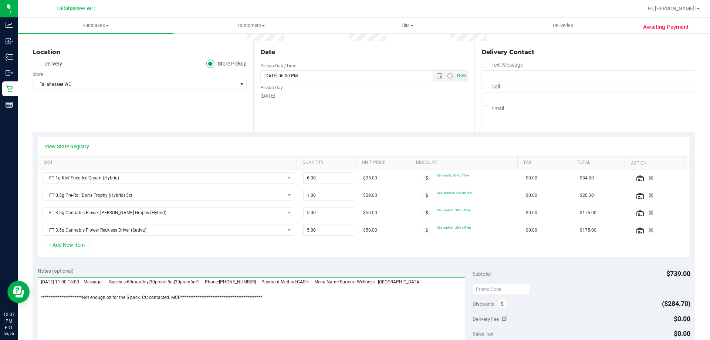
scroll to position [0, 0]
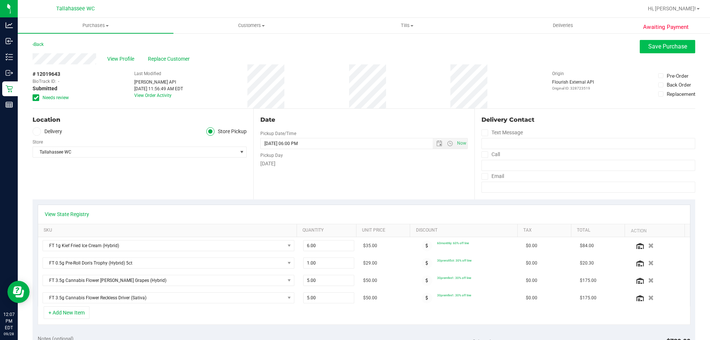
type textarea "**********"
click at [679, 43] on button "Save Purchase" at bounding box center [666, 46] width 55 height 13
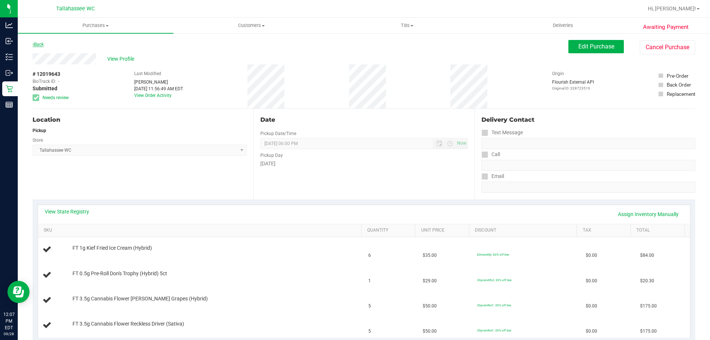
click at [40, 44] on link "Back" at bounding box center [38, 44] width 11 height 5
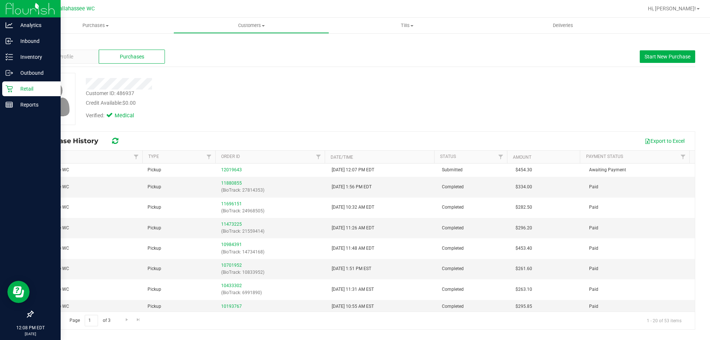
click at [15, 90] on p "Retail" at bounding box center [35, 88] width 44 height 9
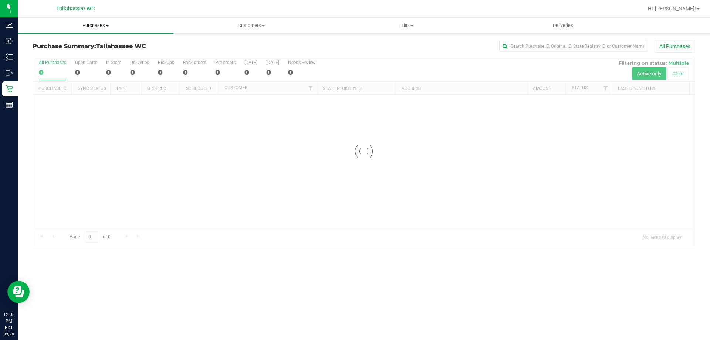
click at [95, 23] on span "Purchases" at bounding box center [96, 25] width 156 height 7
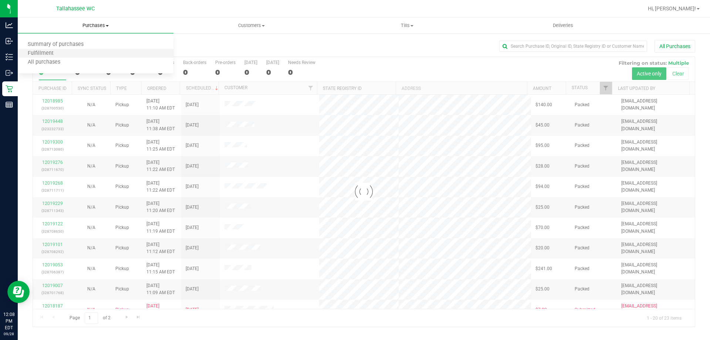
click at [65, 54] on li "Fulfillment" at bounding box center [96, 53] width 156 height 9
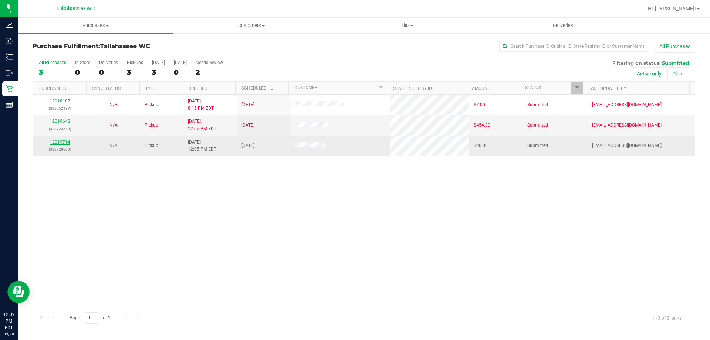
click at [64, 140] on link "12019714" at bounding box center [60, 141] width 21 height 5
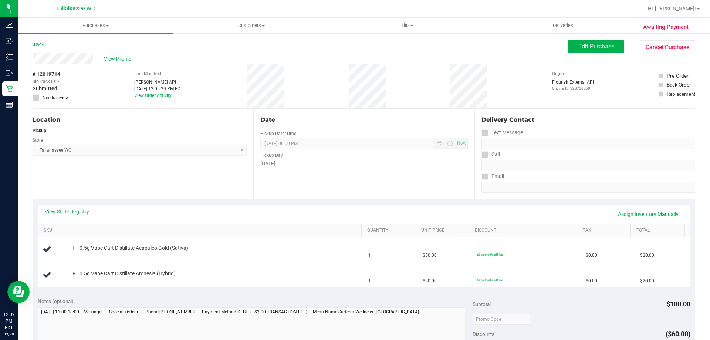
click at [71, 210] on link "View State Registry" at bounding box center [67, 211] width 44 height 7
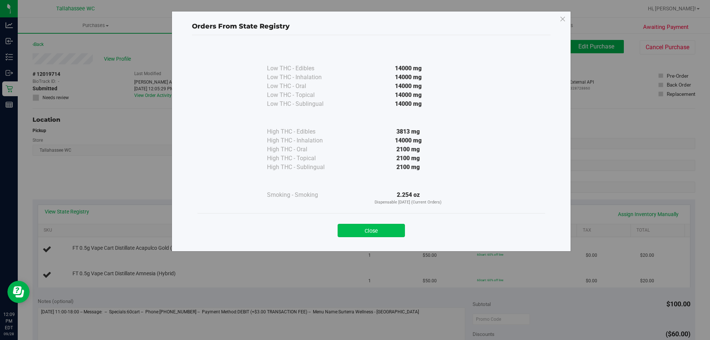
click at [378, 226] on button "Close" at bounding box center [370, 230] width 67 height 13
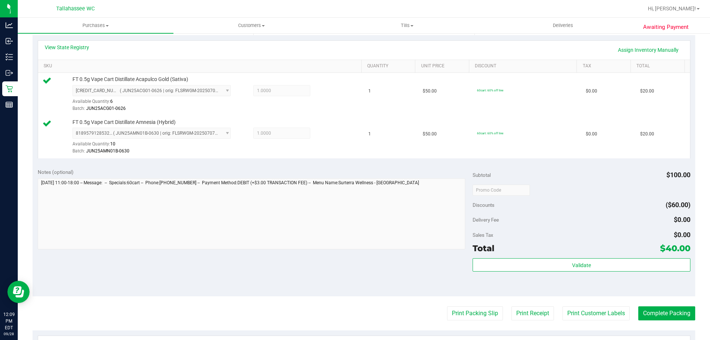
scroll to position [185, 0]
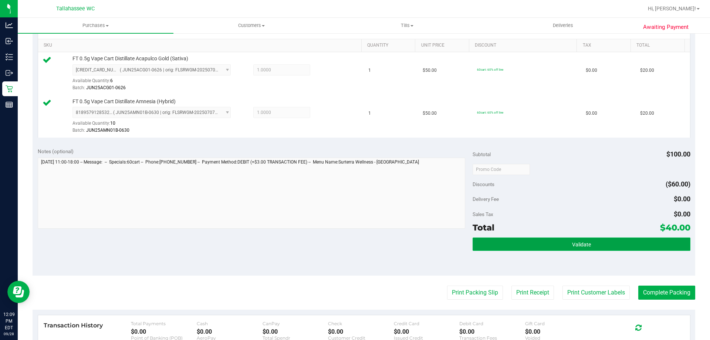
click at [510, 247] on button "Validate" at bounding box center [580, 243] width 217 height 13
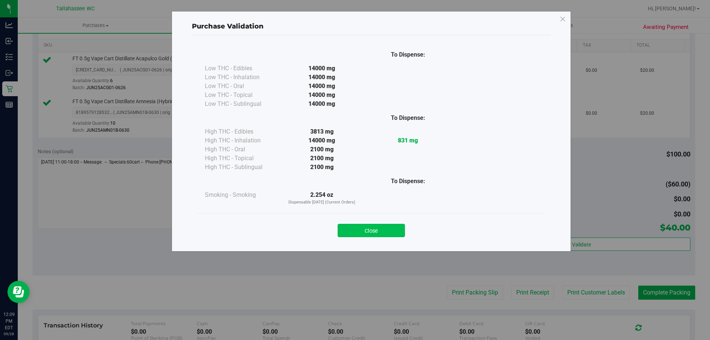
click at [392, 232] on button "Close" at bounding box center [370, 230] width 67 height 13
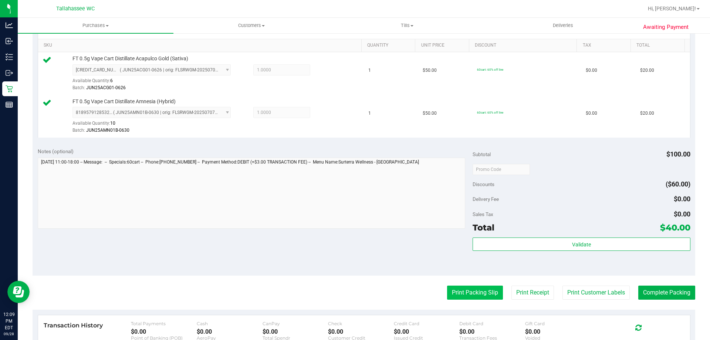
click at [474, 291] on button "Print Packing Slip" at bounding box center [475, 292] width 56 height 14
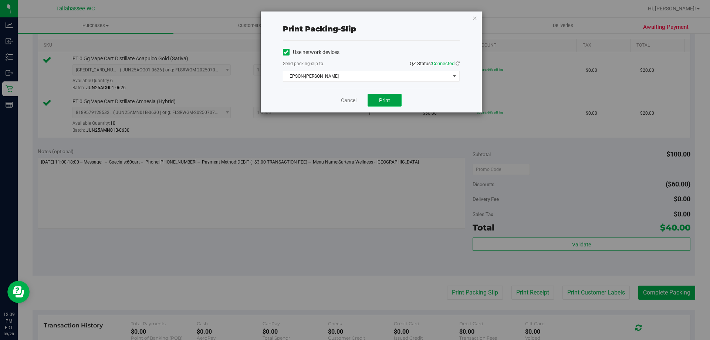
click at [378, 99] on button "Print" at bounding box center [384, 100] width 34 height 13
click at [350, 99] on link "Cancel" at bounding box center [349, 100] width 16 height 8
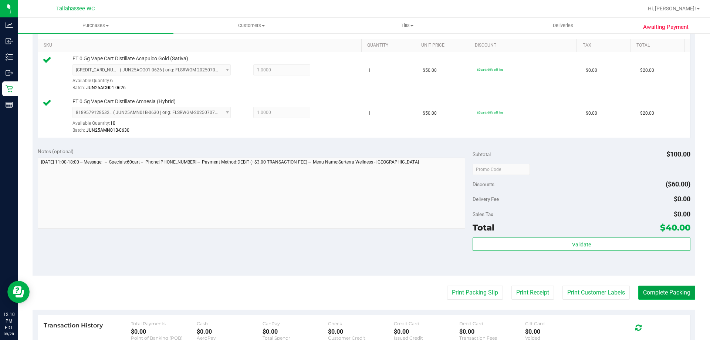
click at [667, 296] on button "Complete Packing" at bounding box center [666, 292] width 57 height 14
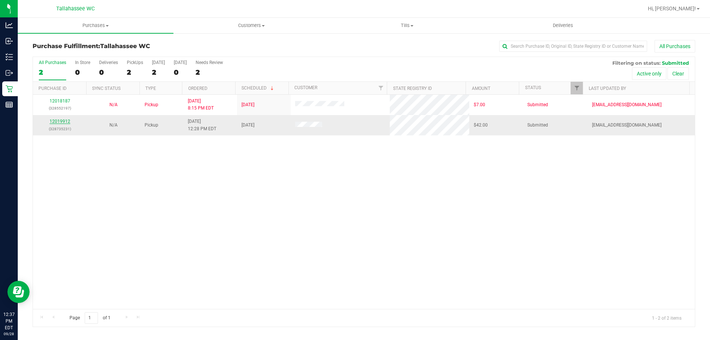
click at [62, 121] on link "12019912" at bounding box center [60, 121] width 21 height 5
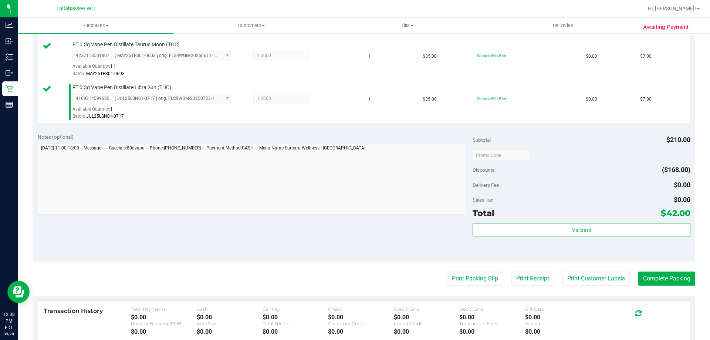
scroll to position [328, 0]
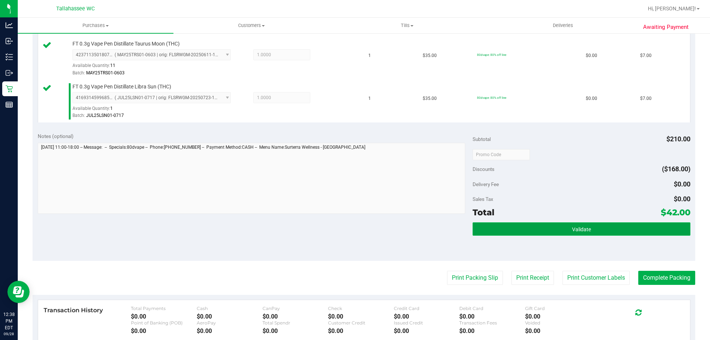
click at [577, 230] on span "Validate" at bounding box center [581, 229] width 19 height 6
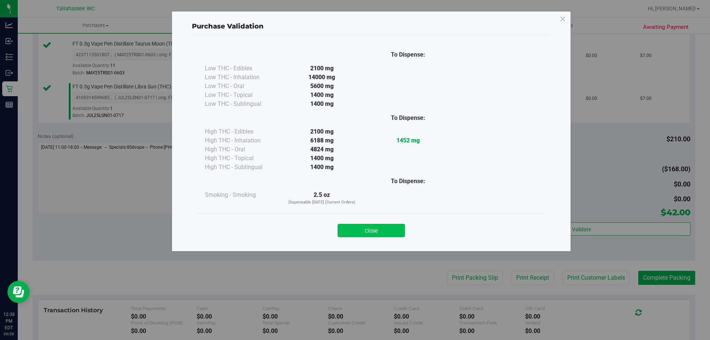
click at [385, 227] on button "Close" at bounding box center [370, 230] width 67 height 13
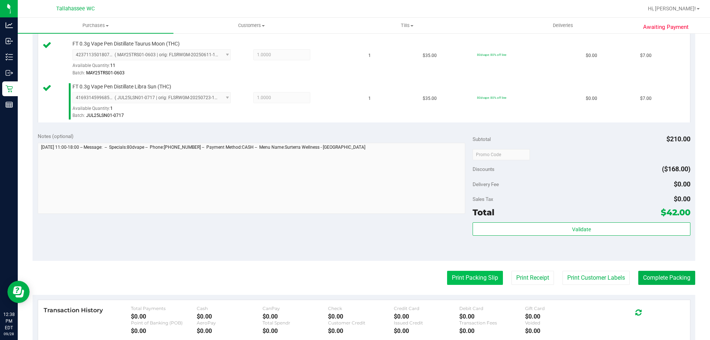
click at [484, 282] on button "Print Packing Slip" at bounding box center [475, 278] width 56 height 14
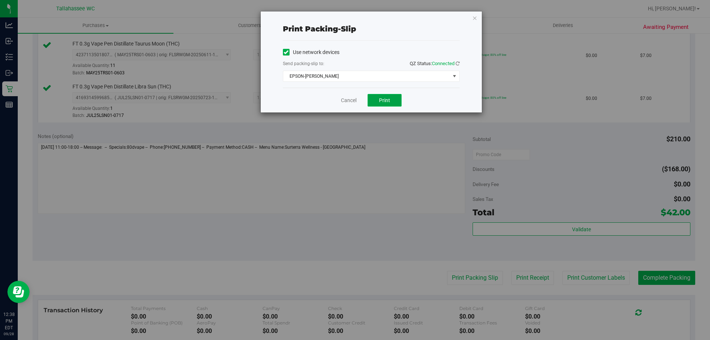
click at [398, 103] on button "Print" at bounding box center [384, 100] width 34 height 13
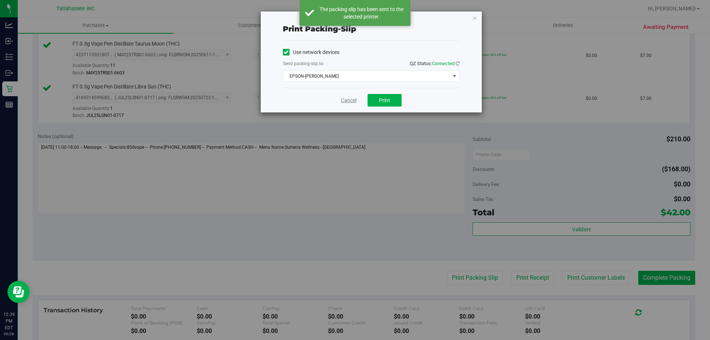
click at [348, 102] on link "Cancel" at bounding box center [349, 100] width 16 height 8
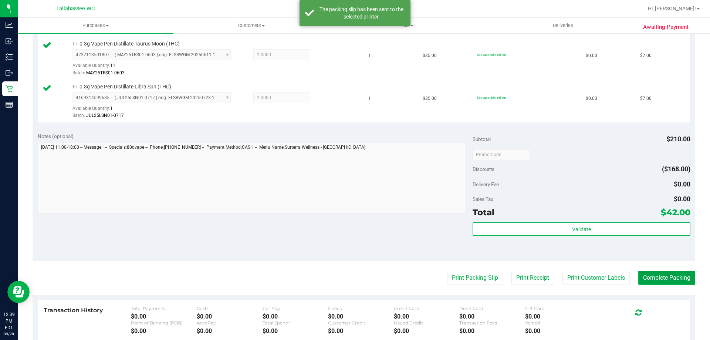
click at [668, 282] on button "Complete Packing" at bounding box center [666, 278] width 57 height 14
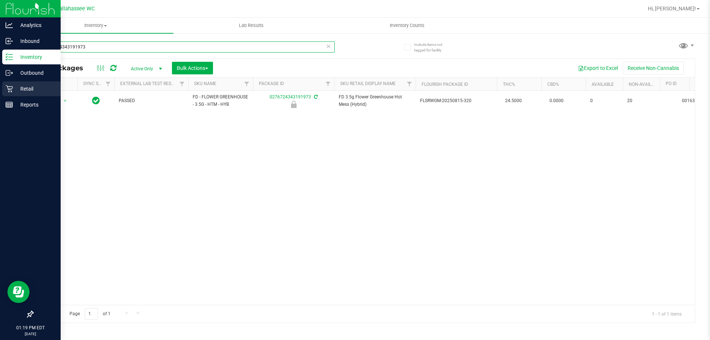
drag, startPoint x: 98, startPoint y: 50, endPoint x: 13, endPoint y: 87, distance: 92.5
click at [0, 74] on div "Analytics Inbound Inventory Outbound Retail Reports 01:19 PM EDT [DATE] 09/28 T…" at bounding box center [355, 170] width 710 height 340
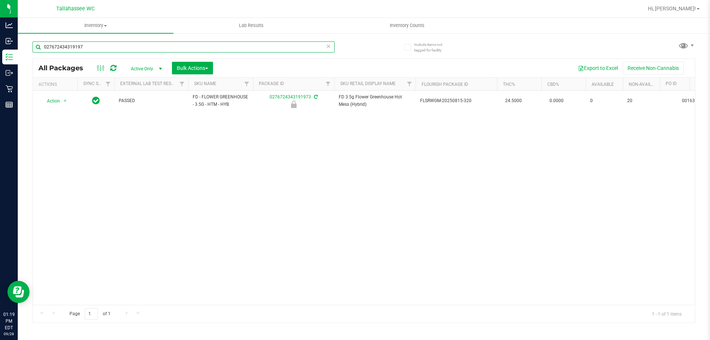
type input "0276724343191973"
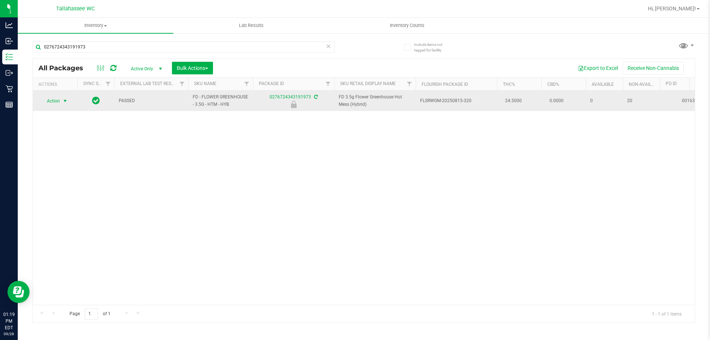
click at [66, 102] on span "select" at bounding box center [65, 101] width 6 height 6
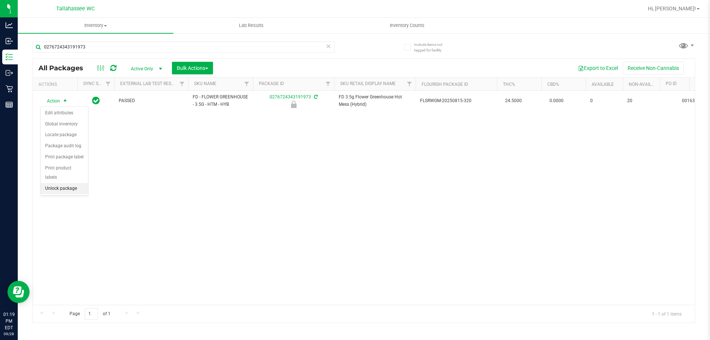
click at [75, 183] on li "Unlock package" at bounding box center [64, 188] width 47 height 11
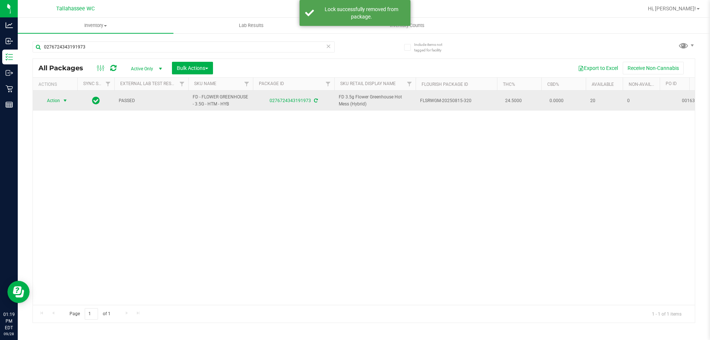
click at [65, 101] on span "select" at bounding box center [65, 101] width 6 height 6
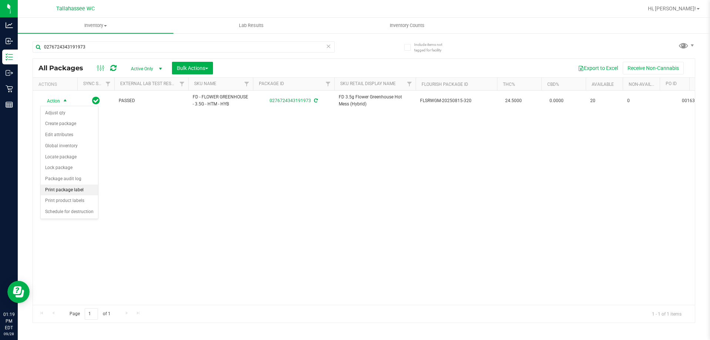
click at [82, 187] on li "Print package label" at bounding box center [69, 189] width 57 height 11
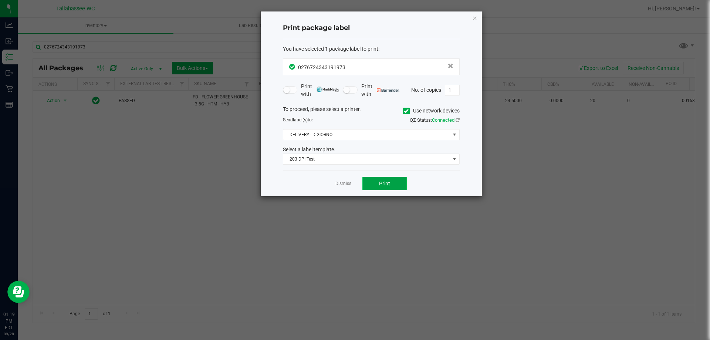
click at [373, 177] on button "Print" at bounding box center [384, 183] width 44 height 13
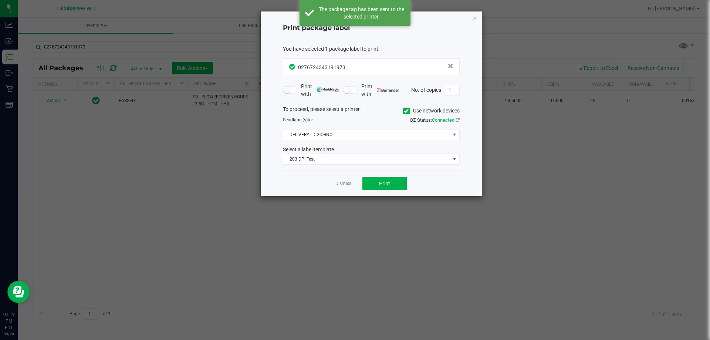
click at [475, 17] on icon "button" at bounding box center [474, 17] width 5 height 9
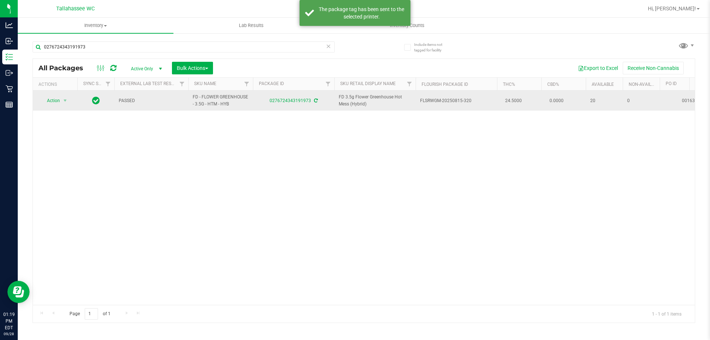
drag, startPoint x: 231, startPoint y: 107, endPoint x: 189, endPoint y: 101, distance: 42.6
click at [189, 101] on td "FD - FLOWER GREENHOUSE - 3.5G - HTM - HYB" at bounding box center [220, 101] width 65 height 20
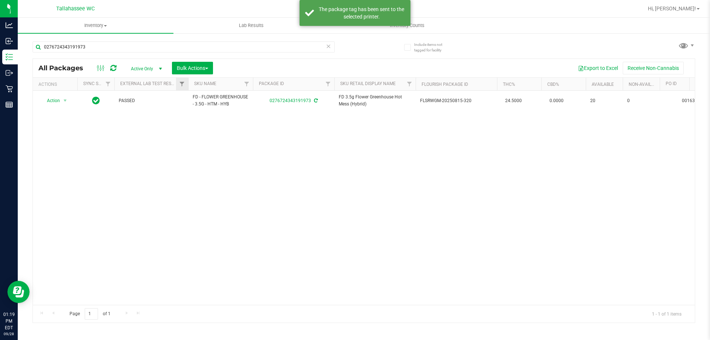
copy span "FD - FLOWER GREENHOUSE - 3.5G - HTM - HYB"
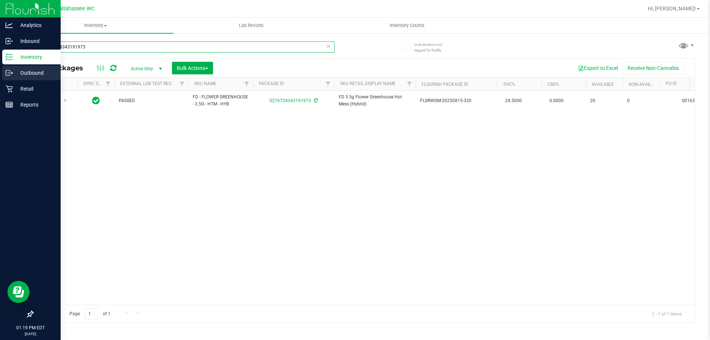
drag, startPoint x: 151, startPoint y: 48, endPoint x: 1, endPoint y: 77, distance: 152.9
click at [0, 75] on div "Analytics Inbound Inventory Outbound Retail Reports 01:19 PM EDT [DATE] 09/28 T…" at bounding box center [355, 170] width 710 height 340
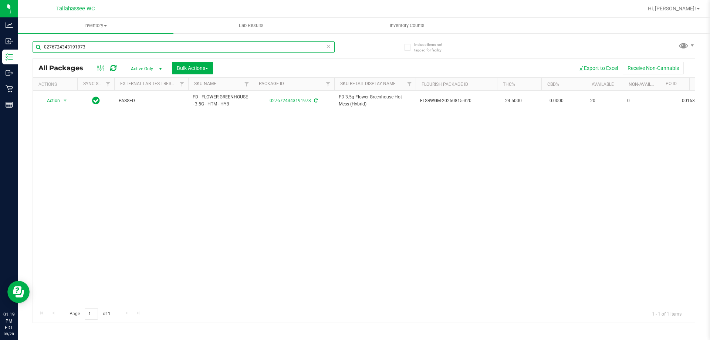
paste input "FD - FLOWER GREENHOUSE - 3.5G - HTM - HYB"
type input "FD - FLOWER GREENHOUSE - 3.5G - HTM - HYB"
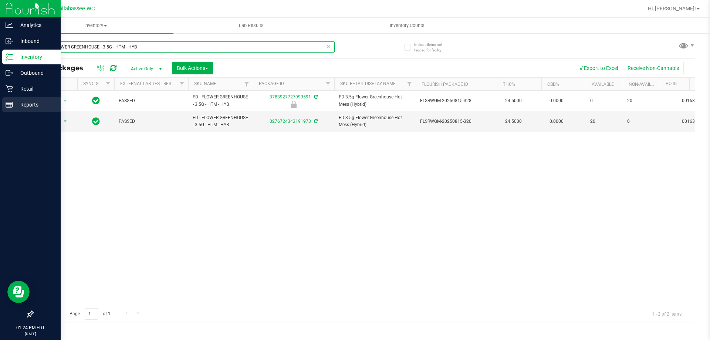
drag, startPoint x: 145, startPoint y: 47, endPoint x: 5, endPoint y: 101, distance: 149.8
click at [0, 90] on div "Analytics Inbound Inventory Outbound Retail Reports 01:24 PM EDT [DATE] 09/28 T…" at bounding box center [355, 170] width 710 height 340
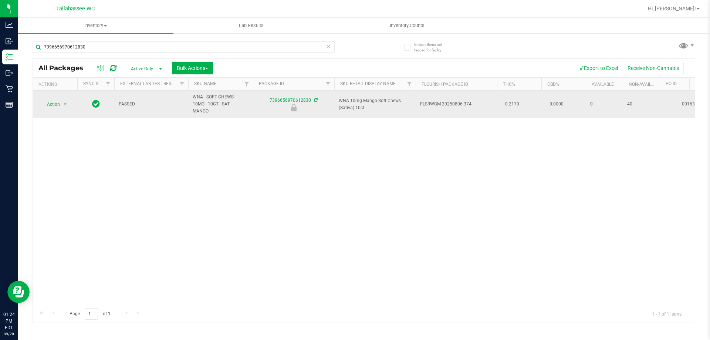
drag, startPoint x: 243, startPoint y: 103, endPoint x: 190, endPoint y: 99, distance: 53.0
click at [190, 99] on td "WNA - SOFT CHEWS - 10MG - 10CT - SAT - MANGO" at bounding box center [220, 104] width 65 height 27
copy span "WNA - SOFT CHEWS - 10MG - 10CT - SAT - MANGO"
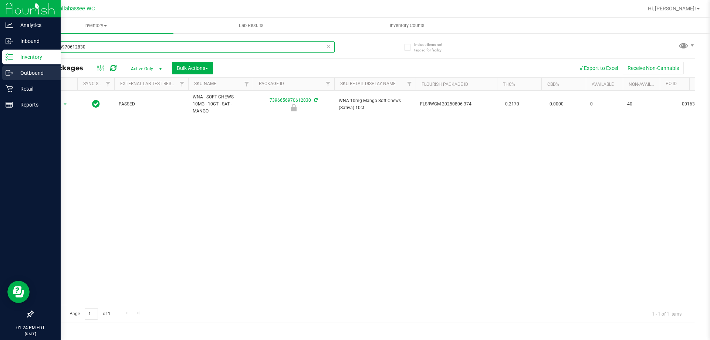
drag, startPoint x: 125, startPoint y: 48, endPoint x: 1, endPoint y: 77, distance: 127.1
click at [0, 66] on div "Analytics Inbound Inventory Outbound Retail Reports 01:24 PM EDT [DATE] 09/28 T…" at bounding box center [355, 170] width 710 height 340
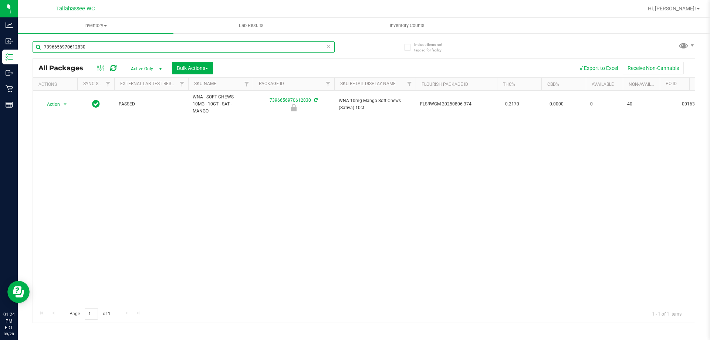
paste input "WNA - SOFT CHEWS - 10MG - 10CT - SAT - MANGO"
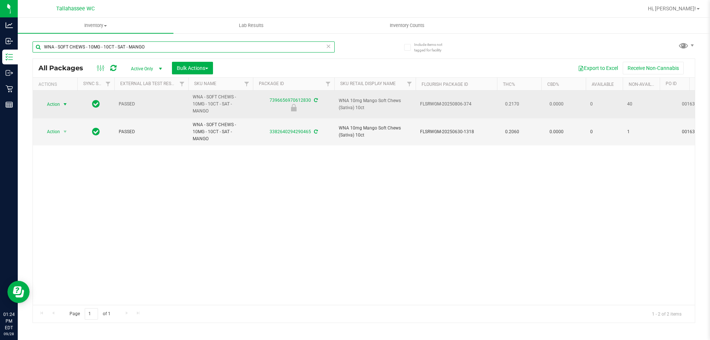
type input "WNA - SOFT CHEWS - 10MG - 10CT - SAT - MANGO"
click at [65, 102] on span "select" at bounding box center [65, 104] width 6 height 6
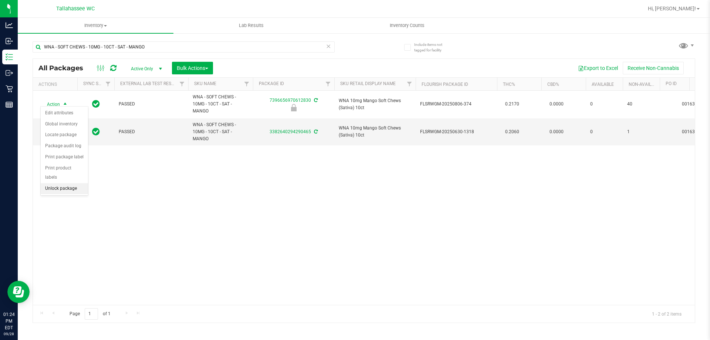
click at [81, 183] on li "Unlock package" at bounding box center [64, 188] width 47 height 11
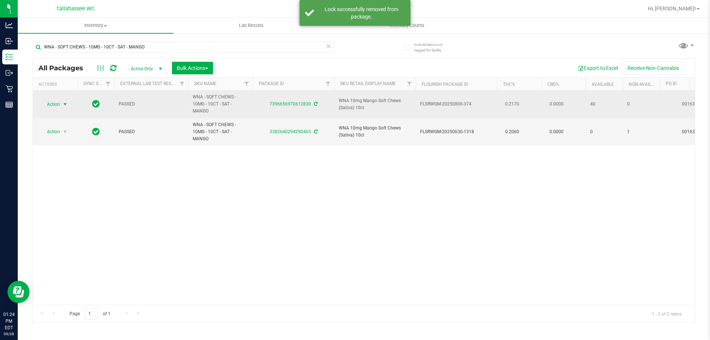
drag, startPoint x: 67, startPoint y: 101, endPoint x: 69, endPoint y: 105, distance: 5.5
click at [66, 101] on span "select" at bounding box center [65, 104] width 6 height 6
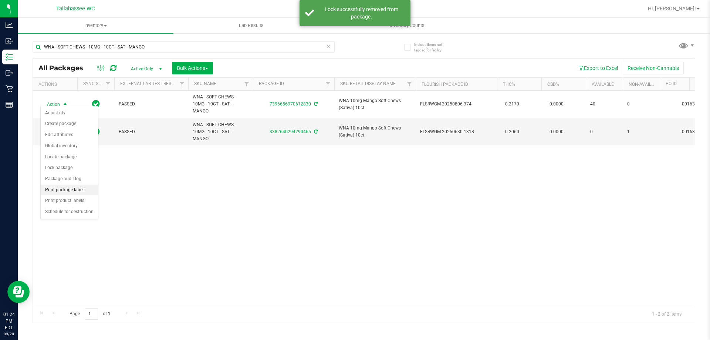
click at [91, 190] on li "Print package label" at bounding box center [69, 189] width 57 height 11
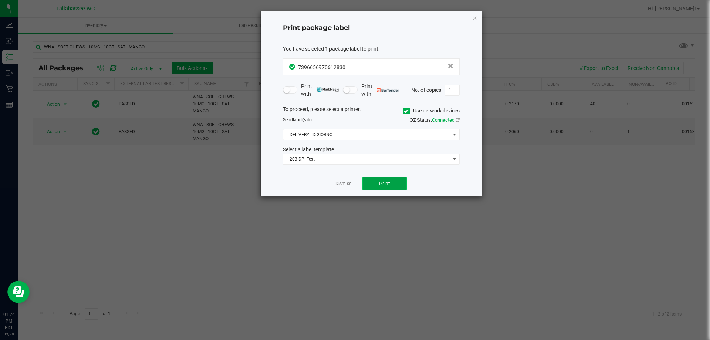
click at [390, 179] on button "Print" at bounding box center [384, 183] width 44 height 13
click at [343, 181] on link "Dismiss" at bounding box center [343, 183] width 16 height 6
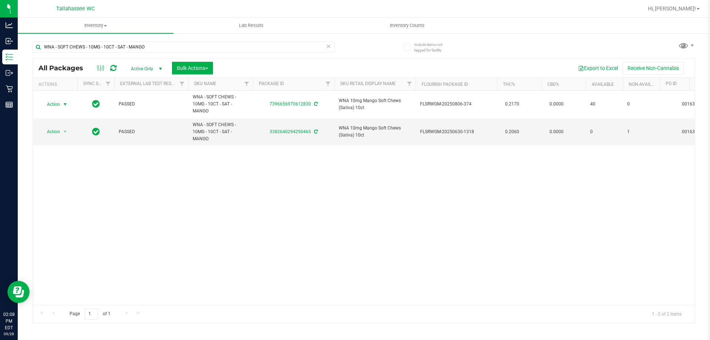
click at [329, 49] on icon at bounding box center [328, 45] width 5 height 9
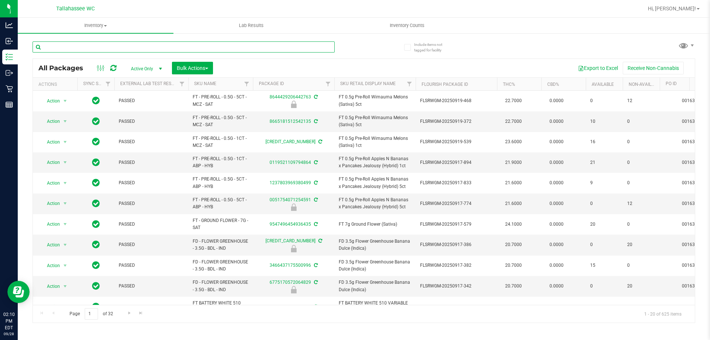
click at [209, 44] on input "text" at bounding box center [184, 46] width 302 height 11
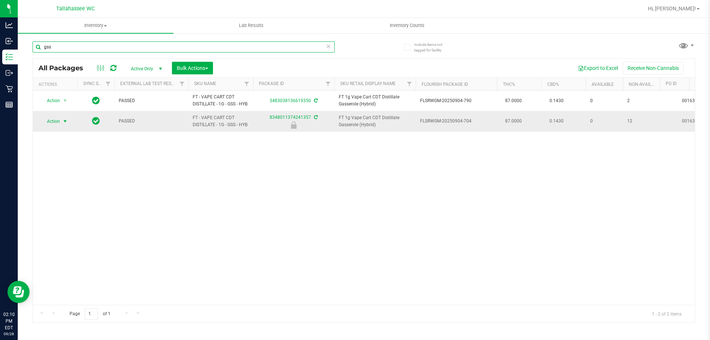
type input "gss"
click at [59, 123] on span "Action" at bounding box center [50, 121] width 20 height 10
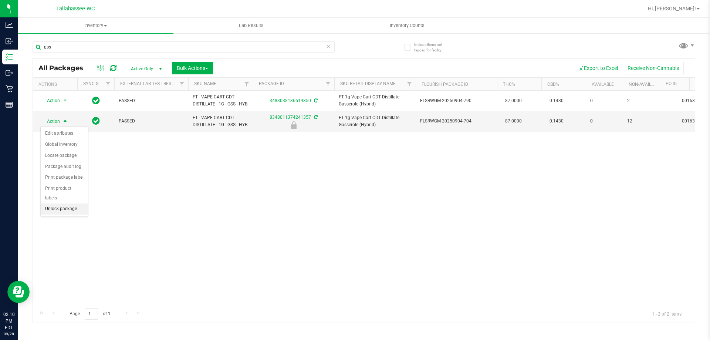
click at [75, 203] on li "Unlock package" at bounding box center [64, 208] width 47 height 11
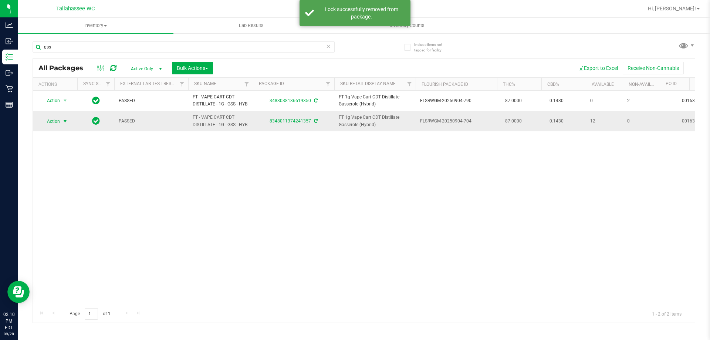
click at [60, 117] on span "Action" at bounding box center [50, 121] width 20 height 10
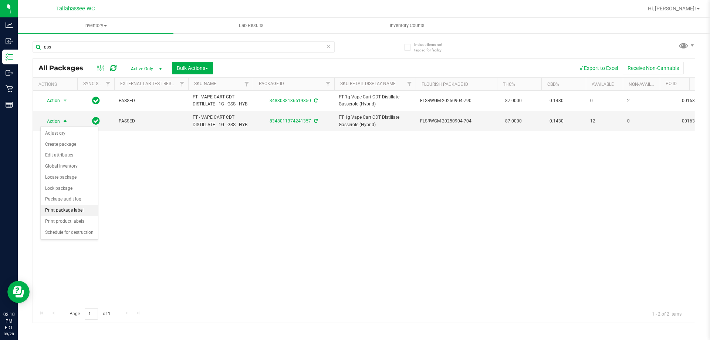
click at [84, 207] on li "Print package label" at bounding box center [69, 210] width 57 height 11
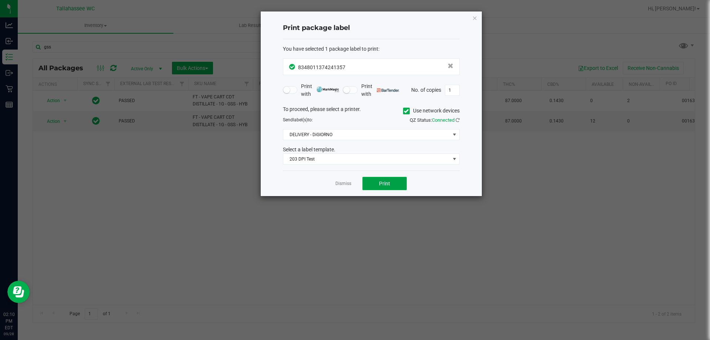
click at [397, 179] on button "Print" at bounding box center [384, 183] width 44 height 13
click at [347, 183] on link "Dismiss" at bounding box center [343, 183] width 16 height 6
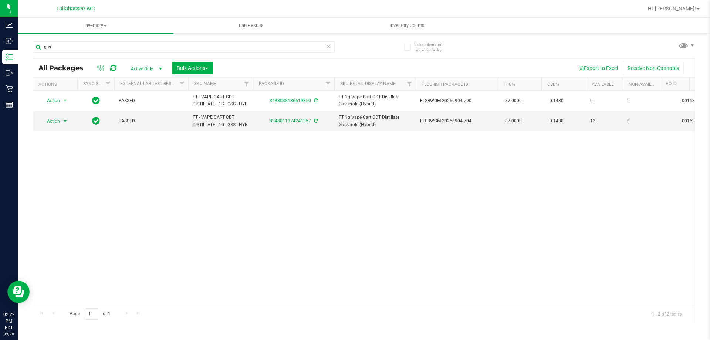
click at [327, 46] on icon at bounding box center [328, 45] width 5 height 9
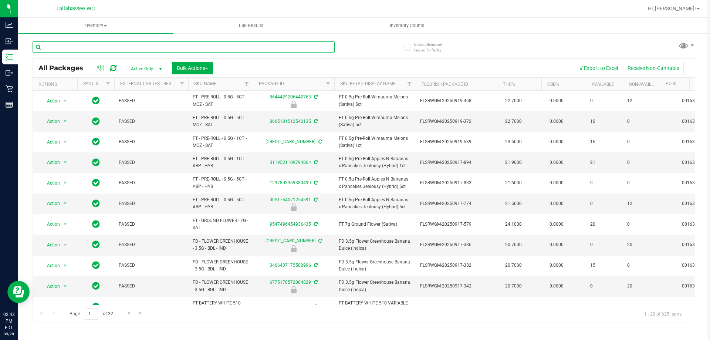
click at [150, 47] on input "text" at bounding box center [184, 46] width 302 height 11
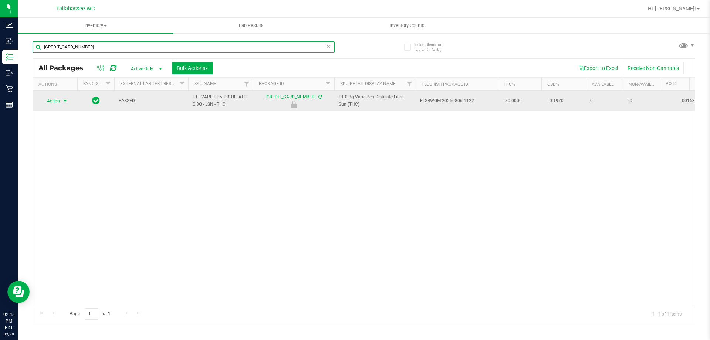
type input "[CREDIT_CARD_NUMBER]"
click at [62, 100] on span "select" at bounding box center [65, 101] width 9 height 10
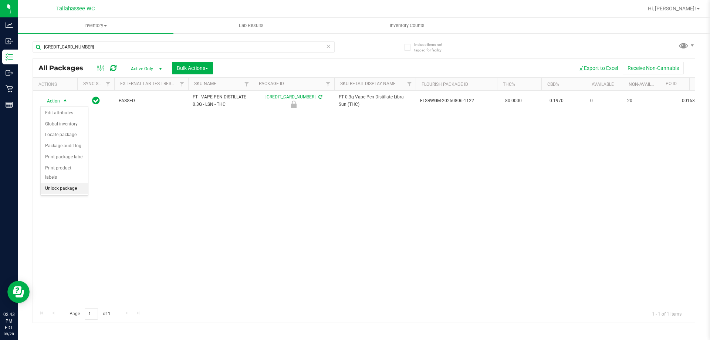
click at [77, 183] on li "Unlock package" at bounding box center [64, 188] width 47 height 11
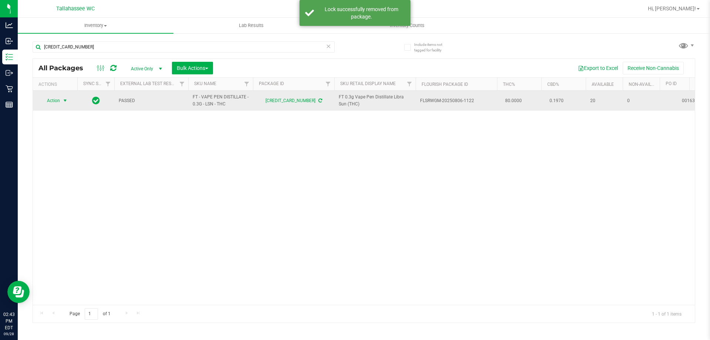
click at [60, 101] on span "Action" at bounding box center [50, 100] width 20 height 10
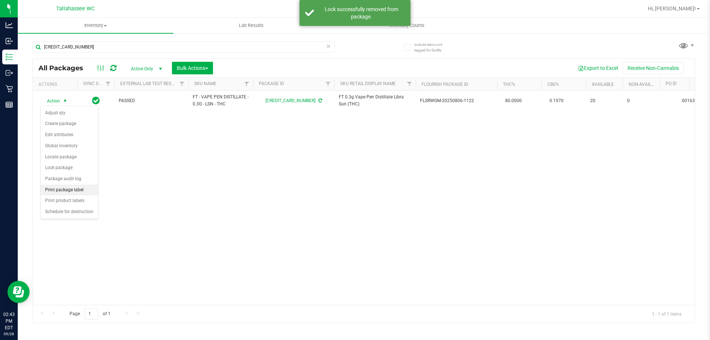
drag, startPoint x: 85, startPoint y: 190, endPoint x: 92, endPoint y: 188, distance: 8.0
click at [85, 190] on li "Print package label" at bounding box center [69, 189] width 57 height 11
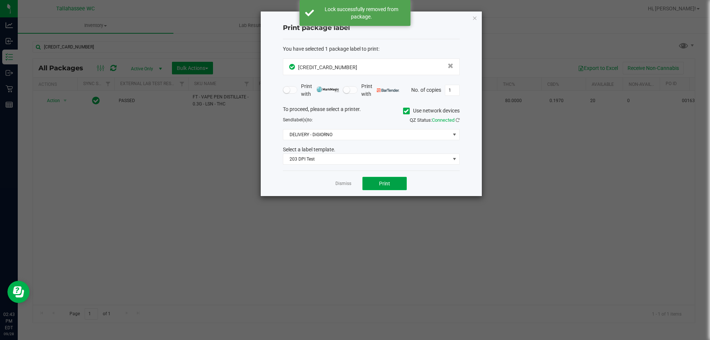
click at [400, 186] on button "Print" at bounding box center [384, 183] width 44 height 13
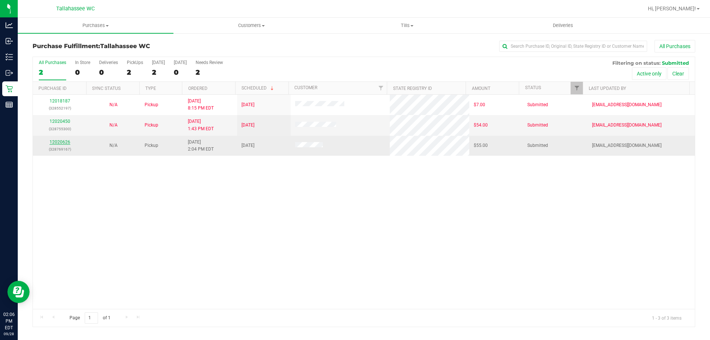
click at [65, 144] on link "12020626" at bounding box center [60, 141] width 21 height 5
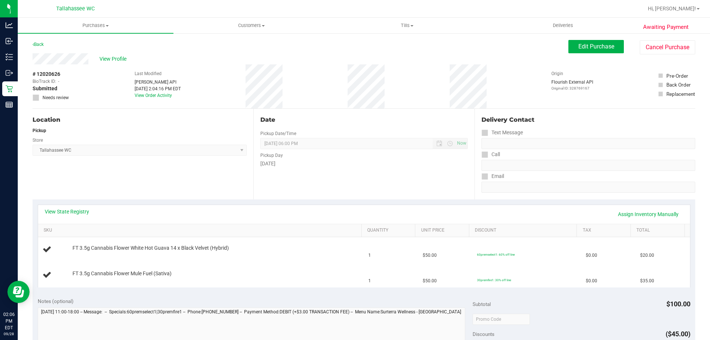
click at [71, 218] on div "View State Registry Assign Inventory Manually" at bounding box center [364, 214] width 638 height 13
click at [72, 215] on div "View State Registry Assign Inventory Manually" at bounding box center [364, 214] width 638 height 13
click at [73, 213] on link "View State Registry" at bounding box center [67, 211] width 44 height 7
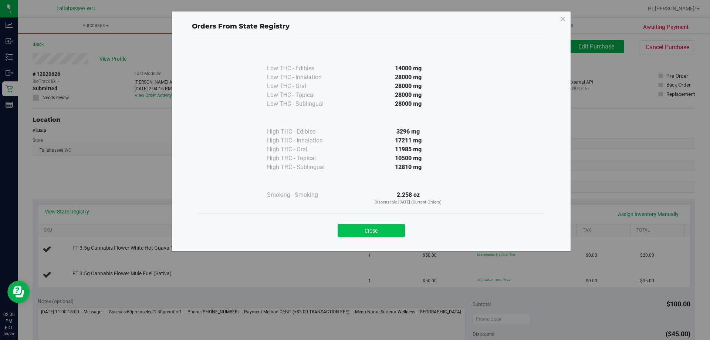
click at [389, 227] on button "Close" at bounding box center [370, 230] width 67 height 13
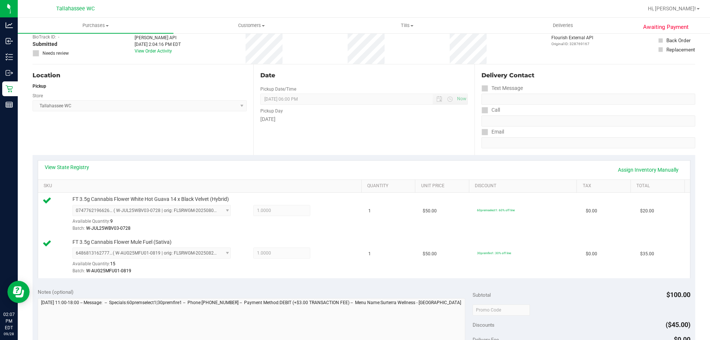
scroll to position [148, 0]
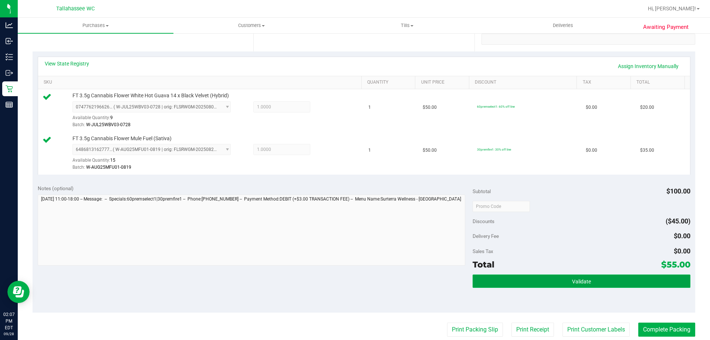
click at [503, 279] on button "Validate" at bounding box center [580, 280] width 217 height 13
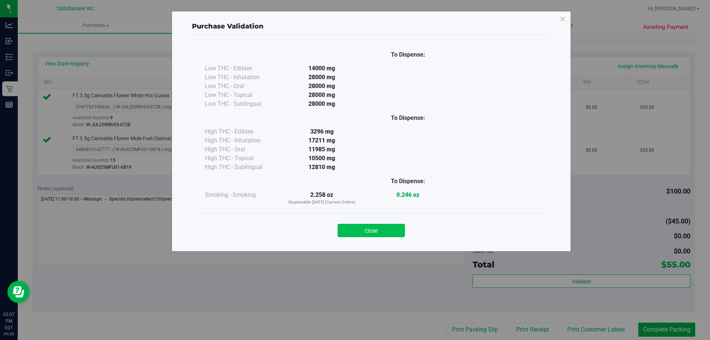
click at [398, 225] on button "Close" at bounding box center [370, 230] width 67 height 13
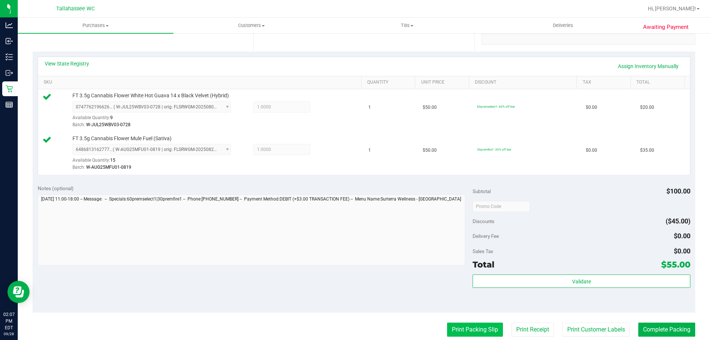
click at [459, 332] on button "Print Packing Slip" at bounding box center [475, 329] width 56 height 14
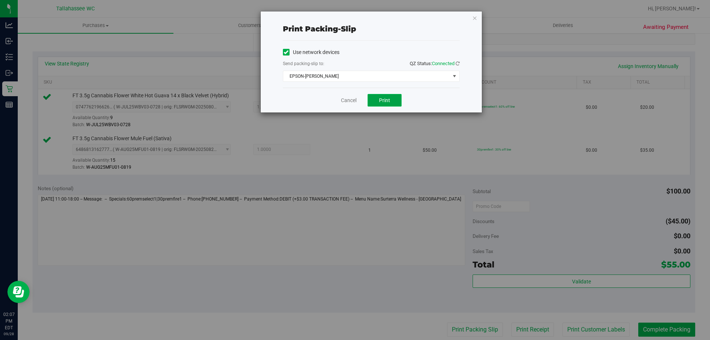
click at [385, 99] on span "Print" at bounding box center [384, 100] width 11 height 6
click at [351, 102] on link "Cancel" at bounding box center [349, 100] width 16 height 8
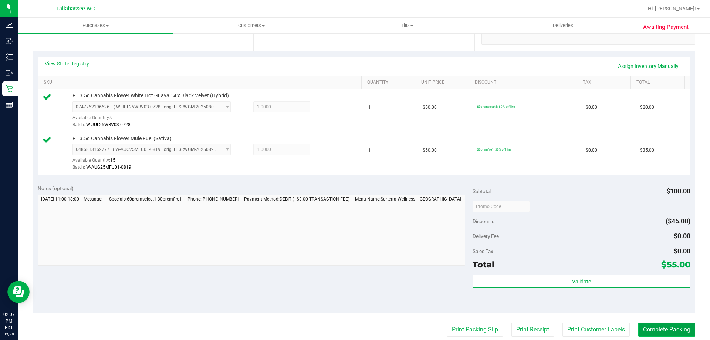
click at [663, 329] on button "Complete Packing" at bounding box center [666, 329] width 57 height 14
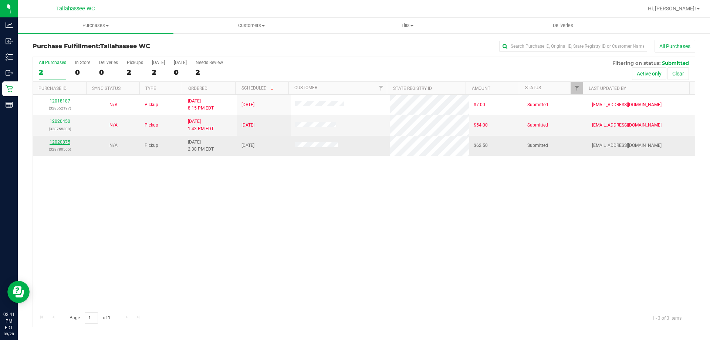
click at [62, 143] on link "12020875" at bounding box center [60, 141] width 21 height 5
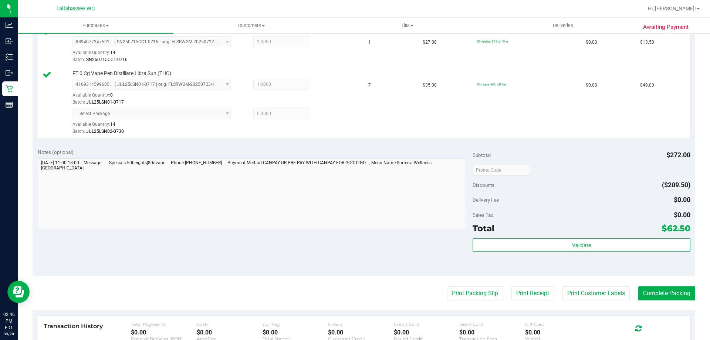
scroll to position [259, 0]
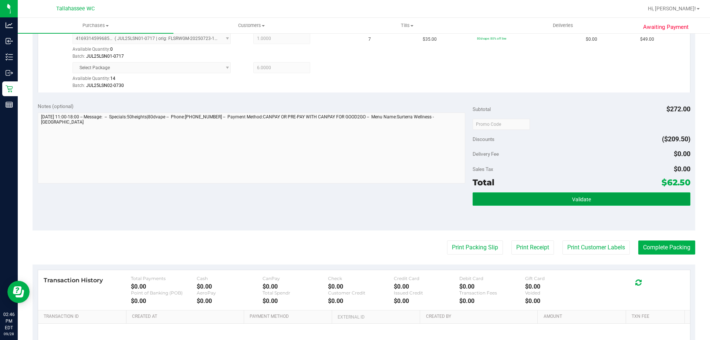
click at [489, 198] on button "Validate" at bounding box center [580, 198] width 217 height 13
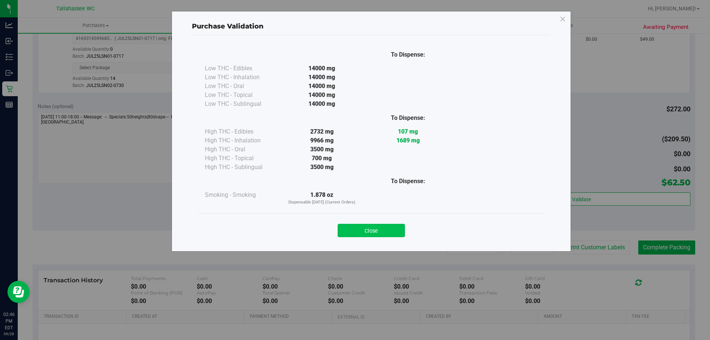
click at [390, 228] on button "Close" at bounding box center [370, 230] width 67 height 13
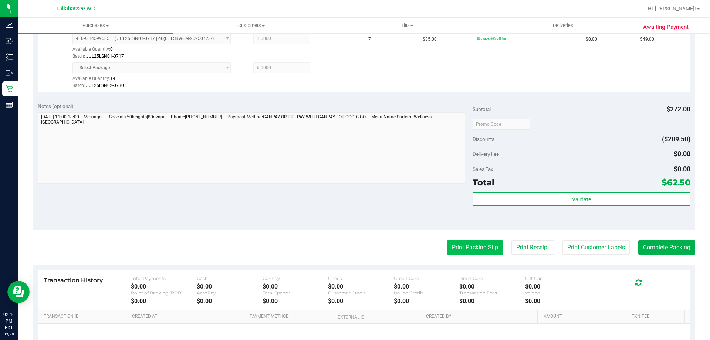
click at [472, 246] on button "Print Packing Slip" at bounding box center [475, 247] width 56 height 14
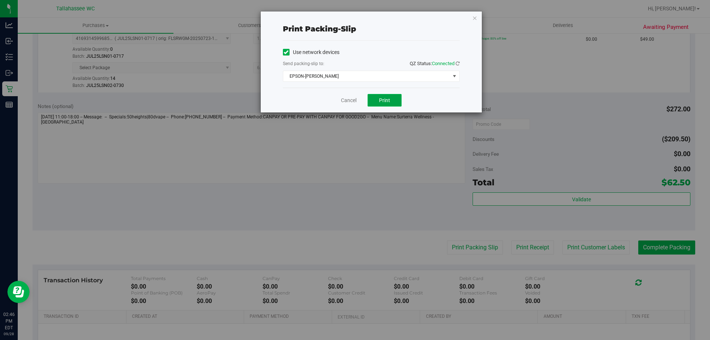
click at [380, 98] on span "Print" at bounding box center [384, 100] width 11 height 6
click at [343, 98] on link "Cancel" at bounding box center [349, 100] width 16 height 8
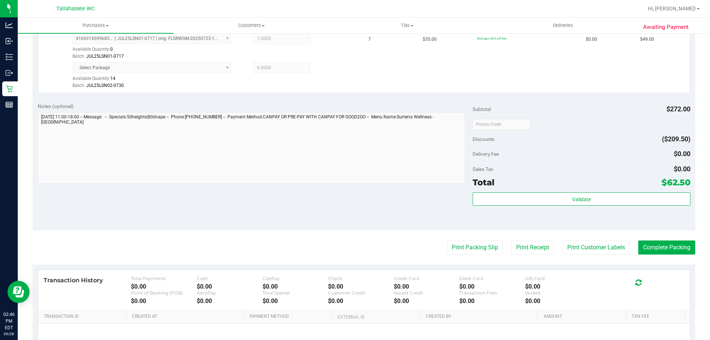
click at [677, 271] on div "Transaction History Total Payments $0.00 Cash $0.00 CanPay $0.00 Check $0.00 Cr…" at bounding box center [364, 290] width 652 height 40
click at [665, 242] on button "Complete Packing" at bounding box center [666, 247] width 57 height 14
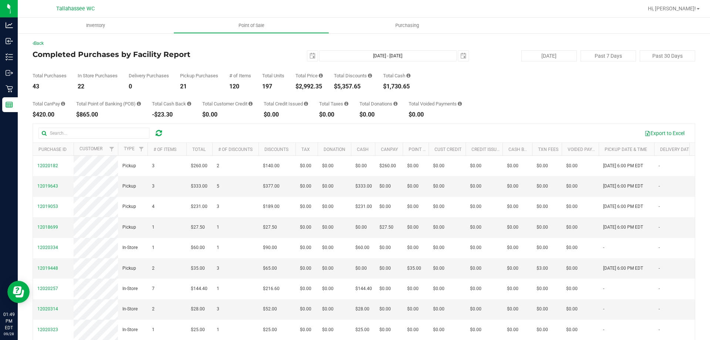
click at [490, 81] on div "Total Purchases 43 In Store Purchases 22 Delivery Purchases 0 Pickup Purchases …" at bounding box center [364, 75] width 662 height 28
click at [313, 86] on div "$3,277.15" at bounding box center [308, 87] width 27 height 6
copy div "3,277.15"
click at [278, 51] on div "[DATE] [DATE] - [DATE] [DATE]" at bounding box center [361, 55] width 226 height 11
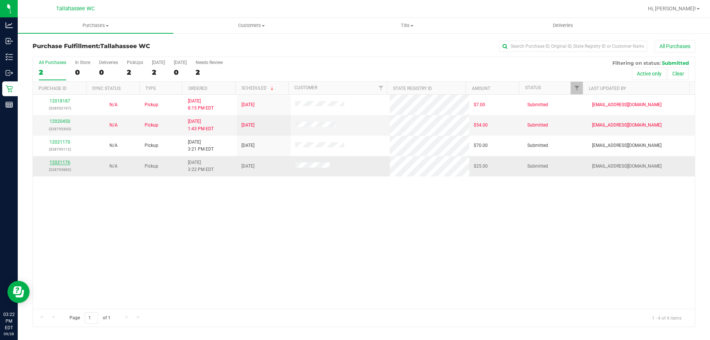
click at [63, 162] on link "12021176" at bounding box center [60, 162] width 21 height 5
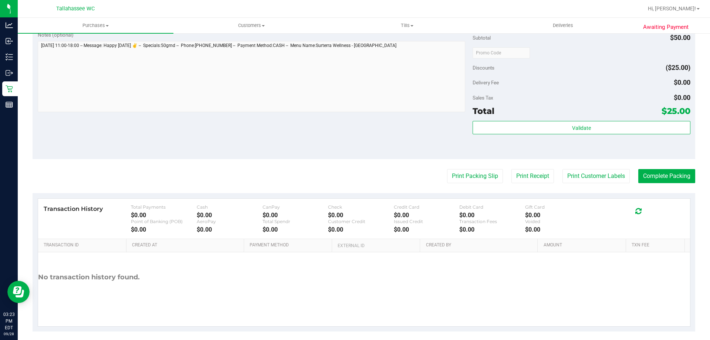
scroll to position [259, 0]
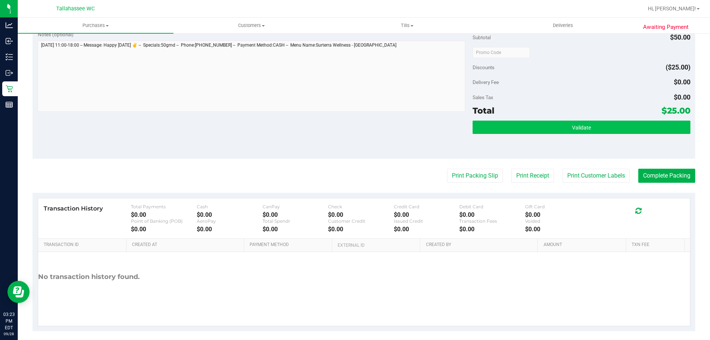
click at [546, 134] on div "Validate" at bounding box center [580, 136] width 217 height 33
click at [546, 129] on button "Validate" at bounding box center [580, 126] width 217 height 13
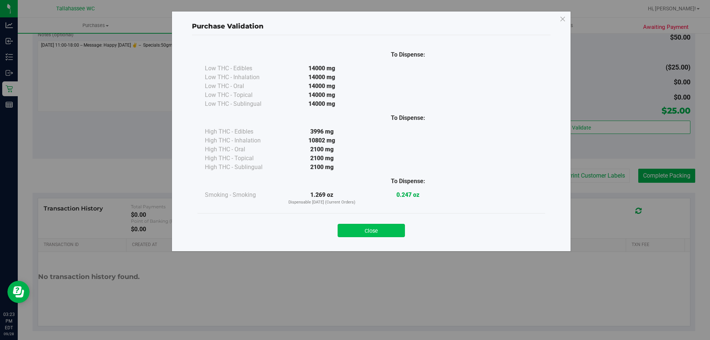
click at [381, 228] on button "Close" at bounding box center [370, 230] width 67 height 13
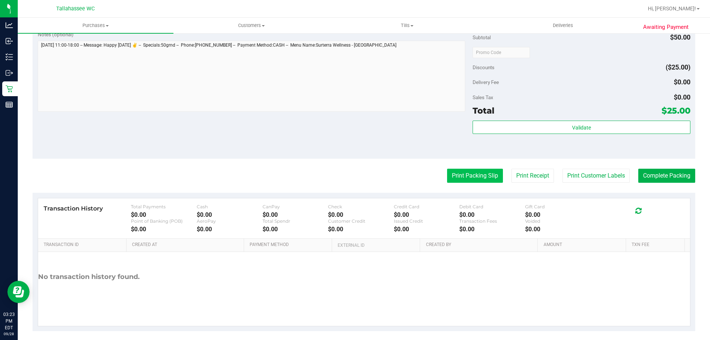
click at [463, 182] on button "Print Packing Slip" at bounding box center [475, 176] width 56 height 14
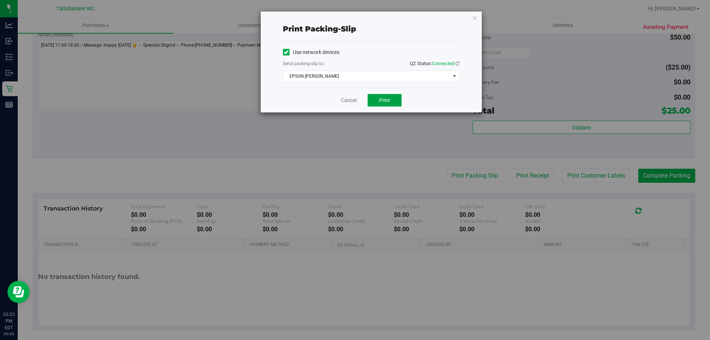
click at [388, 102] on span "Print" at bounding box center [384, 100] width 11 height 6
click at [348, 98] on link "Cancel" at bounding box center [349, 100] width 16 height 8
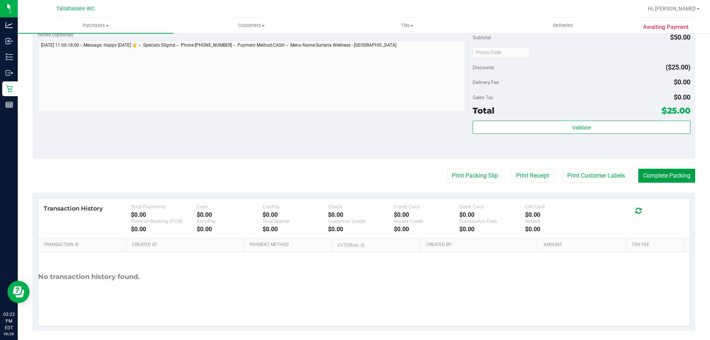
click at [676, 178] on button "Complete Packing" at bounding box center [666, 176] width 57 height 14
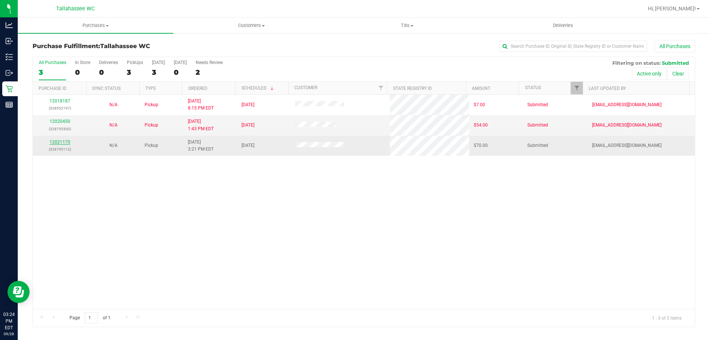
click at [59, 142] on link "12021170" at bounding box center [60, 141] width 21 height 5
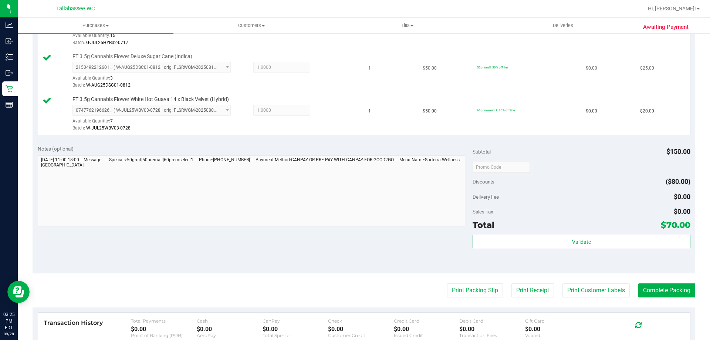
scroll to position [255, 0]
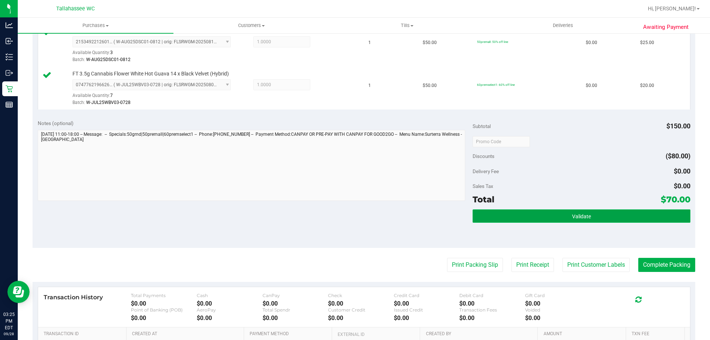
click at [550, 220] on button "Validate" at bounding box center [580, 215] width 217 height 13
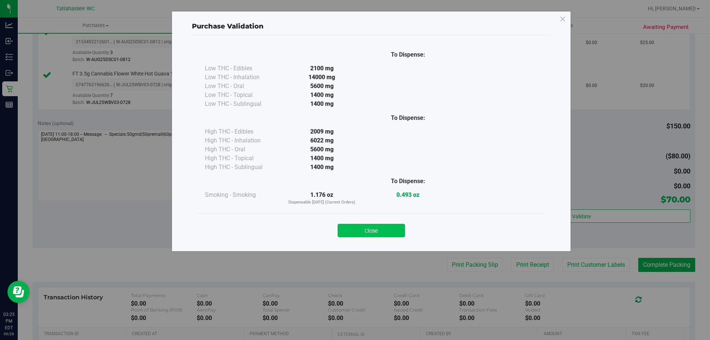
click at [384, 233] on button "Close" at bounding box center [370, 230] width 67 height 13
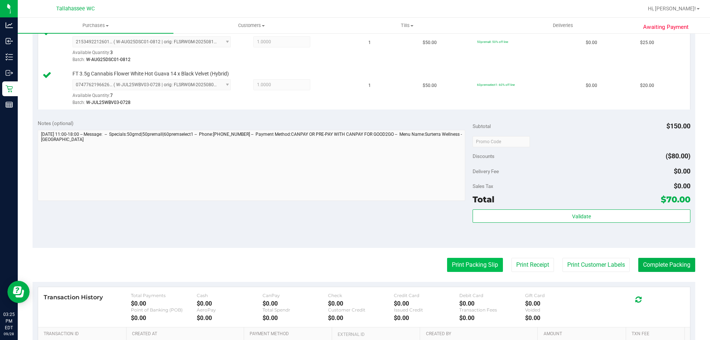
click at [467, 264] on button "Print Packing Slip" at bounding box center [475, 265] width 56 height 14
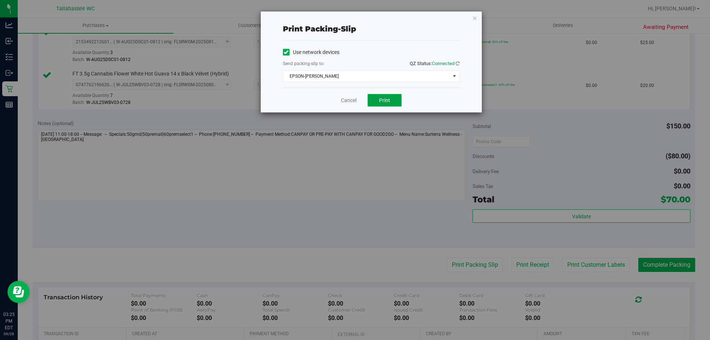
click at [387, 100] on span "Print" at bounding box center [384, 100] width 11 height 6
click at [346, 101] on link "Cancel" at bounding box center [349, 100] width 16 height 8
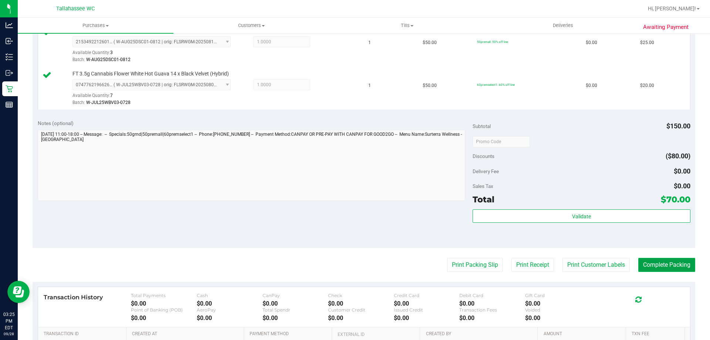
click at [675, 264] on button "Complete Packing" at bounding box center [666, 265] width 57 height 14
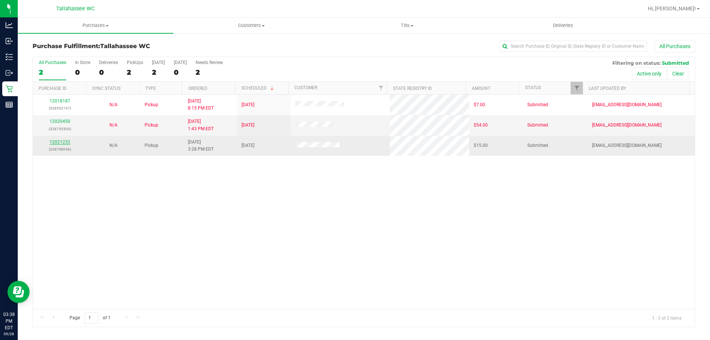
click at [66, 143] on link "12021232" at bounding box center [60, 141] width 21 height 5
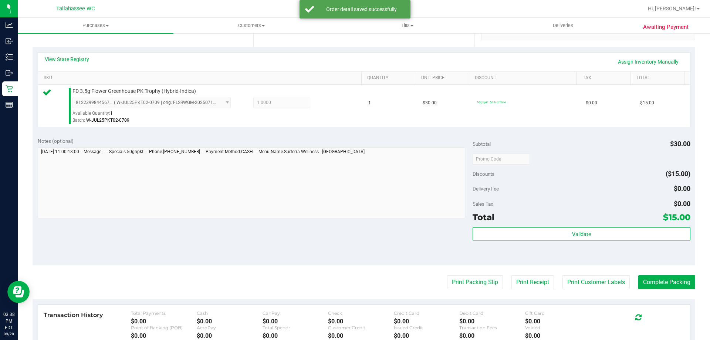
scroll to position [157, 0]
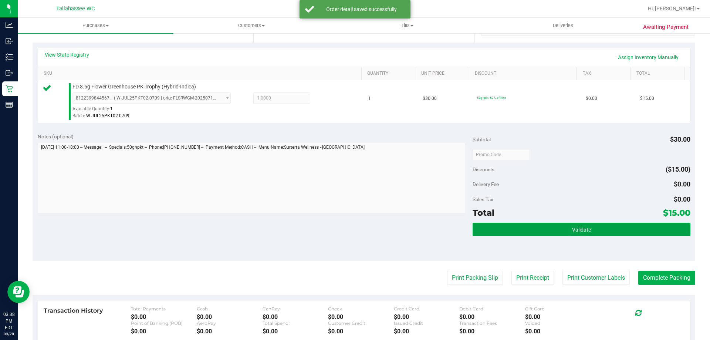
click at [567, 228] on button "Validate" at bounding box center [580, 228] width 217 height 13
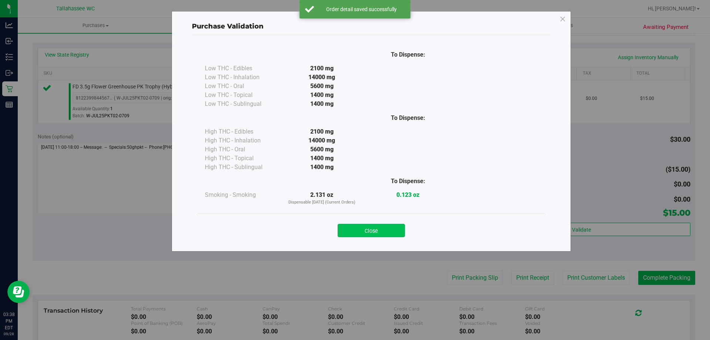
click at [385, 231] on button "Close" at bounding box center [370, 230] width 67 height 13
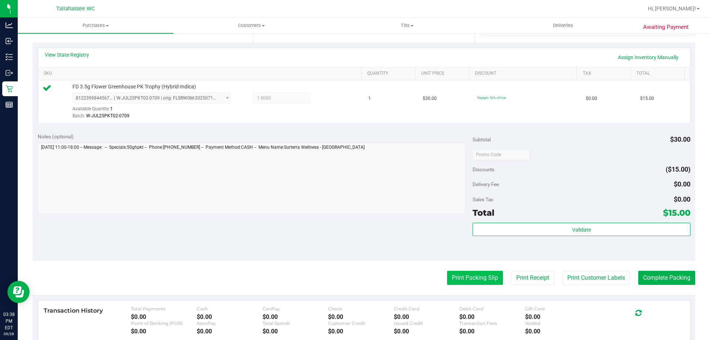
click at [473, 277] on button "Print Packing Slip" at bounding box center [475, 278] width 56 height 14
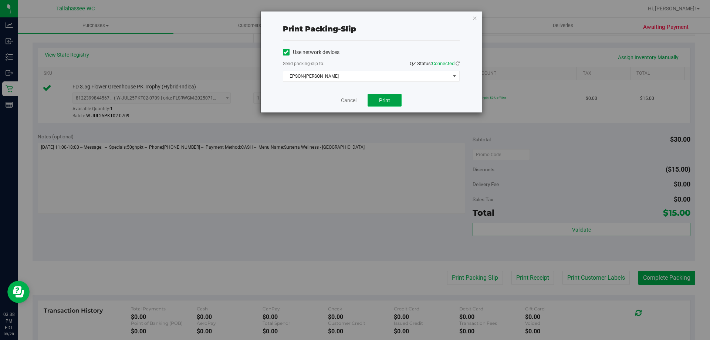
click at [387, 98] on span "Print" at bounding box center [384, 100] width 11 height 6
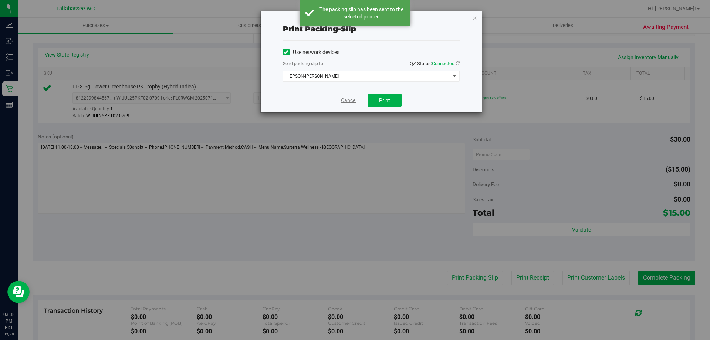
click at [346, 103] on link "Cancel" at bounding box center [349, 100] width 16 height 8
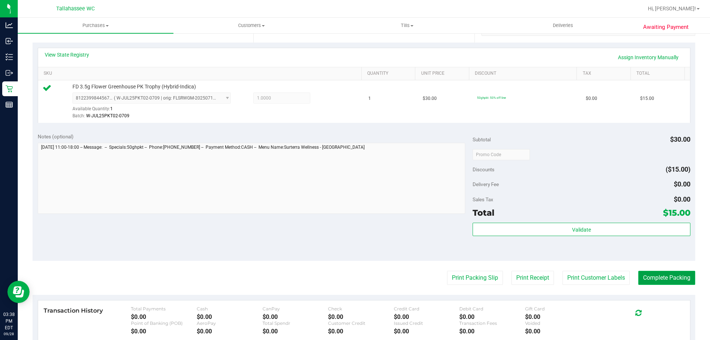
click at [671, 272] on button "Complete Packing" at bounding box center [666, 278] width 57 height 14
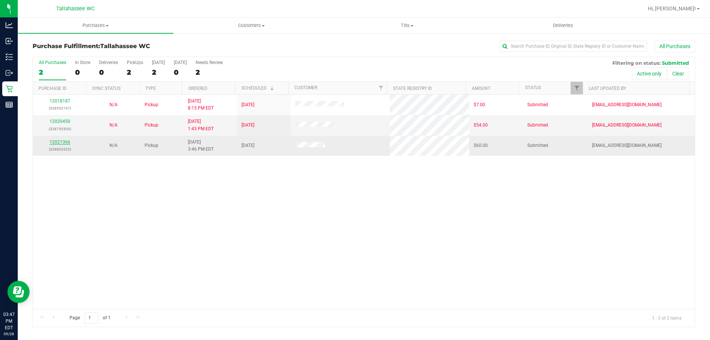
click at [61, 139] on link "12021366" at bounding box center [60, 141] width 21 height 5
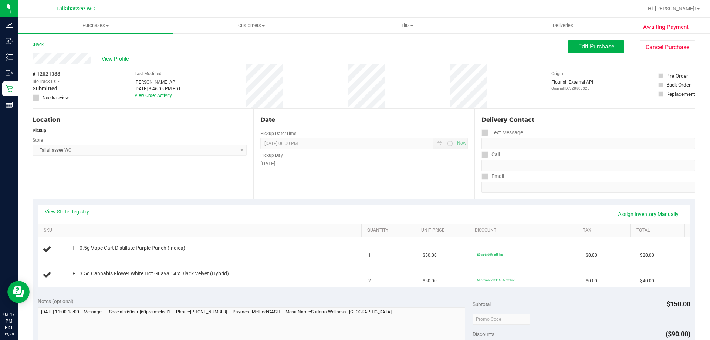
click at [72, 211] on link "View State Registry" at bounding box center [67, 211] width 44 height 7
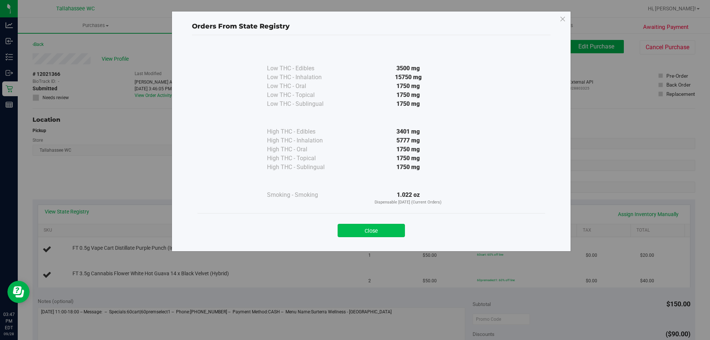
click at [375, 235] on button "Close" at bounding box center [370, 230] width 67 height 13
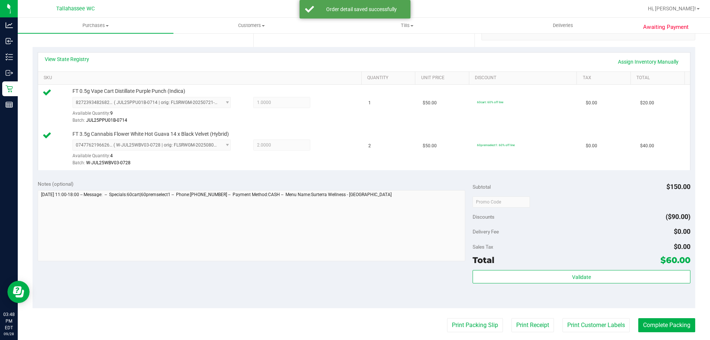
scroll to position [154, 0]
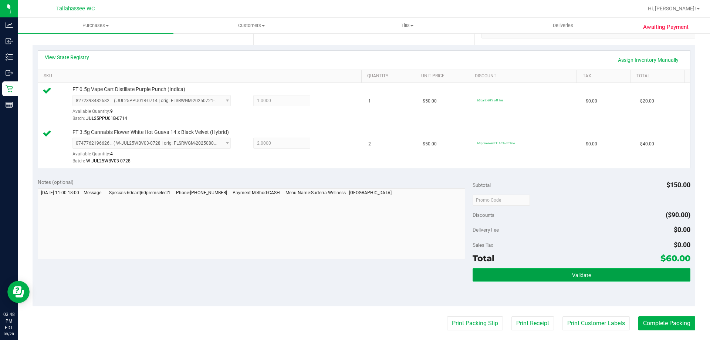
click at [537, 276] on button "Validate" at bounding box center [580, 274] width 217 height 13
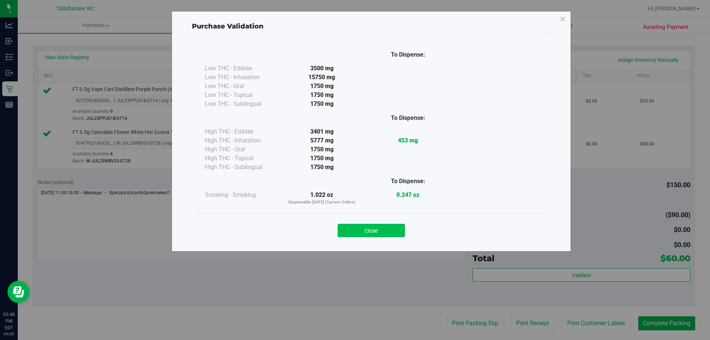
click at [385, 231] on button "Close" at bounding box center [370, 230] width 67 height 13
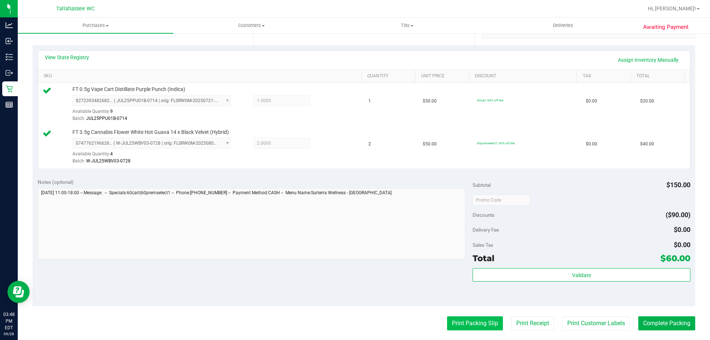
click at [453, 318] on button "Print Packing Slip" at bounding box center [475, 323] width 56 height 14
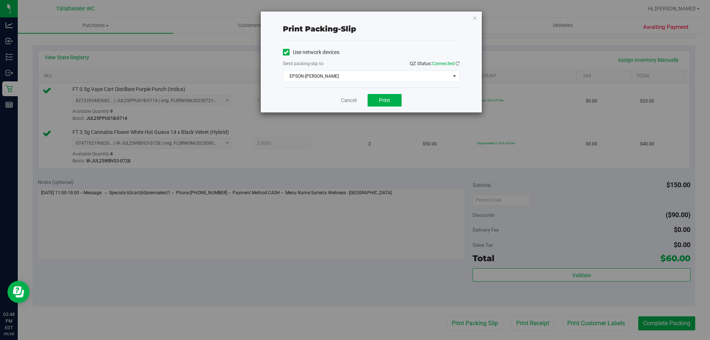
click at [392, 88] on div "Cancel Print" at bounding box center [371, 100] width 177 height 25
click at [391, 98] on button "Print" at bounding box center [384, 100] width 34 height 13
click at [348, 99] on link "Cancel" at bounding box center [349, 100] width 16 height 8
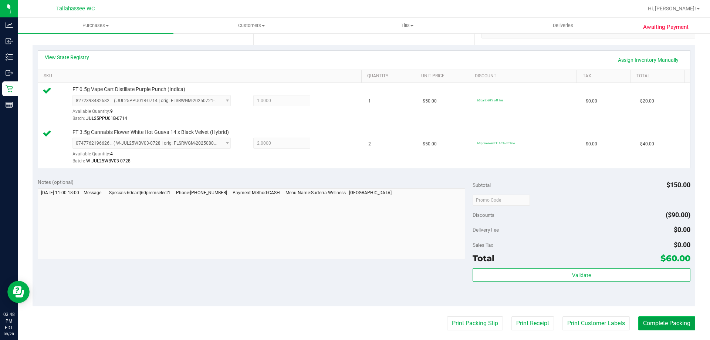
click at [662, 317] on button "Complete Packing" at bounding box center [666, 323] width 57 height 14
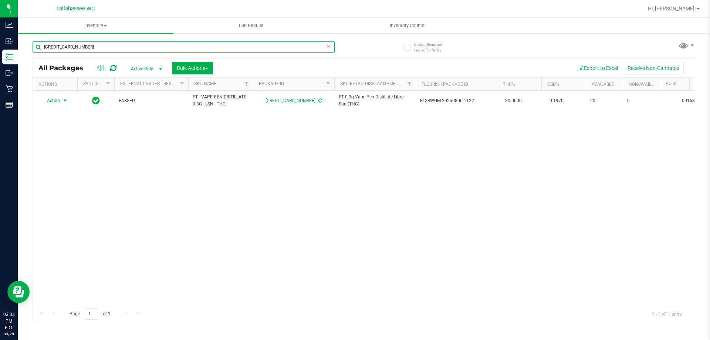
click at [229, 49] on input "[CREDIT_CARD_NUMBER]" at bounding box center [184, 46] width 302 height 11
type input "6"
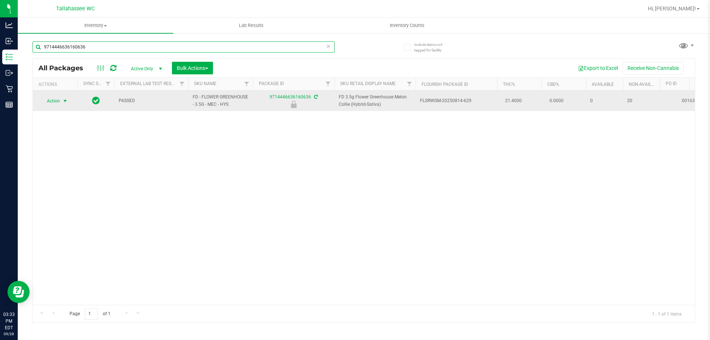
type input "9714446636160636"
click at [55, 97] on span "Action" at bounding box center [50, 101] width 20 height 10
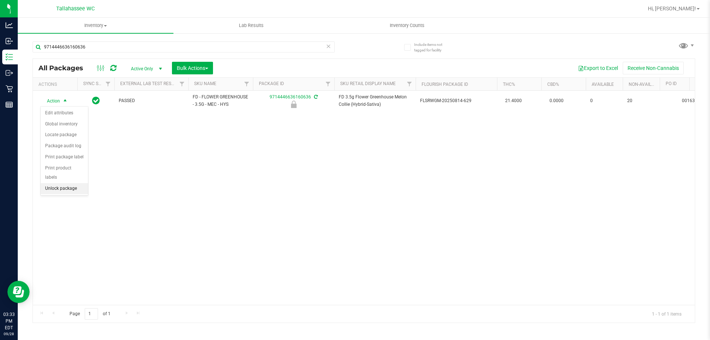
click at [71, 183] on li "Unlock package" at bounding box center [64, 188] width 47 height 11
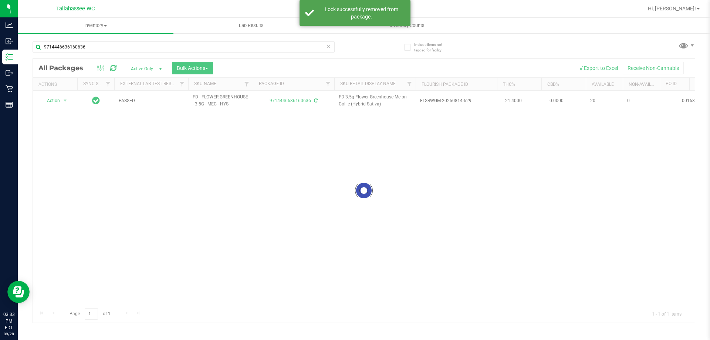
click at [67, 101] on div at bounding box center [364, 191] width 662 height 264
click at [67, 101] on span "select" at bounding box center [65, 101] width 6 height 6
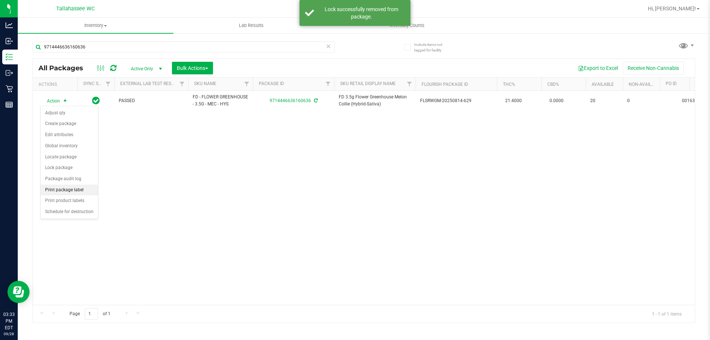
click at [78, 188] on li "Print package label" at bounding box center [69, 189] width 57 height 11
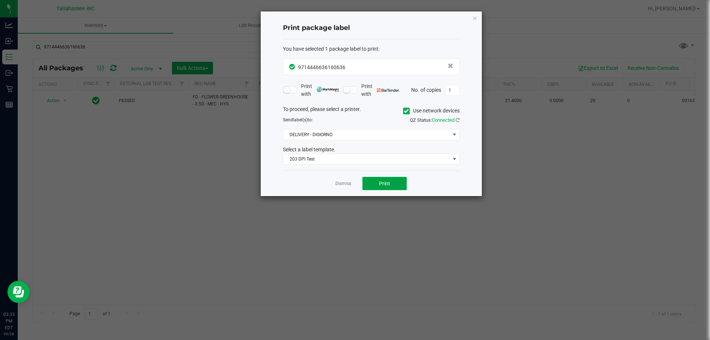
click at [387, 183] on span "Print" at bounding box center [384, 183] width 11 height 6
click at [343, 185] on link "Dismiss" at bounding box center [343, 183] width 16 height 6
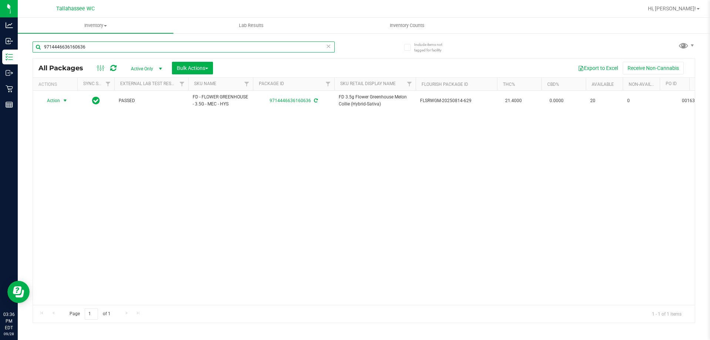
click at [146, 43] on input "9714446636160636" at bounding box center [184, 46] width 302 height 11
type input "9"
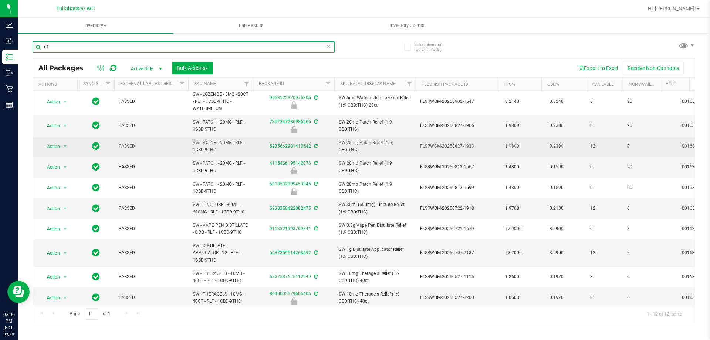
scroll to position [60, 0]
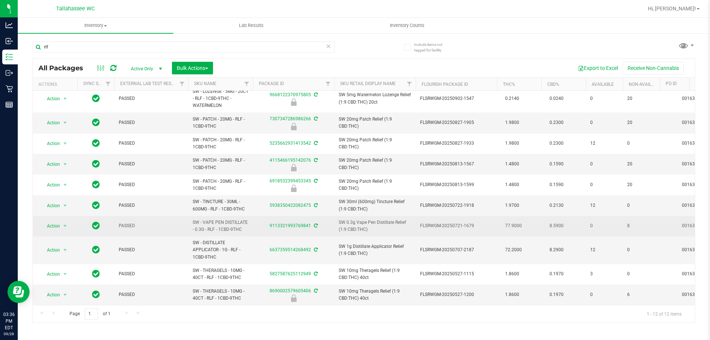
drag, startPoint x: 243, startPoint y: 223, endPoint x: 176, endPoint y: 219, distance: 67.4
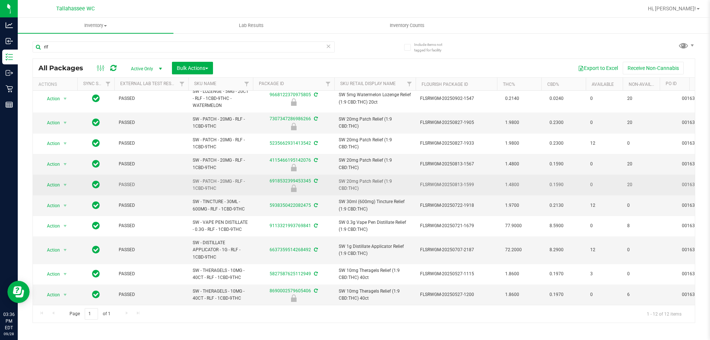
copy tr "SW - VAPE PEN DISTILLATE - 0.3G - RLF - 1CBD-9THC"
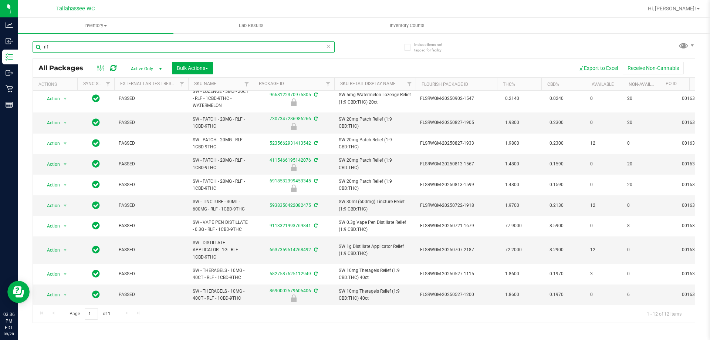
click at [174, 45] on input "rlf" at bounding box center [184, 46] width 302 height 11
paste input "SW - VAPE PEN DISTILLATE - 0.3G - RLF - 1CBD-9THC"
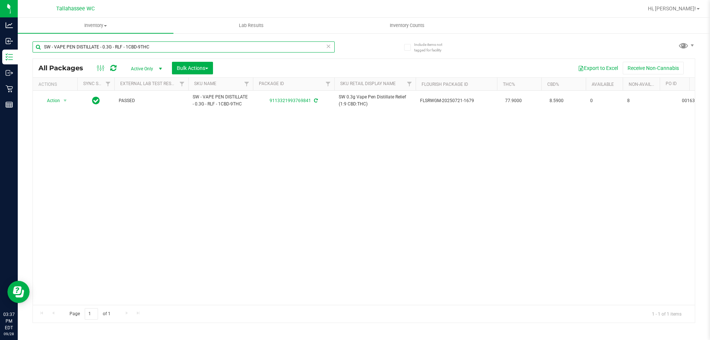
type input "SW - VAPE PEN DISTILLATE - 0.3G - RLF - 1CBD-9THC"
click at [329, 46] on icon at bounding box center [328, 45] width 5 height 9
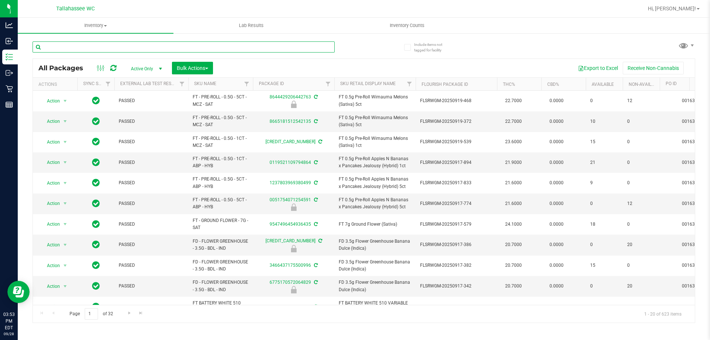
click at [102, 42] on input "text" at bounding box center [184, 46] width 302 height 11
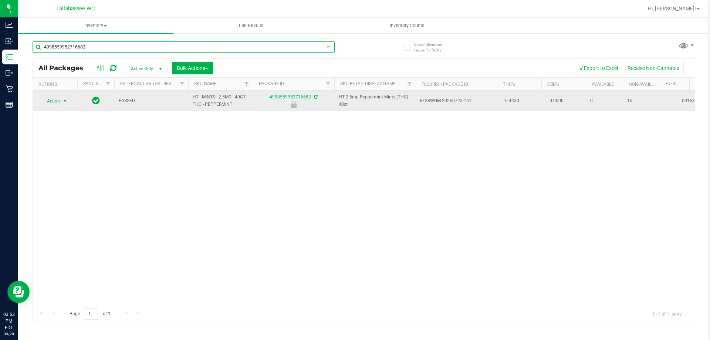
type input "4998559952716682"
click at [62, 101] on span "select" at bounding box center [65, 101] width 6 height 6
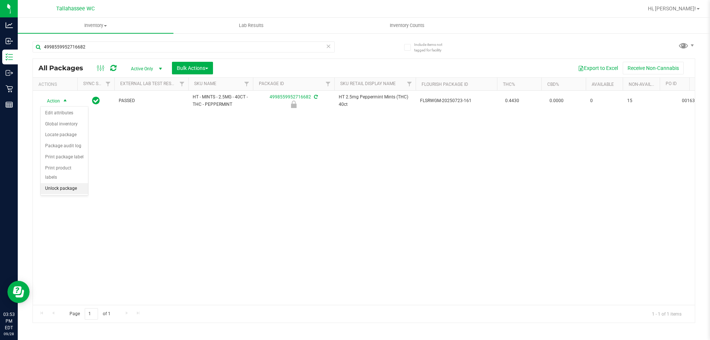
click at [77, 183] on li "Unlock package" at bounding box center [64, 188] width 47 height 11
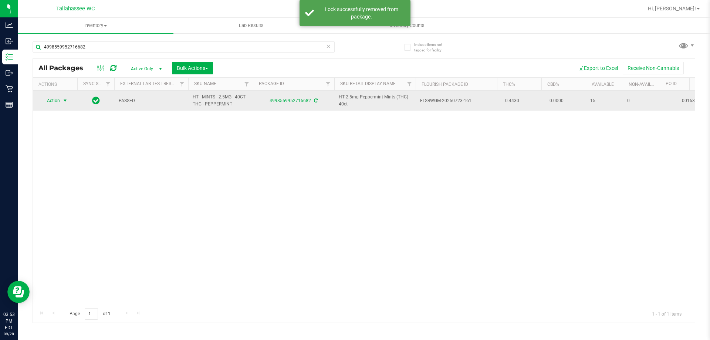
click at [61, 102] on span "select" at bounding box center [65, 100] width 9 height 10
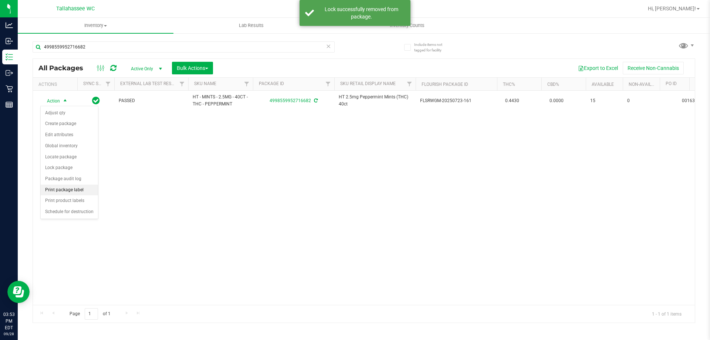
click at [88, 192] on li "Print package label" at bounding box center [69, 189] width 57 height 11
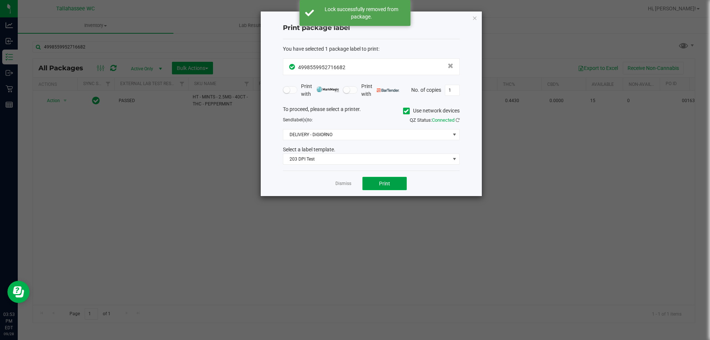
click at [380, 180] on button "Print" at bounding box center [384, 183] width 44 height 13
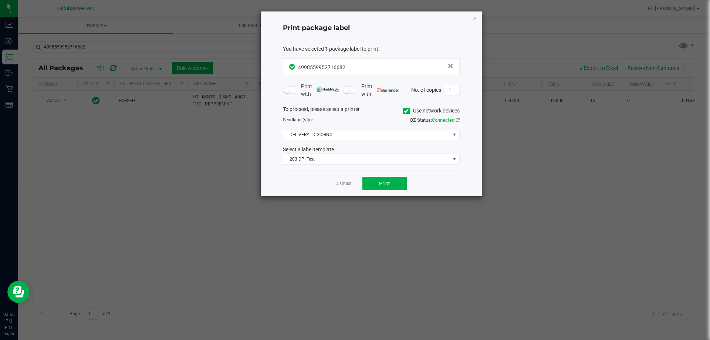
click at [340, 186] on link "Dismiss" at bounding box center [343, 183] width 16 height 6
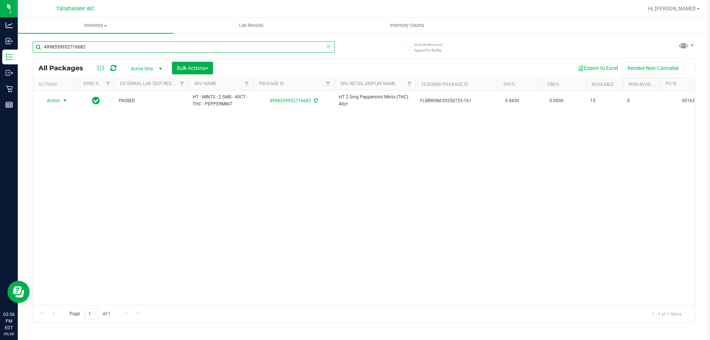
click at [181, 49] on input "4998559952716682" at bounding box center [184, 46] width 302 height 11
click at [181, 48] on input "4998559952716682" at bounding box center [184, 46] width 302 height 11
click at [164, 45] on input "jle" at bounding box center [184, 46] width 302 height 11
type input "6385394289961129"
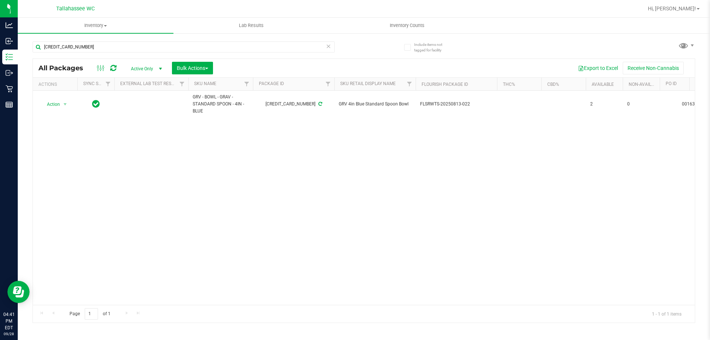
click at [328, 46] on icon at bounding box center [328, 45] width 5 height 9
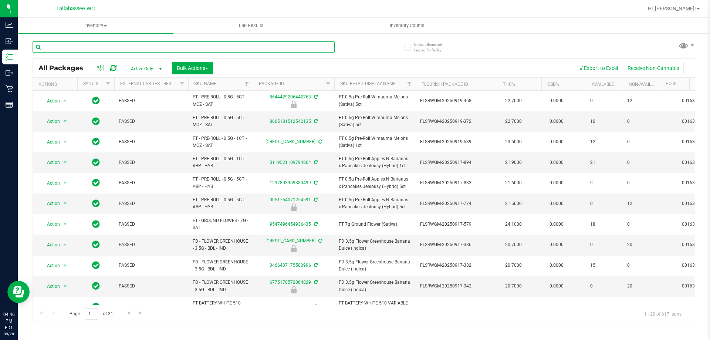
click at [100, 48] on input "text" at bounding box center [184, 46] width 302 height 11
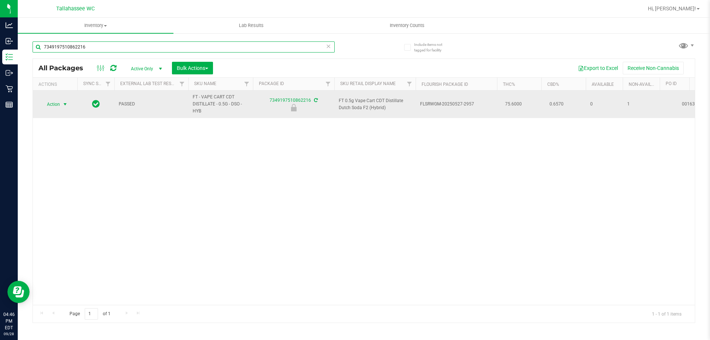
type input "7349197510862216"
click at [64, 103] on span "select" at bounding box center [65, 104] width 6 height 6
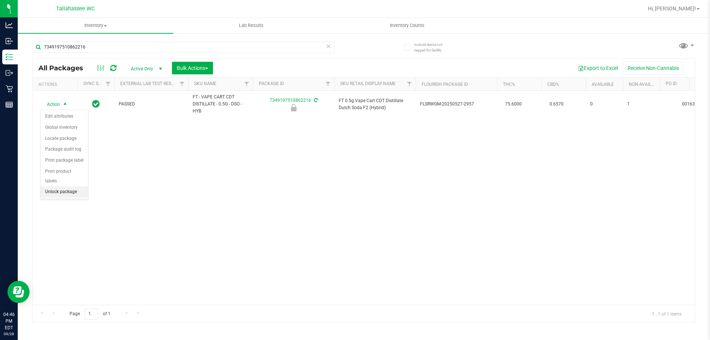
click at [76, 186] on li "Unlock package" at bounding box center [64, 191] width 47 height 11
click at [329, 48] on icon at bounding box center [328, 45] width 5 height 9
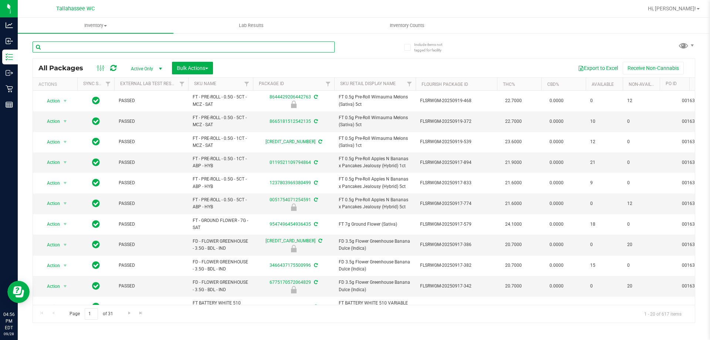
click at [169, 44] on input "text" at bounding box center [184, 46] width 302 height 11
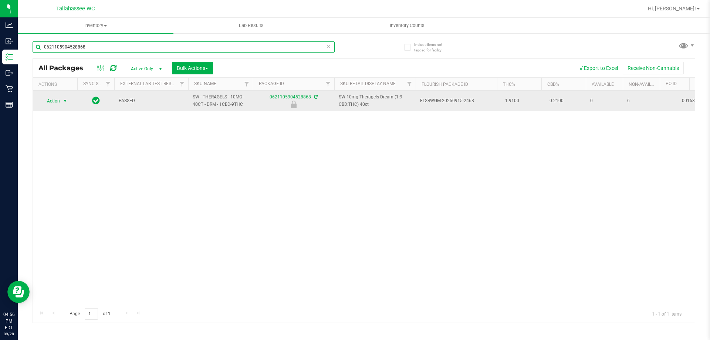
type input "0621105904528868"
drag, startPoint x: 58, startPoint y: 102, endPoint x: 64, endPoint y: 102, distance: 6.0
click at [58, 101] on span "Action" at bounding box center [50, 101] width 20 height 10
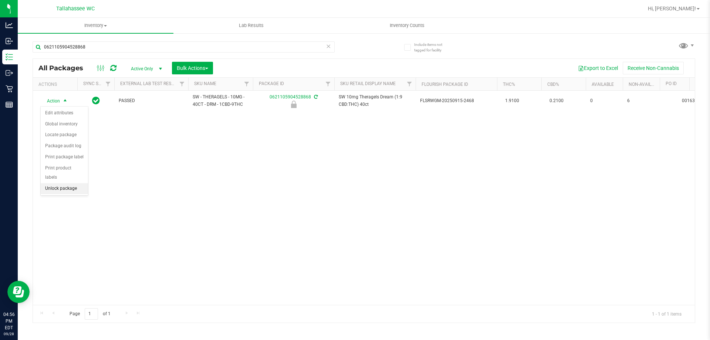
click at [80, 183] on li "Unlock package" at bounding box center [64, 188] width 47 height 11
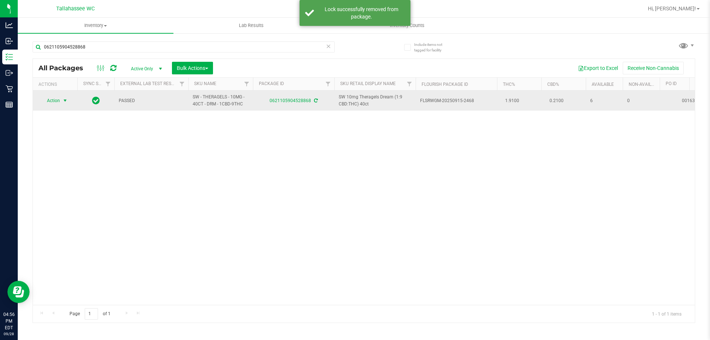
click at [62, 99] on span "select" at bounding box center [65, 100] width 9 height 10
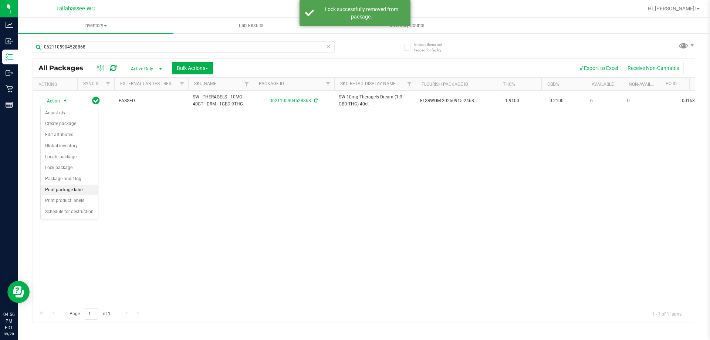
click at [86, 189] on li "Print package label" at bounding box center [69, 189] width 57 height 11
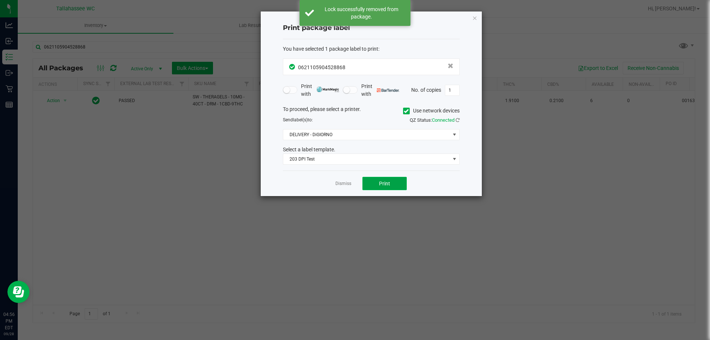
click at [379, 181] on span "Print" at bounding box center [384, 183] width 11 height 6
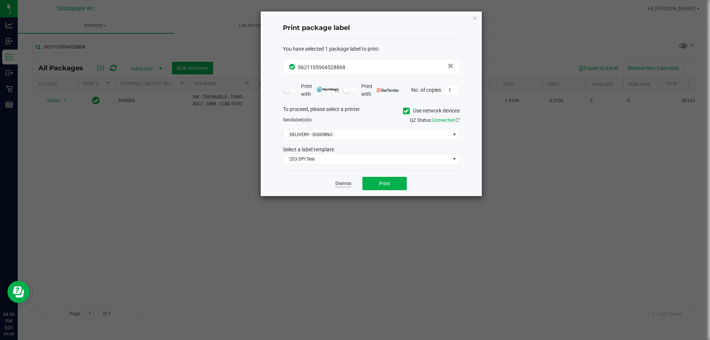
click at [346, 184] on link "Dismiss" at bounding box center [343, 183] width 16 height 6
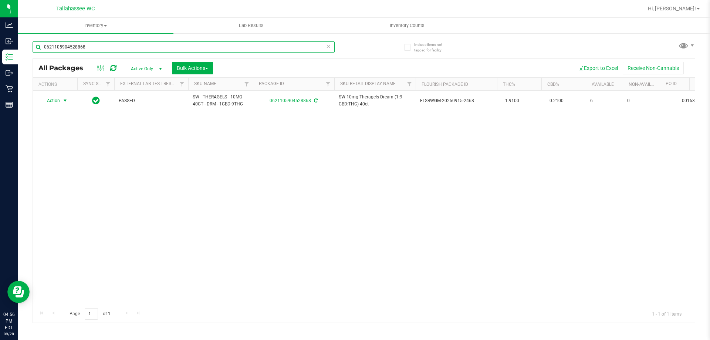
click at [238, 44] on input "0621105904528868" at bounding box center [184, 46] width 302 height 11
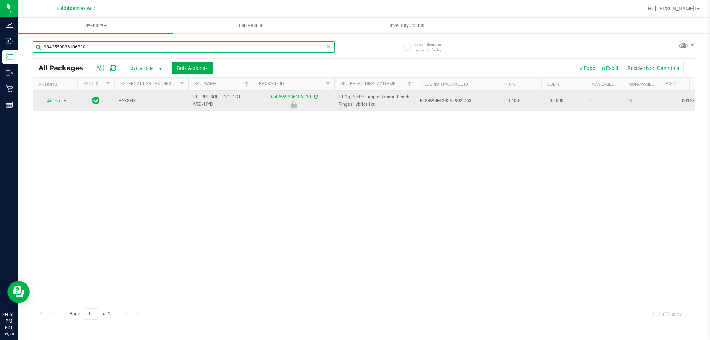
type input "9842559836106830"
click at [57, 97] on span "Action" at bounding box center [50, 101] width 20 height 10
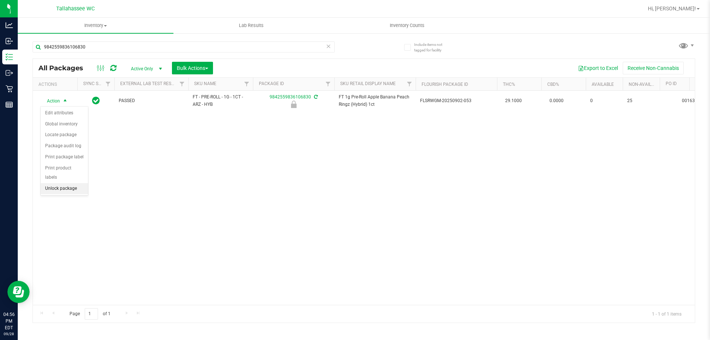
click at [73, 183] on li "Unlock package" at bounding box center [64, 188] width 47 height 11
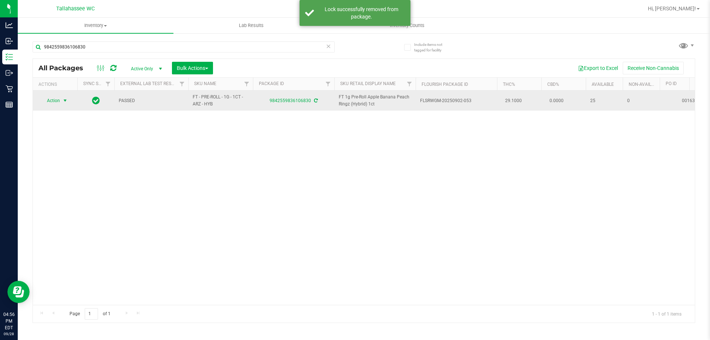
click at [61, 102] on span "select" at bounding box center [65, 100] width 9 height 10
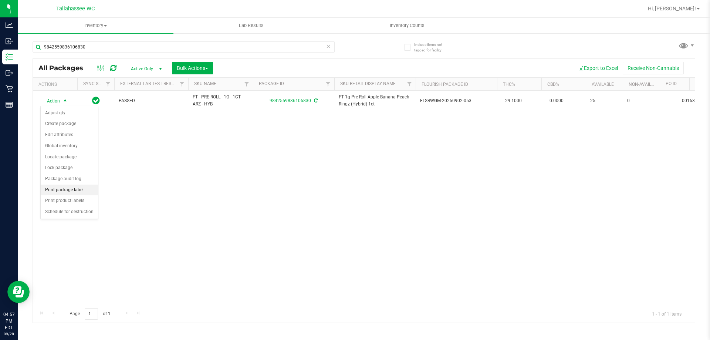
click at [87, 190] on li "Print package label" at bounding box center [69, 189] width 57 height 11
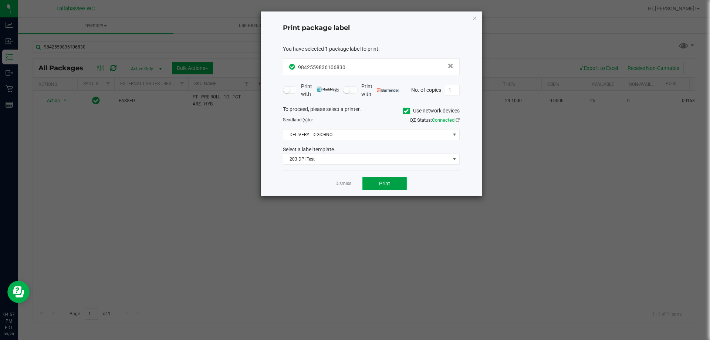
click at [397, 187] on button "Print" at bounding box center [384, 183] width 44 height 13
click at [342, 185] on link "Dismiss" at bounding box center [343, 183] width 16 height 6
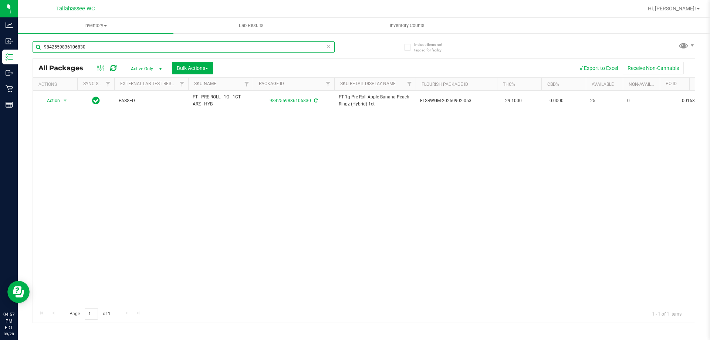
click at [237, 49] on input "9842559836106830" at bounding box center [184, 46] width 302 height 11
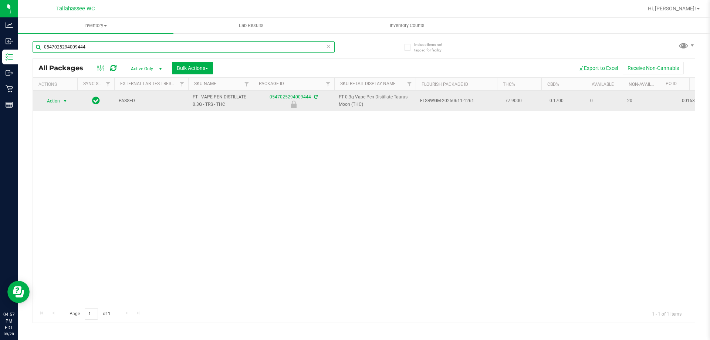
type input "0547025294009444"
click at [65, 102] on span "select" at bounding box center [65, 101] width 6 height 6
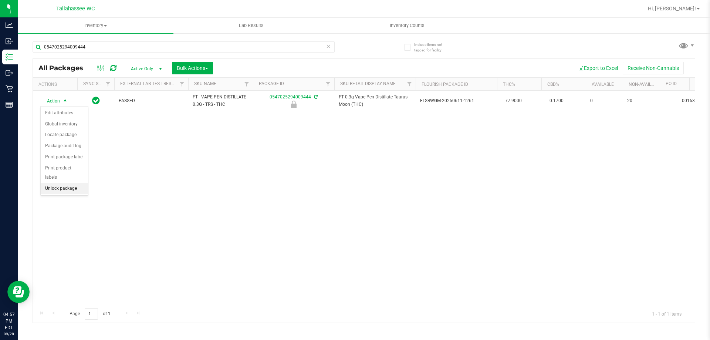
click at [71, 183] on li "Unlock package" at bounding box center [64, 188] width 47 height 11
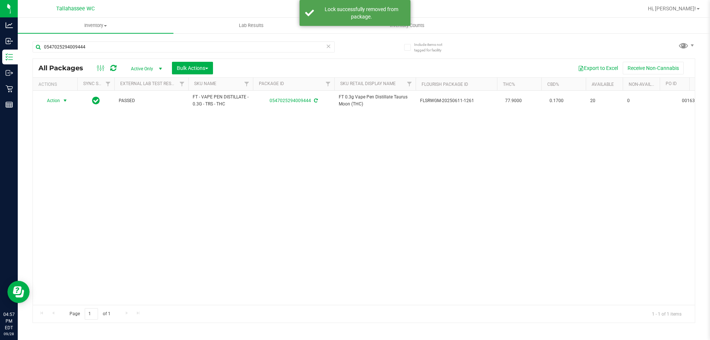
click at [61, 101] on span "select" at bounding box center [65, 100] width 9 height 10
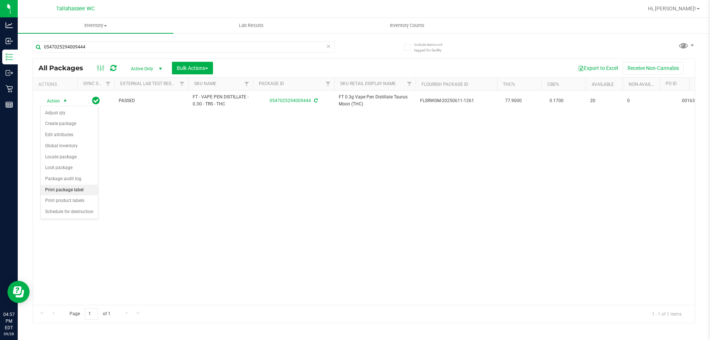
click at [85, 188] on li "Print package label" at bounding box center [69, 189] width 57 height 11
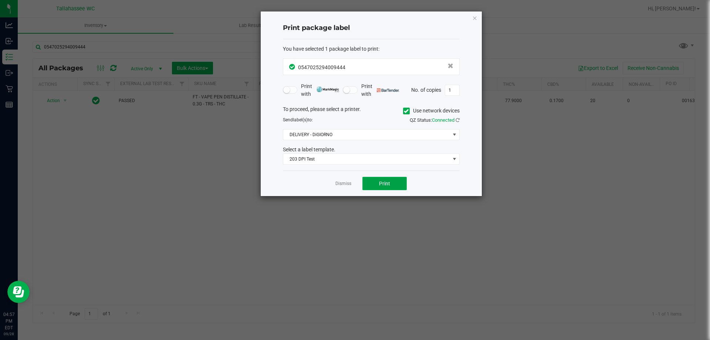
click at [388, 186] on span "Print" at bounding box center [384, 183] width 11 height 6
click at [343, 186] on link "Dismiss" at bounding box center [343, 183] width 16 height 6
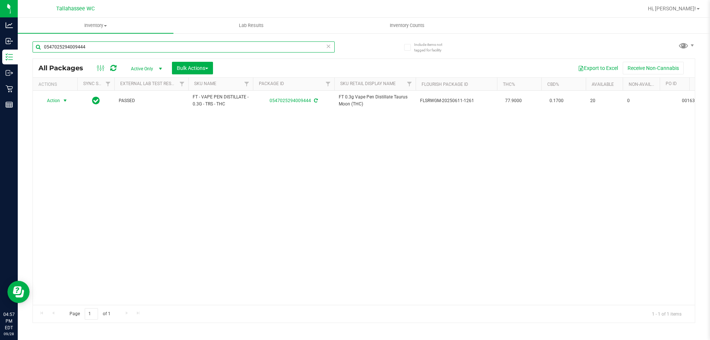
click at [222, 42] on input "0547025294009444" at bounding box center [184, 46] width 302 height 11
click at [222, 44] on input "0547025294009444" at bounding box center [184, 46] width 302 height 11
type input "wbv"
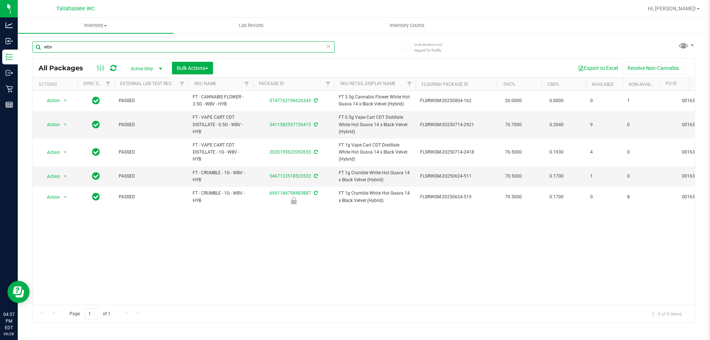
click at [133, 45] on input "wbv" at bounding box center [184, 46] width 302 height 11
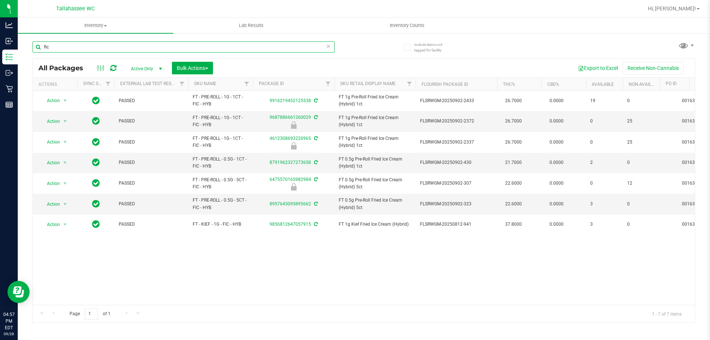
click at [138, 44] on input "fic" at bounding box center [184, 46] width 302 height 11
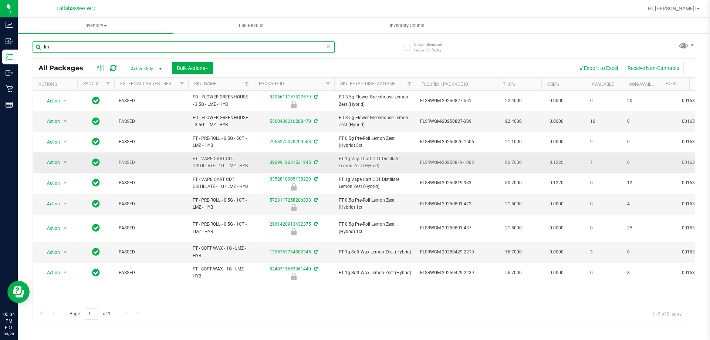
type input "l"
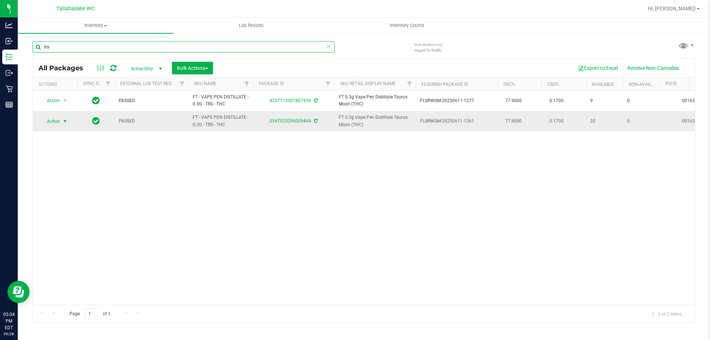
type input "trs"
click at [60, 122] on span "Action" at bounding box center [55, 121] width 30 height 10
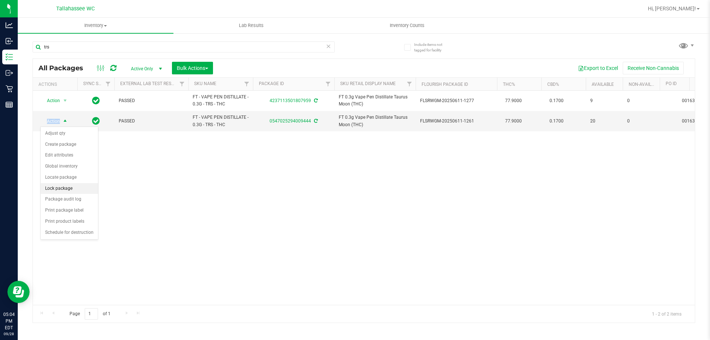
click at [81, 191] on li "Lock package" at bounding box center [69, 188] width 57 height 11
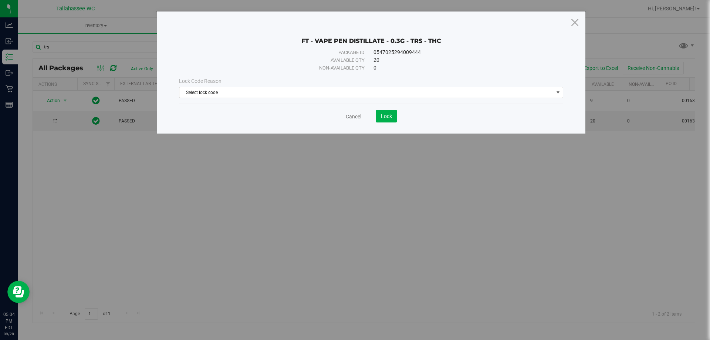
click at [469, 93] on span "Select lock code" at bounding box center [366, 92] width 374 height 10
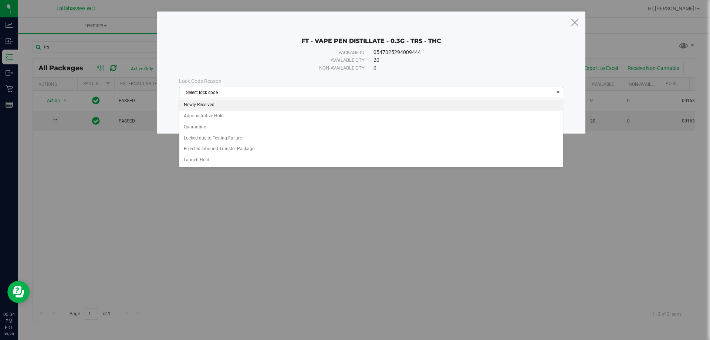
click at [302, 103] on li "Newly Received" at bounding box center [370, 104] width 383 height 11
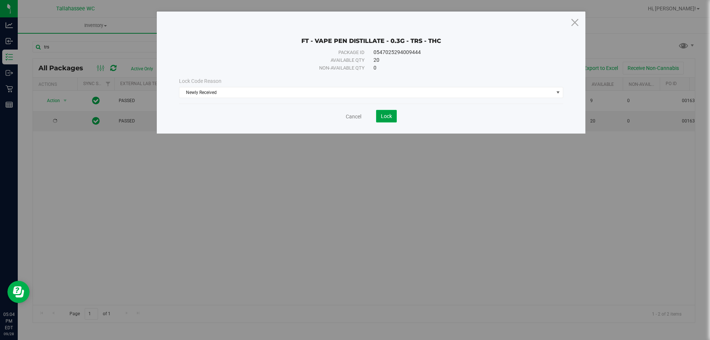
click at [384, 118] on span "Lock" at bounding box center [386, 116] width 11 height 6
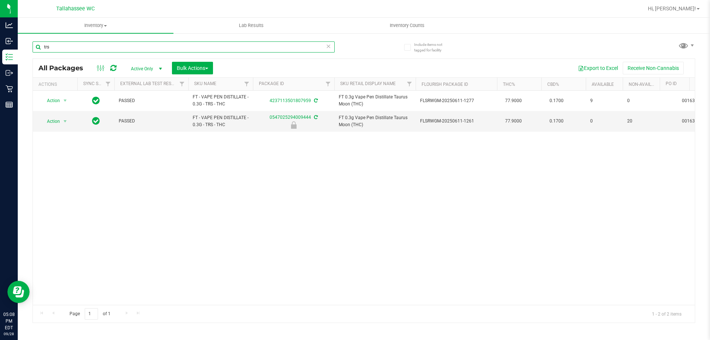
click at [141, 42] on input "trs" at bounding box center [184, 46] width 302 height 11
click at [141, 41] on input "trs" at bounding box center [184, 46] width 302 height 11
type input "blt"
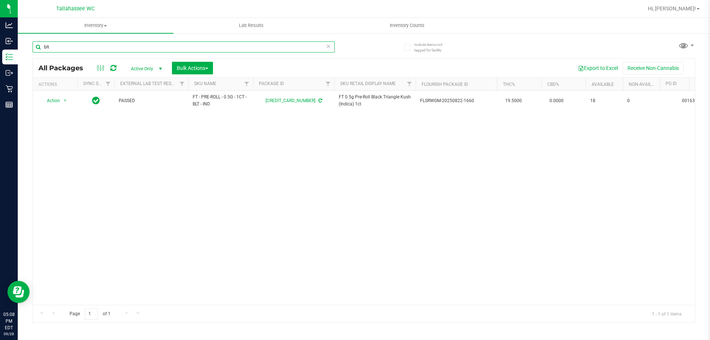
click at [106, 49] on input "blt" at bounding box center [184, 46] width 302 height 11
click at [106, 48] on input "blt" at bounding box center [184, 46] width 302 height 11
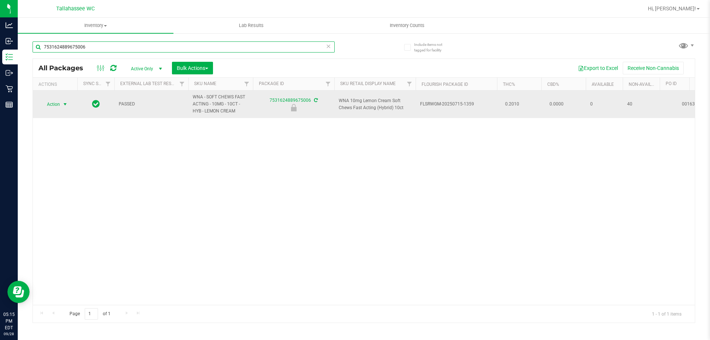
type input "7531624889675006"
click at [60, 102] on span "Action" at bounding box center [50, 104] width 20 height 10
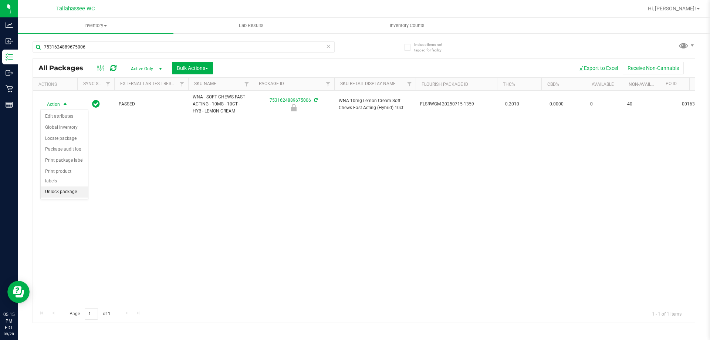
click at [79, 186] on li "Unlock package" at bounding box center [64, 191] width 47 height 11
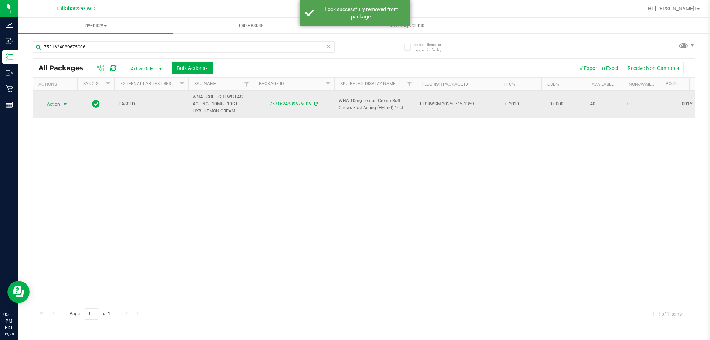
click at [53, 109] on span "Action" at bounding box center [50, 104] width 20 height 10
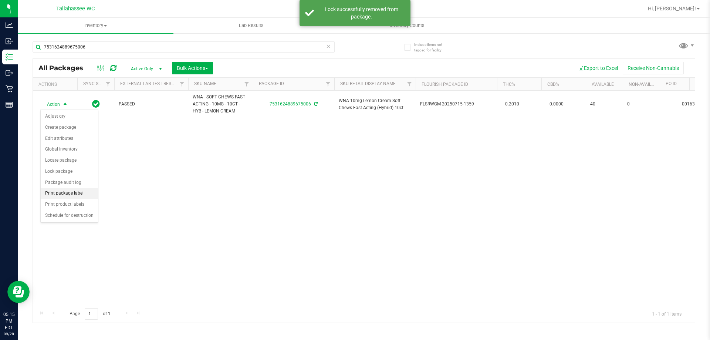
click at [85, 193] on li "Print package label" at bounding box center [69, 193] width 57 height 11
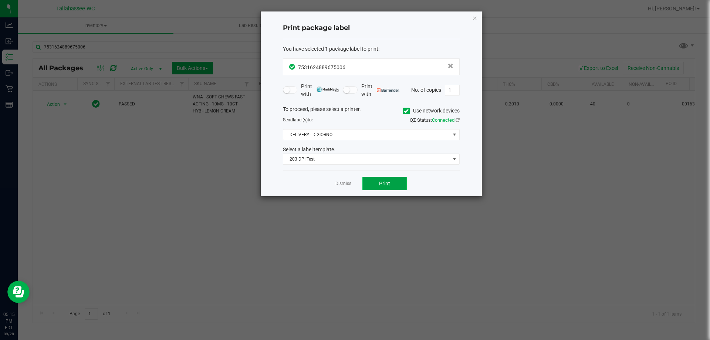
click at [392, 186] on button "Print" at bounding box center [384, 183] width 44 height 13
click at [345, 188] on div "Dismiss Print" at bounding box center [371, 183] width 177 height 26
click at [344, 185] on link "Dismiss" at bounding box center [343, 183] width 16 height 6
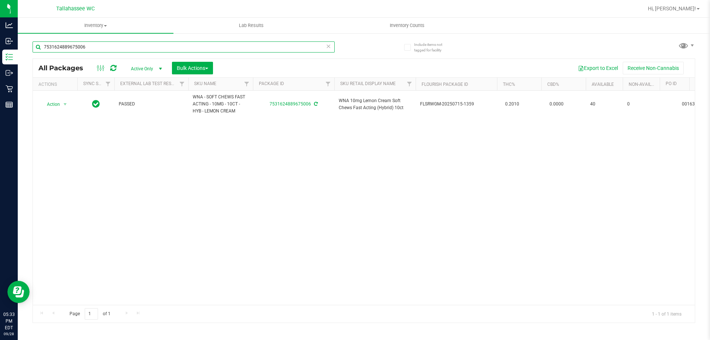
click at [182, 46] on input "7531624889675006" at bounding box center [184, 46] width 302 height 11
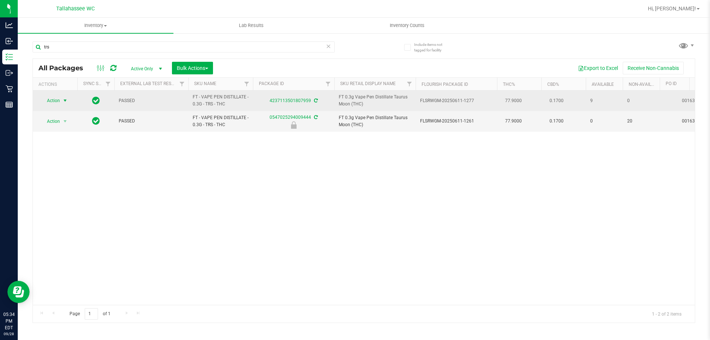
click at [54, 101] on span "Action" at bounding box center [50, 100] width 20 height 10
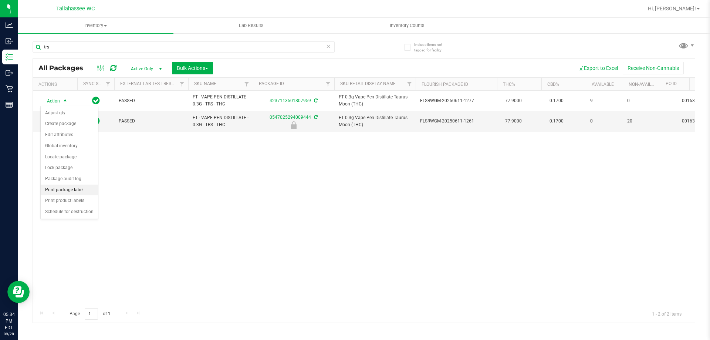
click at [88, 193] on li "Print package label" at bounding box center [69, 189] width 57 height 11
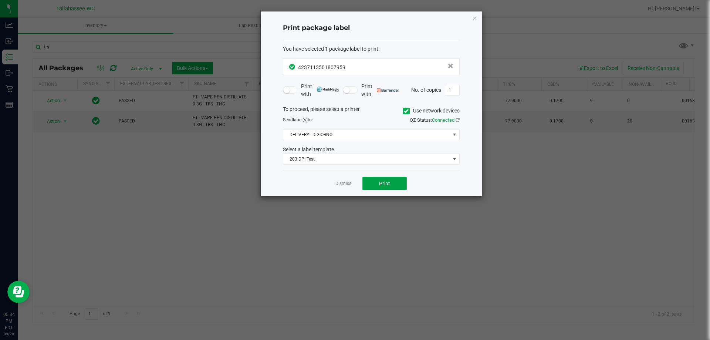
click at [390, 188] on button "Print" at bounding box center [384, 183] width 44 height 13
click at [339, 182] on link "Dismiss" at bounding box center [343, 183] width 16 height 6
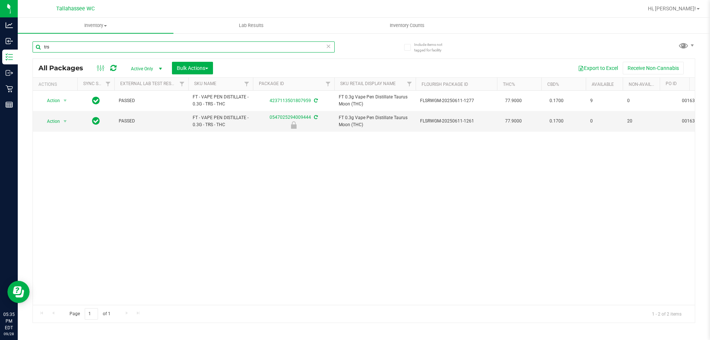
click at [209, 49] on input "trs" at bounding box center [184, 46] width 302 height 11
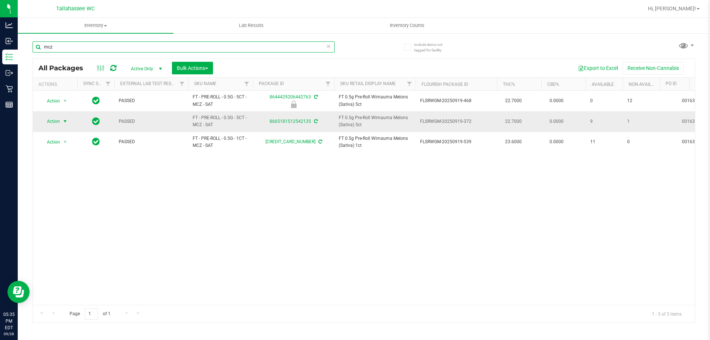
type input "mcz"
click at [59, 119] on span "Action" at bounding box center [50, 121] width 20 height 10
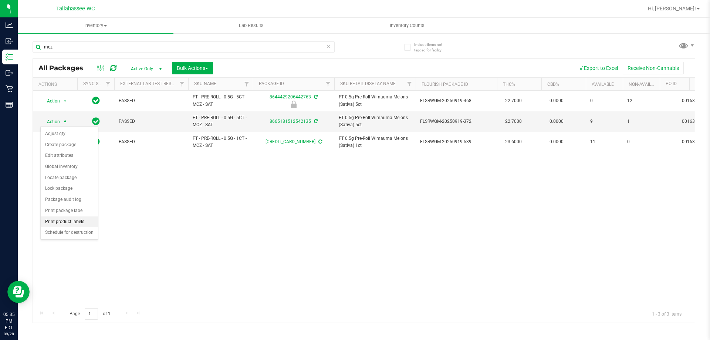
click at [89, 224] on li "Print product labels" at bounding box center [69, 221] width 57 height 11
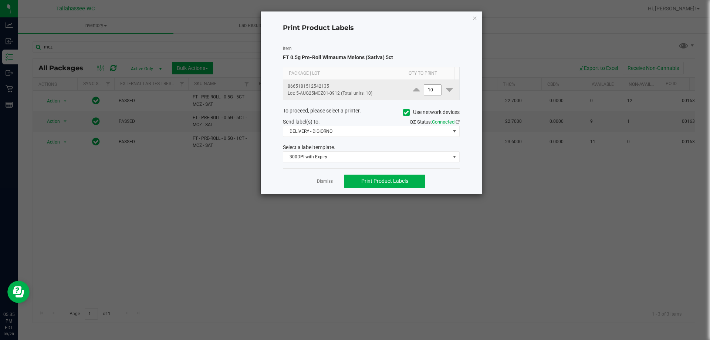
click at [431, 86] on input "10" at bounding box center [432, 90] width 17 height 10
type input "2"
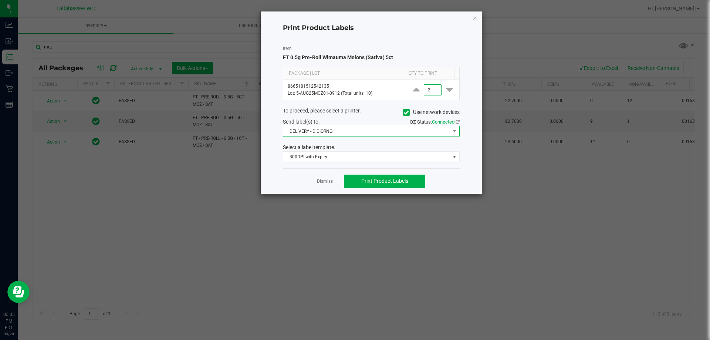
click at [389, 132] on span "DELIVERY - DiGIORNO" at bounding box center [366, 131] width 167 height 10
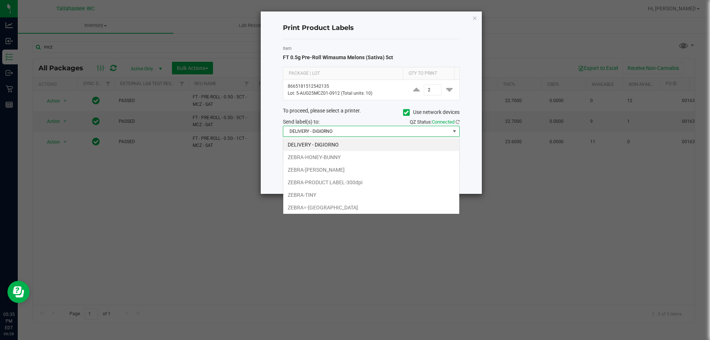
scroll to position [11, 177]
click at [357, 183] on li "ZEBRA-PRODUCT LABEL-300dpi" at bounding box center [371, 182] width 176 height 13
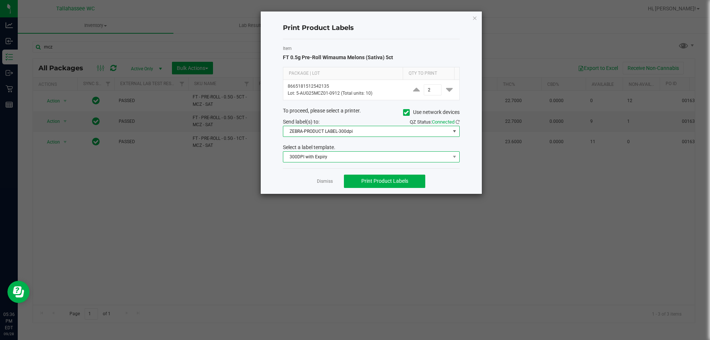
click at [370, 158] on span "300DPI with Expiry" at bounding box center [366, 157] width 167 height 10
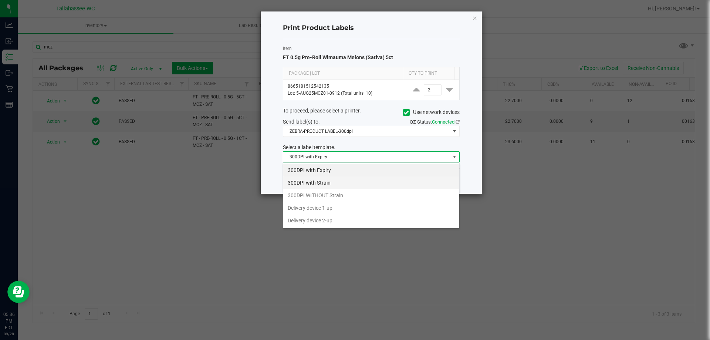
click at [348, 180] on li "300DPI with Strain" at bounding box center [371, 182] width 176 height 13
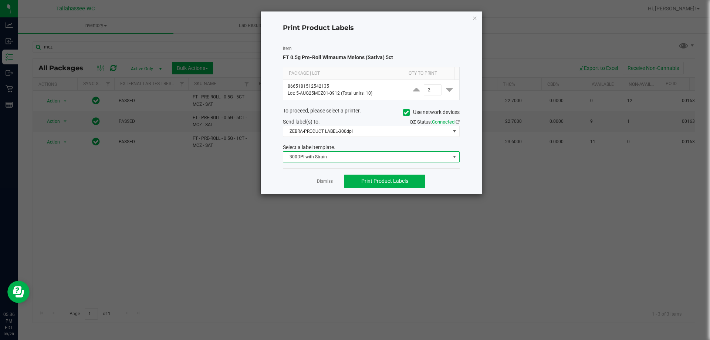
click at [298, 180] on div "Dismiss Print Product Labels" at bounding box center [371, 181] width 177 height 26
click at [410, 183] on button "Print Product Labels" at bounding box center [384, 180] width 81 height 13
click at [410, 186] on button "Print Product Labels" at bounding box center [384, 180] width 81 height 13
click at [474, 20] on icon "button" at bounding box center [474, 17] width 5 height 9
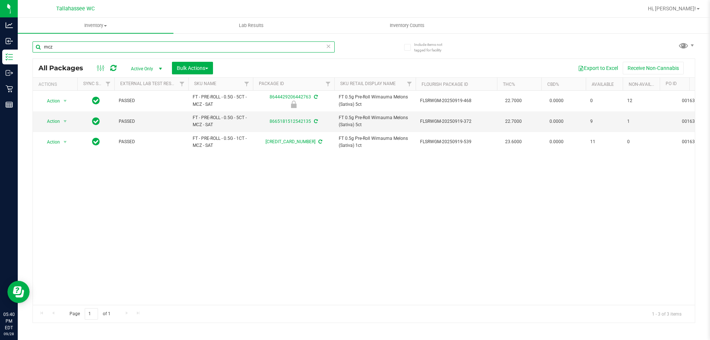
click at [109, 44] on input "mcz" at bounding box center [184, 46] width 302 height 11
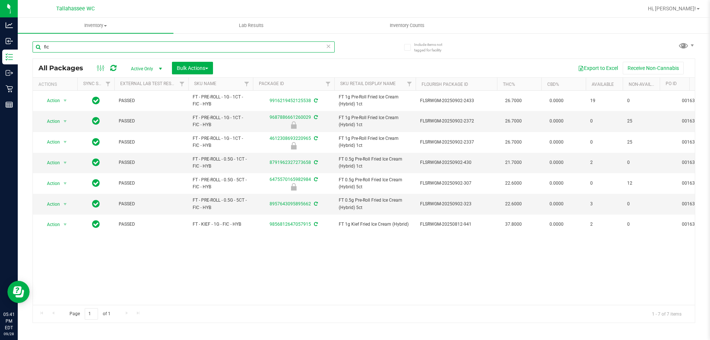
type input "fic"
click at [303, 246] on div "Action Action Adjust qty Create package Edit attributes Global inventory Locate…" at bounding box center [364, 198] width 662 height 214
click at [329, 47] on icon at bounding box center [328, 45] width 5 height 9
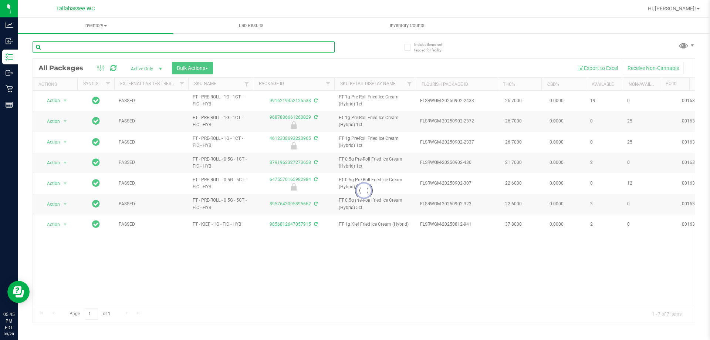
click at [242, 44] on input "text" at bounding box center [184, 46] width 302 height 11
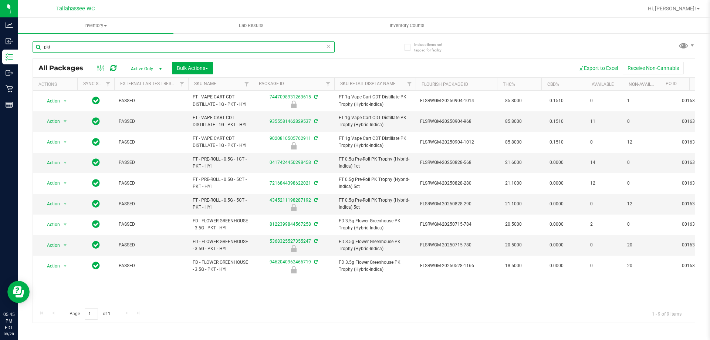
type input "pkt"
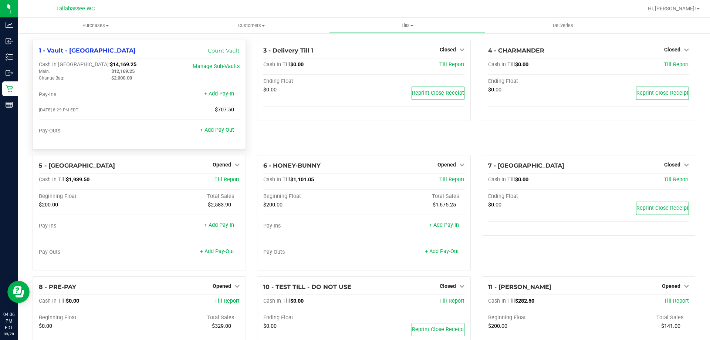
click at [130, 70] on span "$12,169.25" at bounding box center [122, 71] width 23 height 6
copy span "12,169.25"
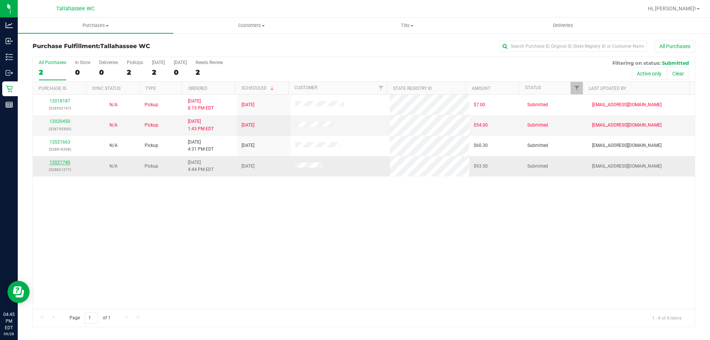
click at [61, 162] on link "12021740" at bounding box center [60, 162] width 21 height 5
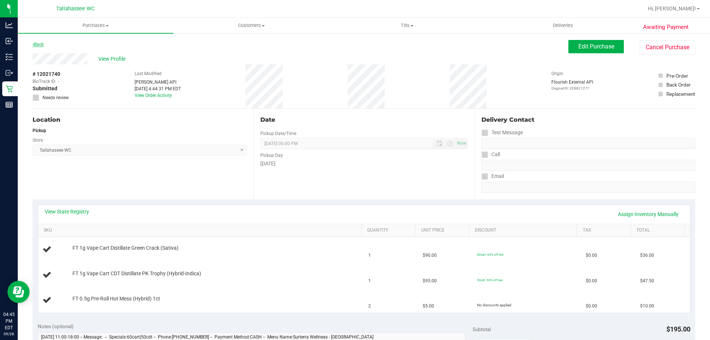
click at [42, 45] on link "Back" at bounding box center [38, 44] width 11 height 5
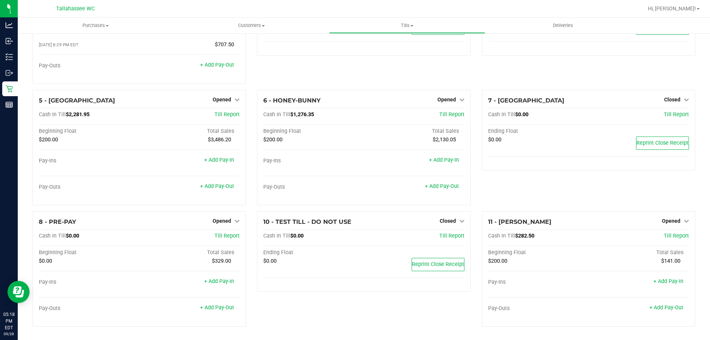
scroll to position [66, 0]
click at [523, 235] on span "$282.50" at bounding box center [524, 235] width 19 height 6
copy span "282.50"
click at [683, 219] on icon at bounding box center [685, 220] width 5 height 5
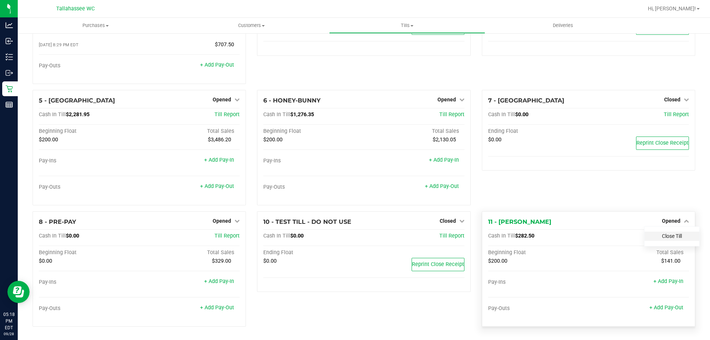
click at [672, 237] on link "Close Till" at bounding box center [672, 236] width 20 height 6
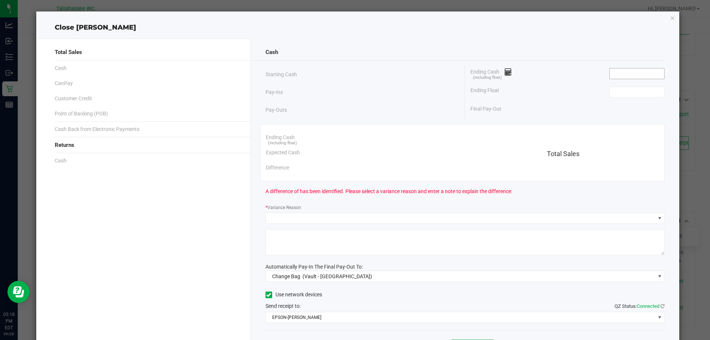
click at [628, 74] on input at bounding box center [636, 73] width 54 height 10
paste input "282.5"
type input "$282.50"
click at [627, 88] on input at bounding box center [636, 92] width 54 height 10
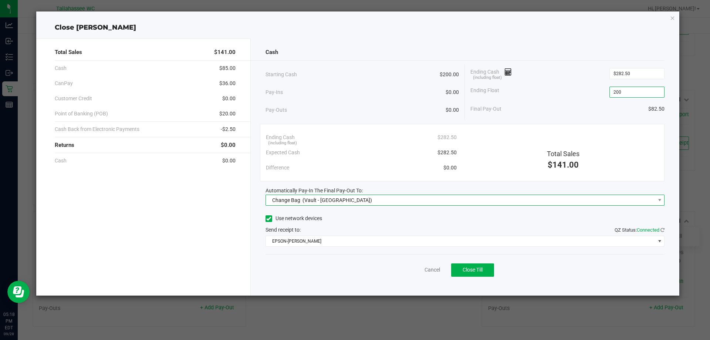
type input "$200.00"
click at [561, 203] on span "Change Bag (Vault - [GEOGRAPHIC_DATA])" at bounding box center [460, 200] width 389 height 10
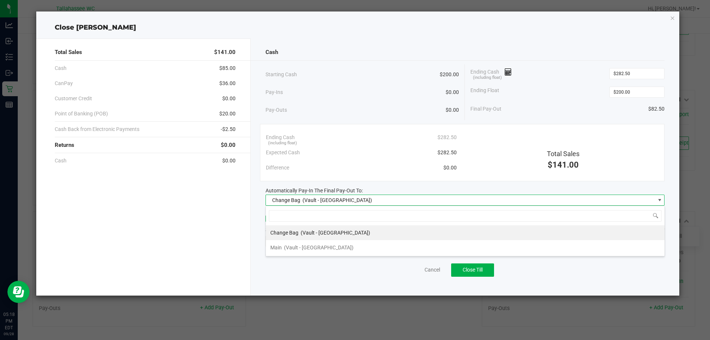
scroll to position [11, 399]
click at [332, 248] on li "Main (Vault - [GEOGRAPHIC_DATA])" at bounding box center [465, 247] width 398 height 15
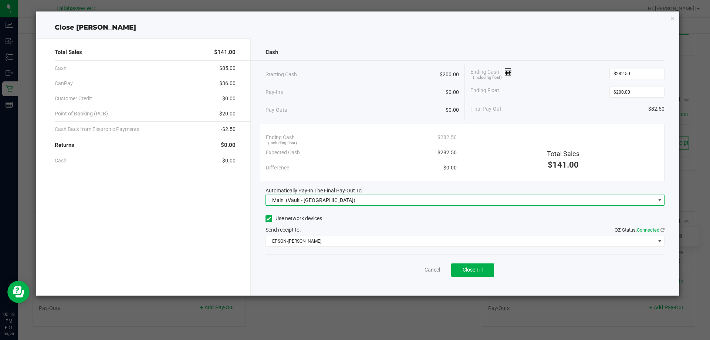
click at [288, 116] on div "Pay-Outs $0.00" at bounding box center [362, 110] width 194 height 20
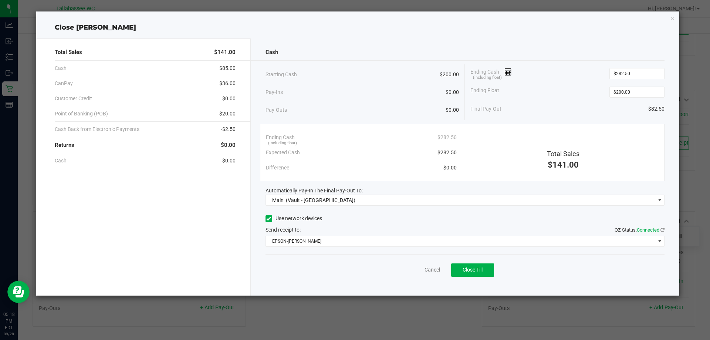
click at [231, 83] on span "$36.00" at bounding box center [227, 83] width 16 height 8
copy span "36.00"
click at [230, 111] on span "$20.00" at bounding box center [227, 114] width 16 height 8
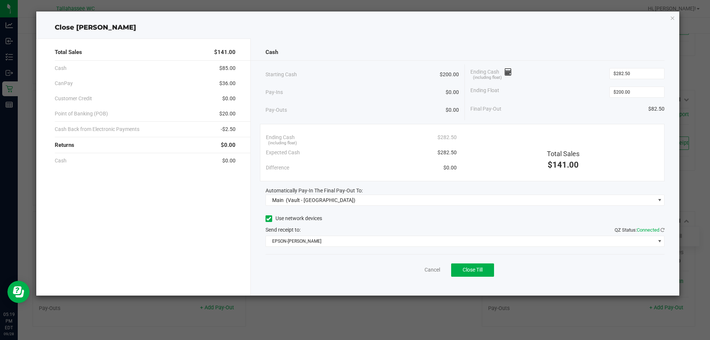
copy span "20.00"
click at [232, 128] on span "-$2.50" at bounding box center [228, 129] width 15 height 8
copy span "2.50"
click at [371, 106] on div "Pay-Outs $0.00" at bounding box center [362, 110] width 194 height 20
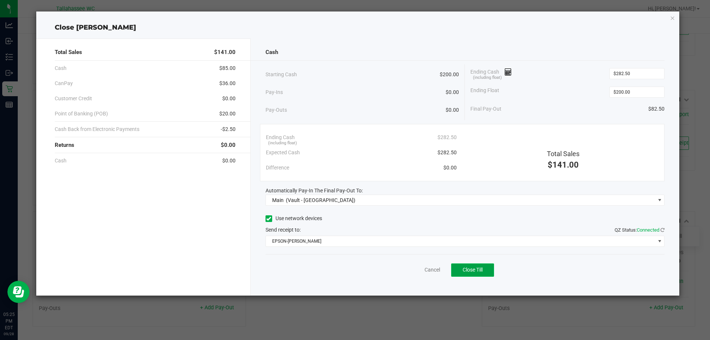
click at [479, 269] on span "Close Till" at bounding box center [472, 269] width 20 height 6
click at [420, 268] on link "Dismiss" at bounding box center [416, 270] width 18 height 8
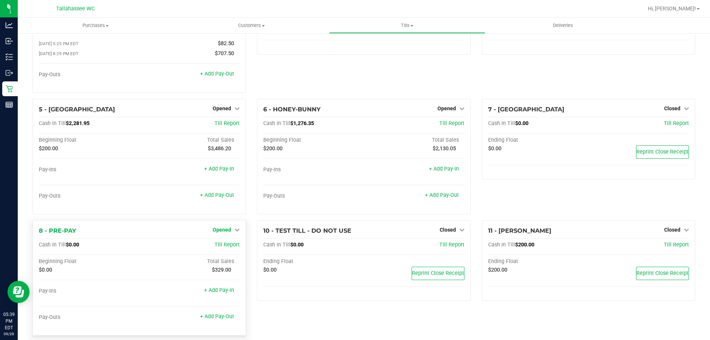
click at [230, 228] on link "Opened" at bounding box center [226, 230] width 27 height 6
click at [231, 251] on div "Close Till" at bounding box center [222, 245] width 55 height 20
click at [230, 249] on div "Close Till" at bounding box center [223, 244] width 55 height 9
click at [226, 245] on link "Close Till" at bounding box center [223, 245] width 20 height 6
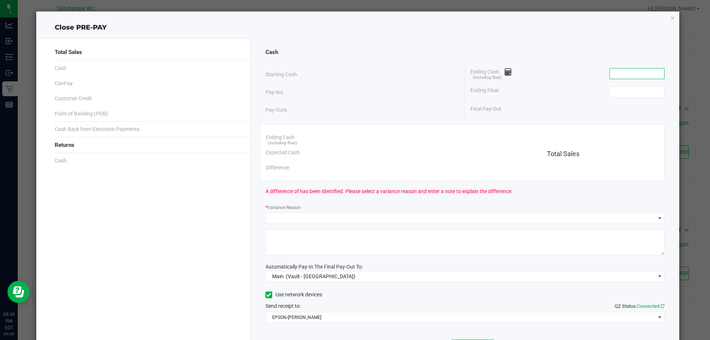
click at [634, 72] on input at bounding box center [636, 73] width 54 height 10
type input "$0.00"
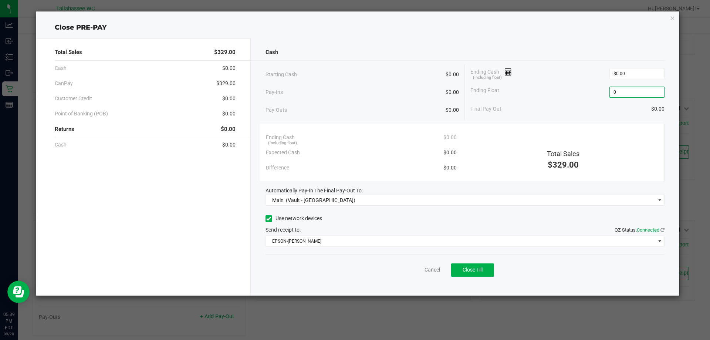
type input "$0.00"
click at [421, 88] on div "Pay-Ins $0.00" at bounding box center [362, 92] width 194 height 15
click at [470, 272] on span "Close Till" at bounding box center [472, 269] width 20 height 6
click at [416, 269] on link "Dismiss" at bounding box center [416, 270] width 18 height 8
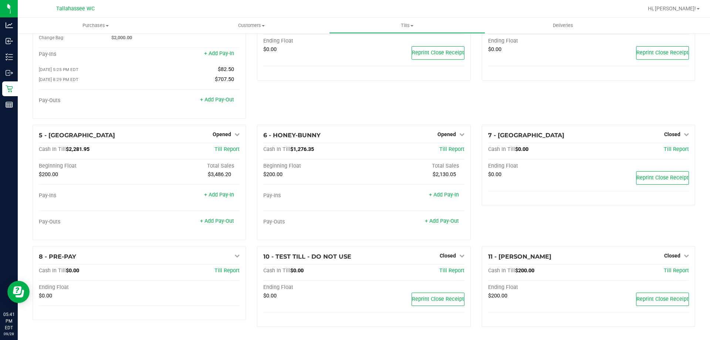
scroll to position [42, 0]
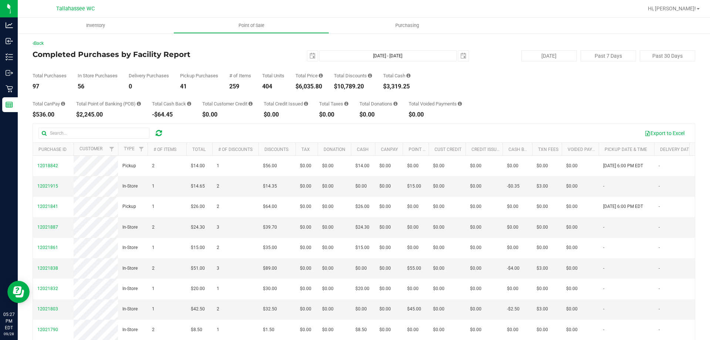
click at [311, 85] on div "$6,035.80" at bounding box center [308, 87] width 27 height 6
copy div "6,035.80"
click at [359, 85] on div "$10,789.20" at bounding box center [353, 87] width 38 height 6
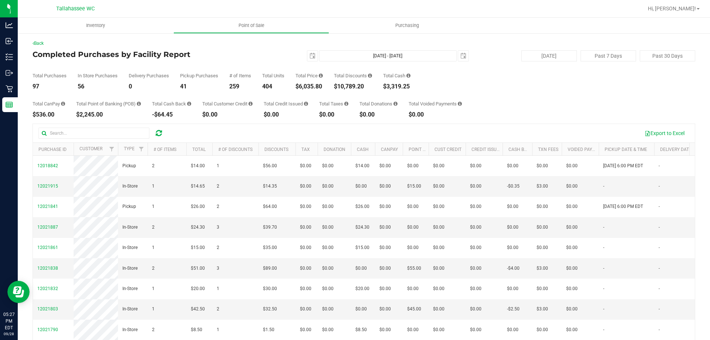
copy div "10,789.20"
click at [309, 58] on span "select" at bounding box center [312, 56] width 6 height 6
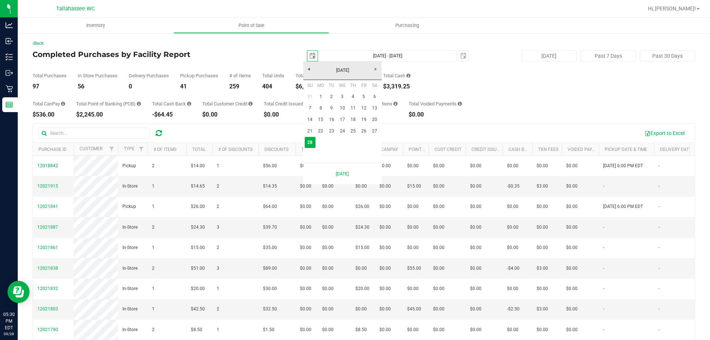
scroll to position [0, 18]
click at [312, 99] on link "31" at bounding box center [310, 96] width 11 height 11
type input "[DATE]"
type input "[DATE] - [DATE]"
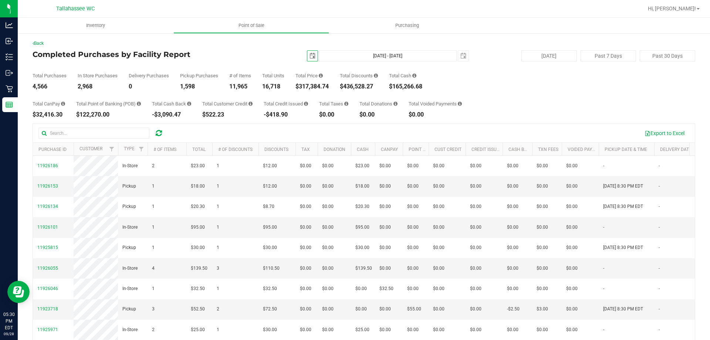
click at [320, 86] on div "$317,384.74" at bounding box center [311, 87] width 33 height 6
copy div "317,384.74"
click at [311, 54] on span "select" at bounding box center [312, 56] width 6 height 6
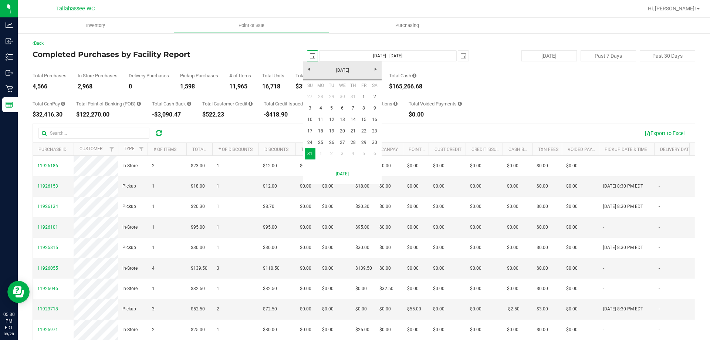
scroll to position [0, 18]
click at [375, 68] on span "Next" at bounding box center [376, 69] width 6 height 6
click at [312, 144] on link "28" at bounding box center [310, 142] width 11 height 11
type input "[DATE]"
type input "[DATE] - [DATE]"
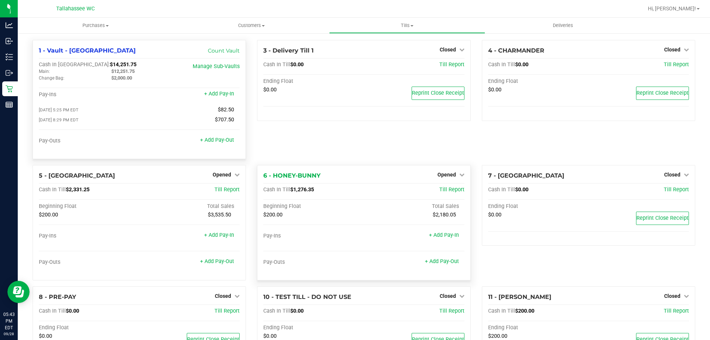
click at [306, 193] on span "$1,276.35" at bounding box center [302, 189] width 24 height 6
drag, startPoint x: 306, startPoint y: 193, endPoint x: 310, endPoint y: 177, distance: 16.5
click at [306, 192] on span "$1,276.35" at bounding box center [302, 189] width 24 height 6
copy span "1,276.35"
click at [302, 190] on span "$1,276.35" at bounding box center [302, 189] width 24 height 6
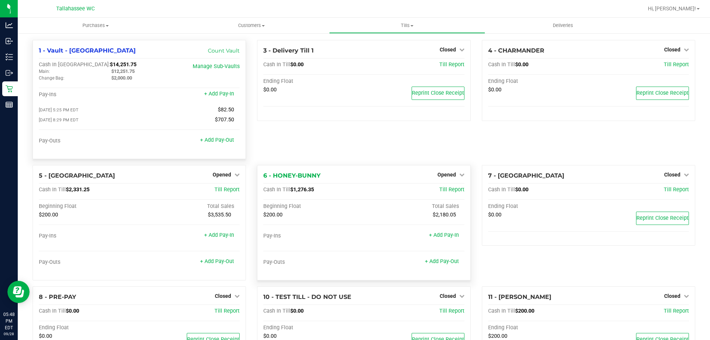
click at [302, 190] on span "$1,276.35" at bounding box center [302, 189] width 24 height 6
click at [459, 176] on icon at bounding box center [461, 174] width 5 height 5
click at [445, 193] on link "Close Till" at bounding box center [447, 190] width 20 height 6
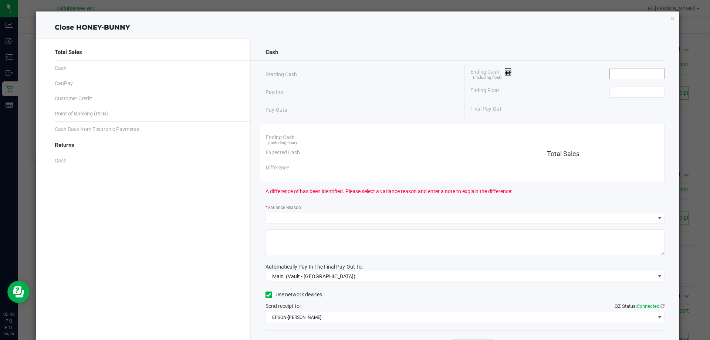
click at [625, 73] on input at bounding box center [636, 73] width 54 height 10
paste input "1276.35"
type input "$1,276.35"
click at [627, 94] on input at bounding box center [636, 92] width 54 height 10
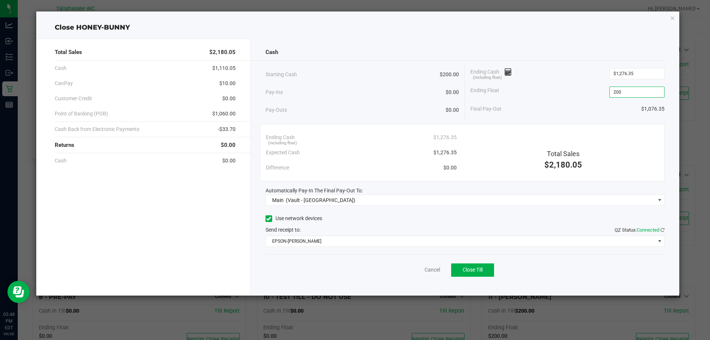
type input "$200.00"
click at [228, 84] on span "$10.00" at bounding box center [227, 83] width 16 height 8
copy span "10.00"
click at [225, 112] on span "$1,060.00" at bounding box center [223, 114] width 23 height 8
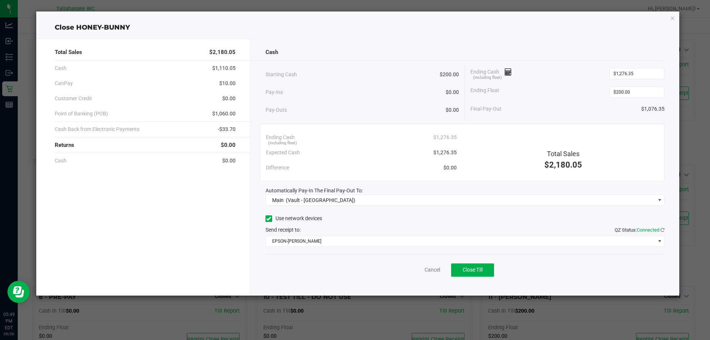
click at [225, 111] on span "$1,060.00" at bounding box center [223, 114] width 23 height 8
copy span "1,060.00"
click at [230, 129] on span "-$33.70" at bounding box center [227, 129] width 18 height 8
copy span "33.70"
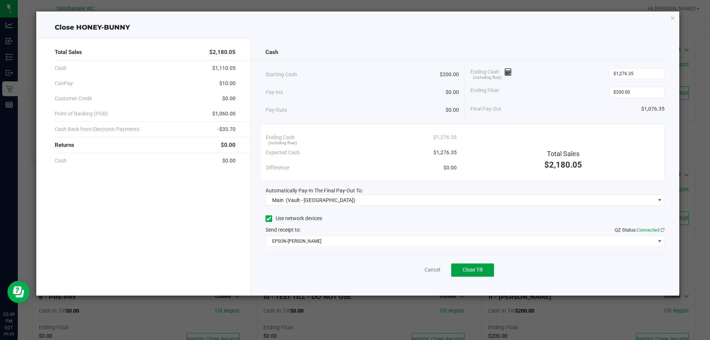
click at [486, 273] on button "Close Till" at bounding box center [472, 269] width 43 height 13
click at [423, 268] on link "Dismiss" at bounding box center [416, 270] width 18 height 8
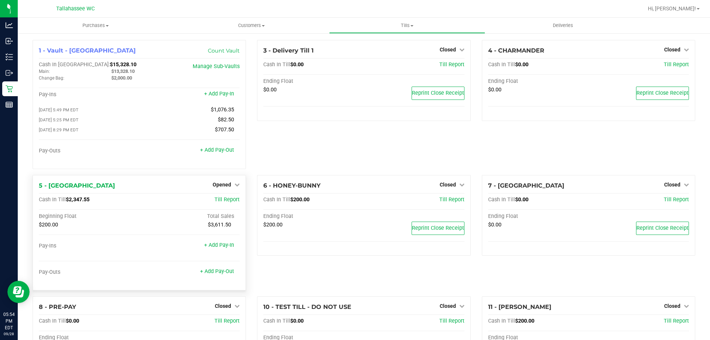
click at [86, 200] on span "$2,347.55" at bounding box center [78, 199] width 24 height 6
copy span "2,347.55"
click at [235, 187] on icon at bounding box center [236, 184] width 5 height 5
click at [229, 203] on link "Close Till" at bounding box center [223, 200] width 20 height 6
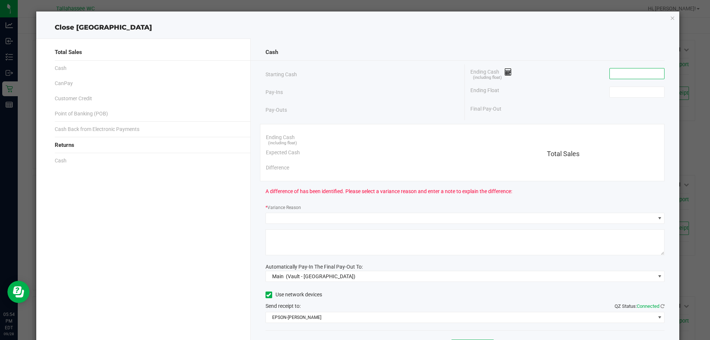
click at [637, 74] on input at bounding box center [636, 73] width 54 height 10
paste input "2347.55"
type input "$2,347.55"
click at [625, 100] on div "Ending Float" at bounding box center [567, 92] width 194 height 18
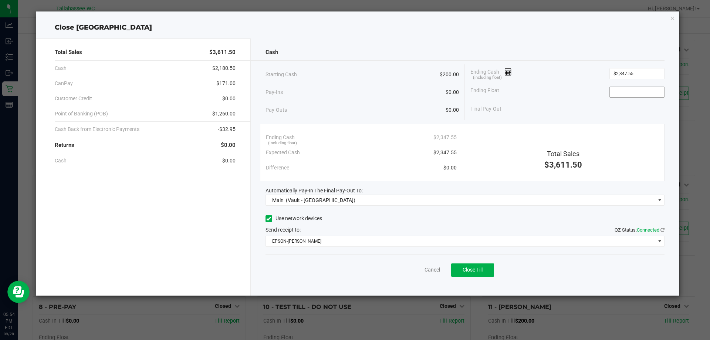
click at [626, 97] on span at bounding box center [636, 91] width 55 height 11
click at [623, 95] on input at bounding box center [636, 92] width 54 height 10
type input "$200.00"
click at [226, 82] on span "$171.00" at bounding box center [225, 83] width 19 height 8
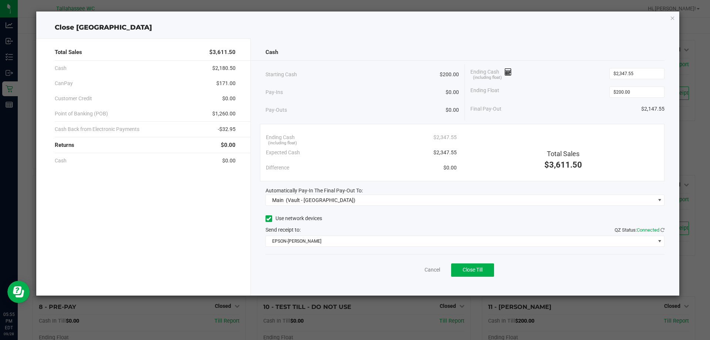
click at [226, 83] on span "$171.00" at bounding box center [225, 83] width 19 height 8
click at [226, 82] on span "$171.00" at bounding box center [225, 83] width 19 height 8
copy span "171.00"
click at [225, 112] on span "$1,260.00" at bounding box center [223, 114] width 23 height 8
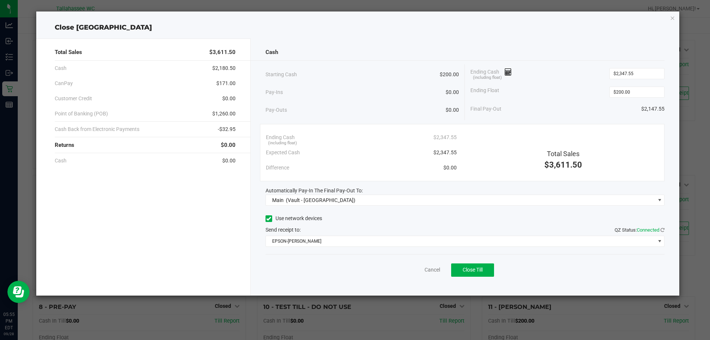
copy span "1,260.00"
click at [228, 129] on span "-$32.95" at bounding box center [227, 129] width 18 height 8
copy span "32.95"
click at [479, 272] on span "Close Till" at bounding box center [472, 269] width 20 height 6
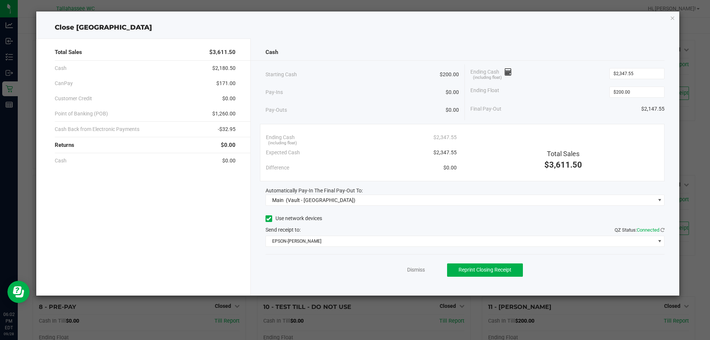
click at [418, 273] on div "Dismiss Reprint Closing Receipt" at bounding box center [464, 268] width 399 height 28
click at [416, 272] on link "Dismiss" at bounding box center [416, 270] width 18 height 8
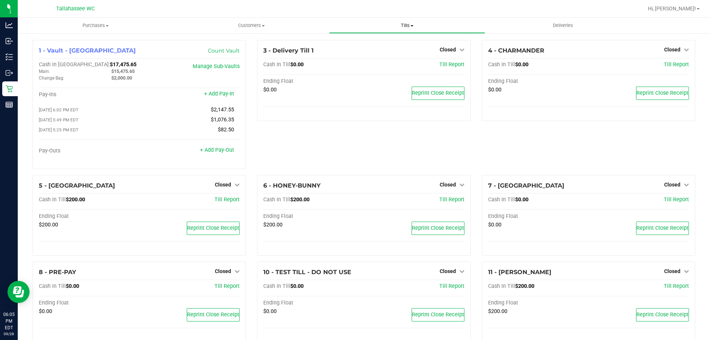
click at [403, 22] on uib-tab-heading "Tills Manage tills Reconcile e-payments" at bounding box center [406, 25] width 155 height 15
click at [378, 50] on li "Reconcile e-payments" at bounding box center [407, 53] width 156 height 9
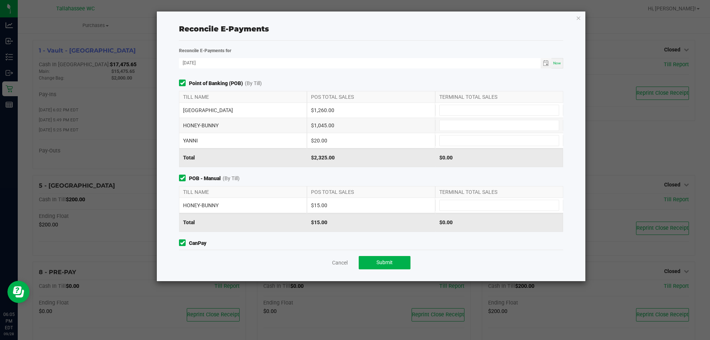
click at [322, 109] on div "$1,260.00" at bounding box center [371, 110] width 128 height 15
copy div "1,260.00"
click at [452, 107] on input at bounding box center [498, 110] width 119 height 10
paste input "1260"
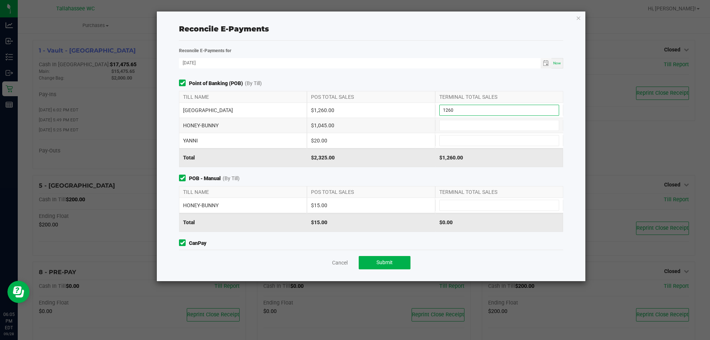
type input "$1,260.00"
click at [322, 126] on div "$1,045.00" at bounding box center [371, 125] width 128 height 15
click at [322, 125] on div "$1,045.00" at bounding box center [371, 125] width 128 height 15
copy div "1,045.00"
click at [445, 126] on input at bounding box center [498, 125] width 119 height 10
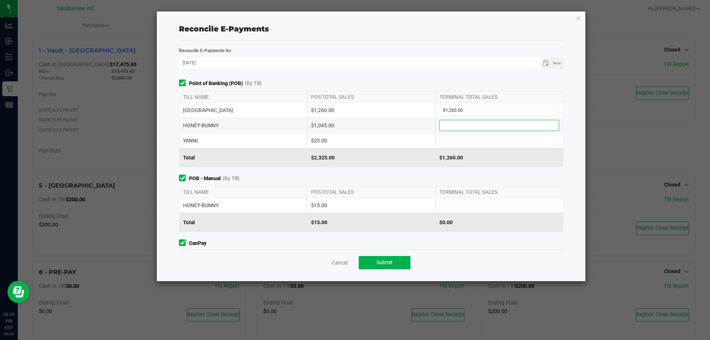
paste input "1045"
type input "$1,045.00"
click at [318, 139] on div "$20.00" at bounding box center [371, 140] width 128 height 15
click at [319, 139] on div "$20.00" at bounding box center [371, 140] width 128 height 15
copy div "20.00"
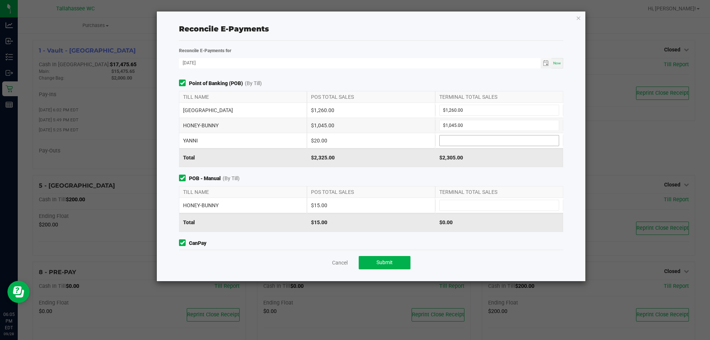
click at [456, 141] on input at bounding box center [498, 140] width 119 height 10
paste input "20"
type input "$20.00"
click at [317, 206] on div "$15.00" at bounding box center [371, 205] width 128 height 15
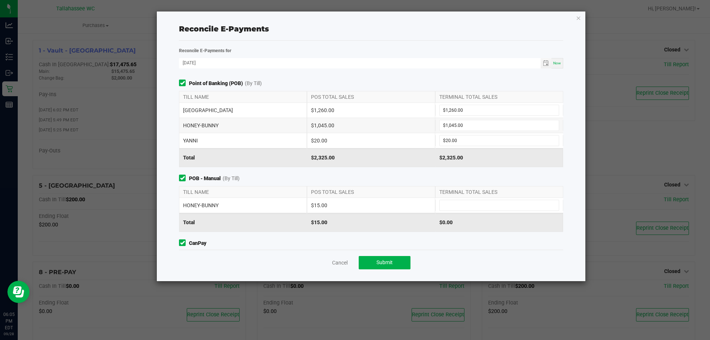
copy div "15.00"
click at [474, 203] on input at bounding box center [498, 205] width 119 height 10
paste input "15"
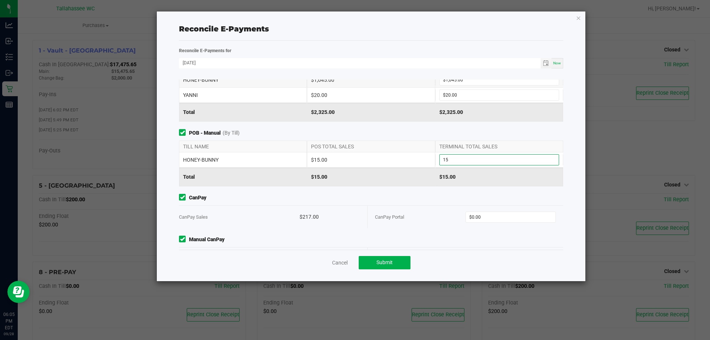
scroll to position [72, 0]
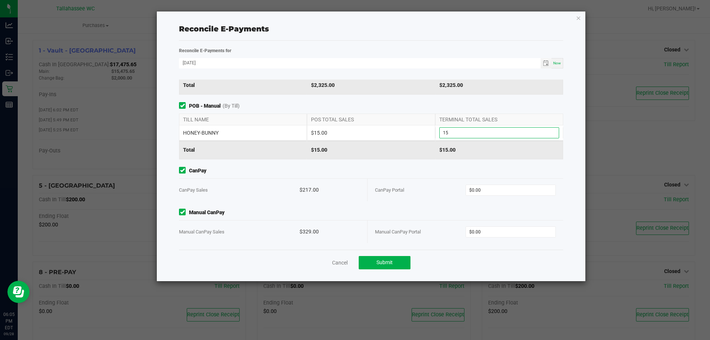
type input "$15.00"
click at [308, 188] on div "$217.00" at bounding box center [329, 190] width 60 height 23
copy div "217.00"
click at [544, 189] on input "0" at bounding box center [511, 190] width 90 height 10
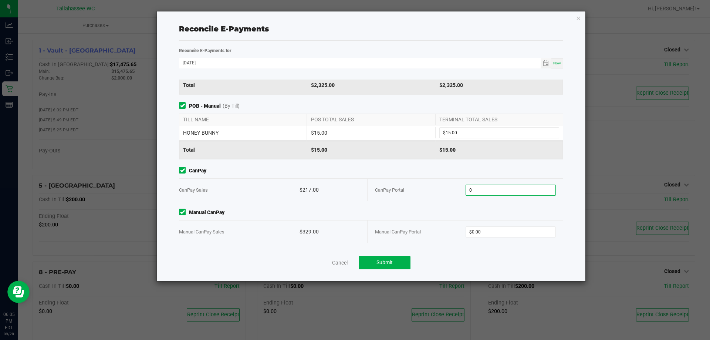
paste input "217"
type input "$217.00"
click at [311, 232] on div "$329.00" at bounding box center [329, 231] width 60 height 23
copy div "329.00"
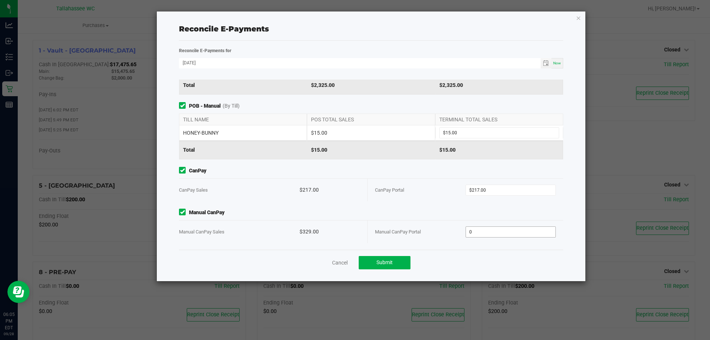
click at [484, 233] on input "0" at bounding box center [511, 232] width 90 height 10
paste input "329"
type input "$329.00"
click at [399, 203] on div "Point of Banking (POB) (By Till) TILL NAME POS TOTAL SALES TERMINAL TOTAL SALES…" at bounding box center [370, 164] width 395 height 170
click at [405, 263] on button "Submit" at bounding box center [384, 262] width 52 height 13
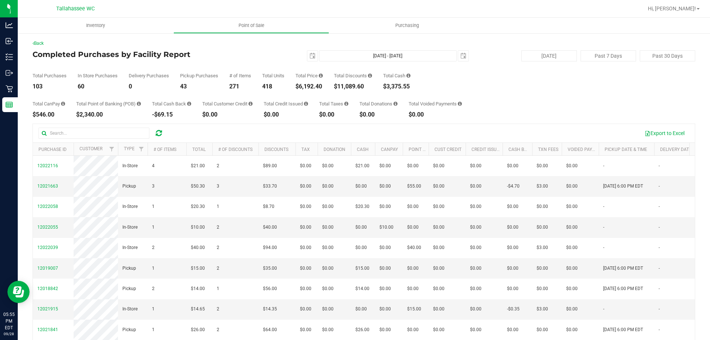
click at [96, 116] on div "$2,340.00" at bounding box center [108, 115] width 65 height 6
click at [96, 115] on div "$2,340.00" at bounding box center [108, 115] width 65 height 6
copy div "2,340.00"
click at [403, 86] on div "$3,375.55" at bounding box center [396, 87] width 27 height 6
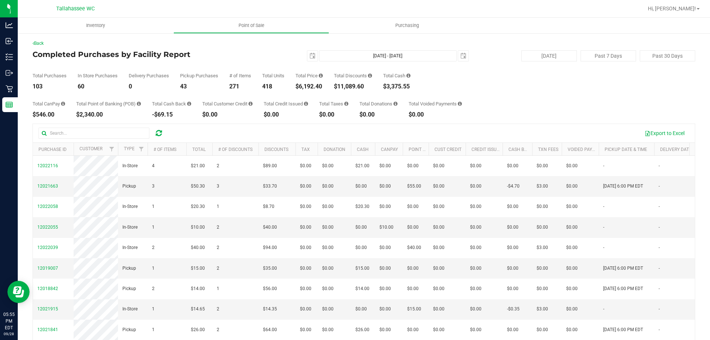
copy div "3,375.55"
